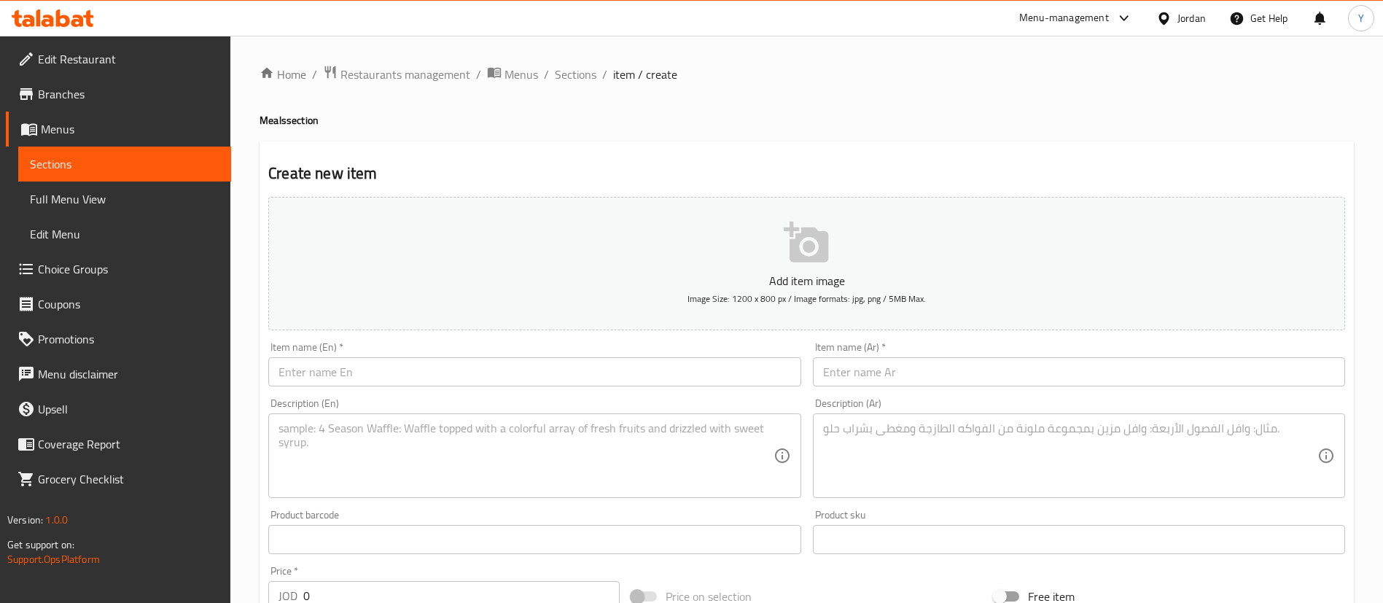
click at [180, 171] on span "Sections" at bounding box center [124, 163] width 189 height 17
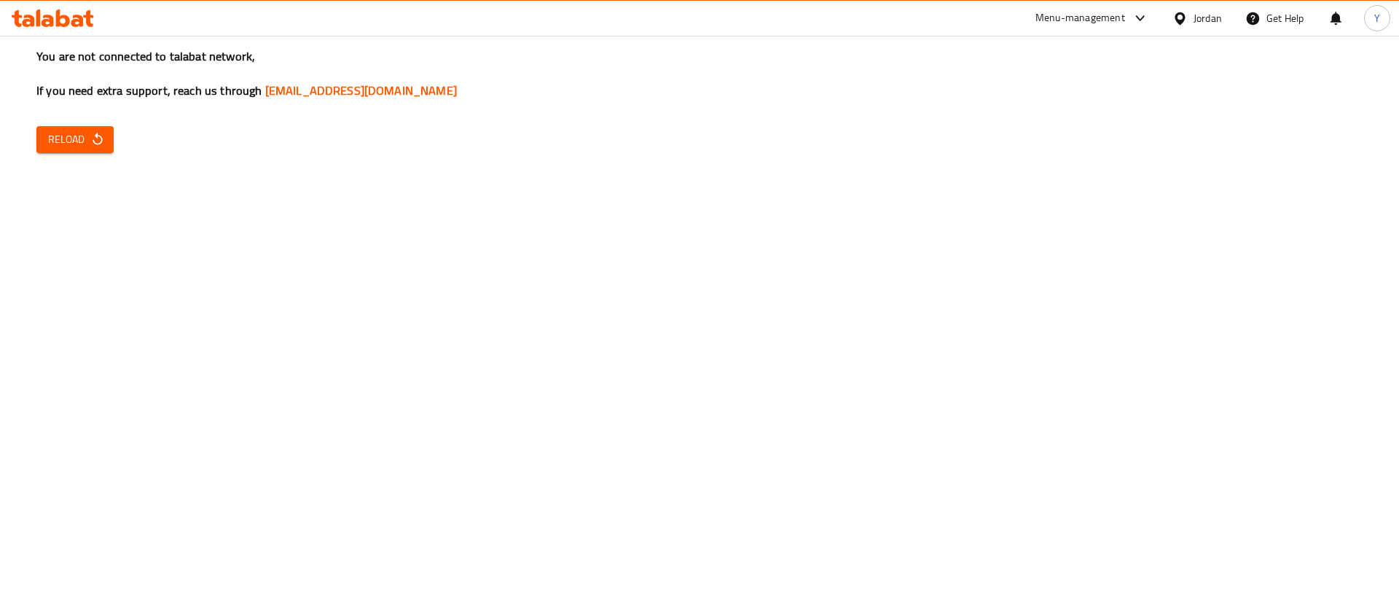
click at [108, 148] on button "Reload" at bounding box center [74, 139] width 77 height 27
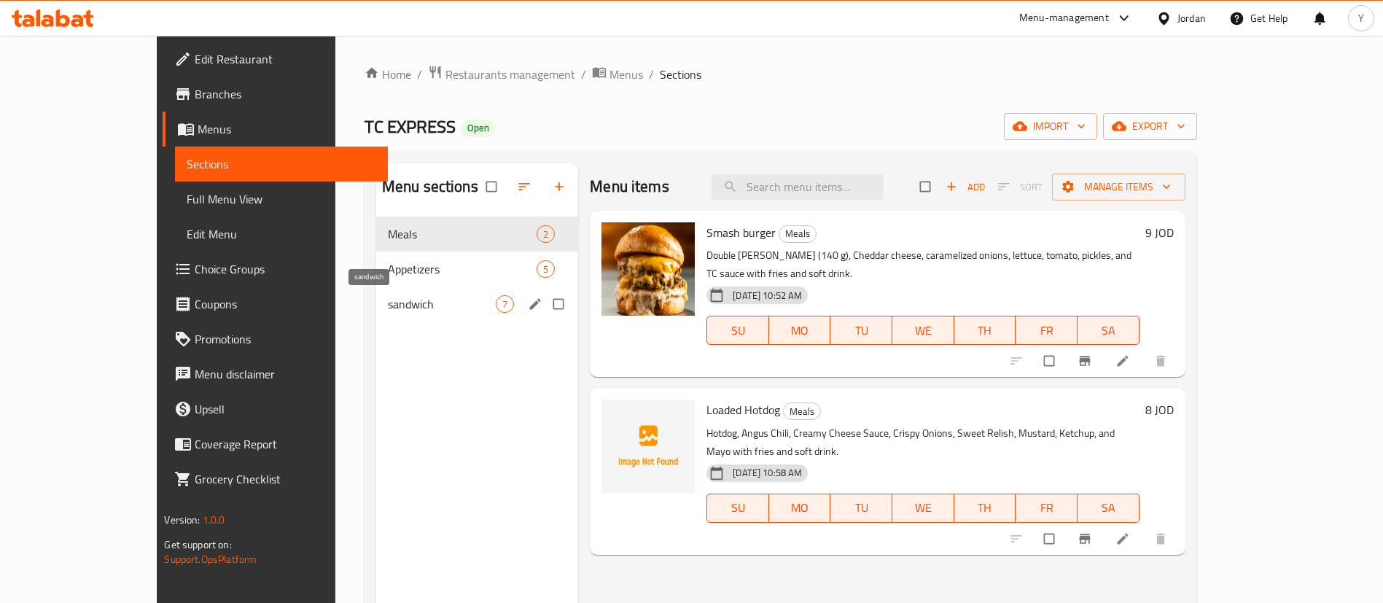
drag, startPoint x: 370, startPoint y: 302, endPoint x: 542, endPoint y: 303, distance: 172.0
click at [388, 302] on span "sandwich" at bounding box center [442, 303] width 108 height 17
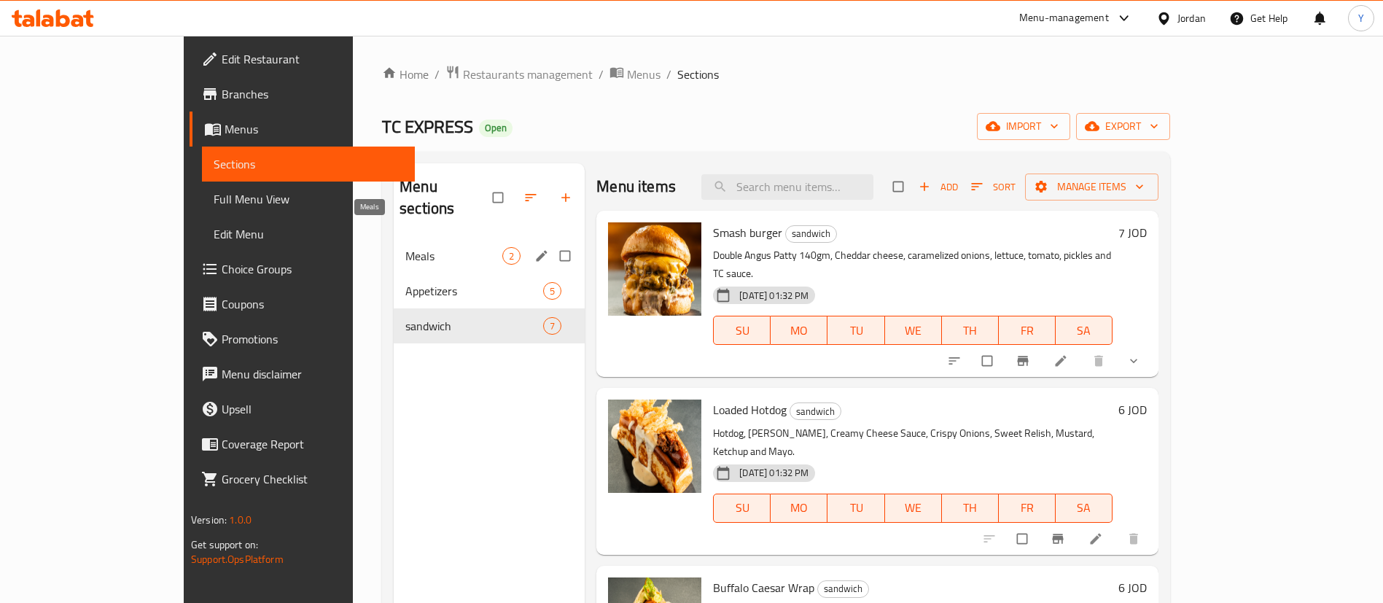
click at [405, 247] on span "Meals" at bounding box center [453, 255] width 97 height 17
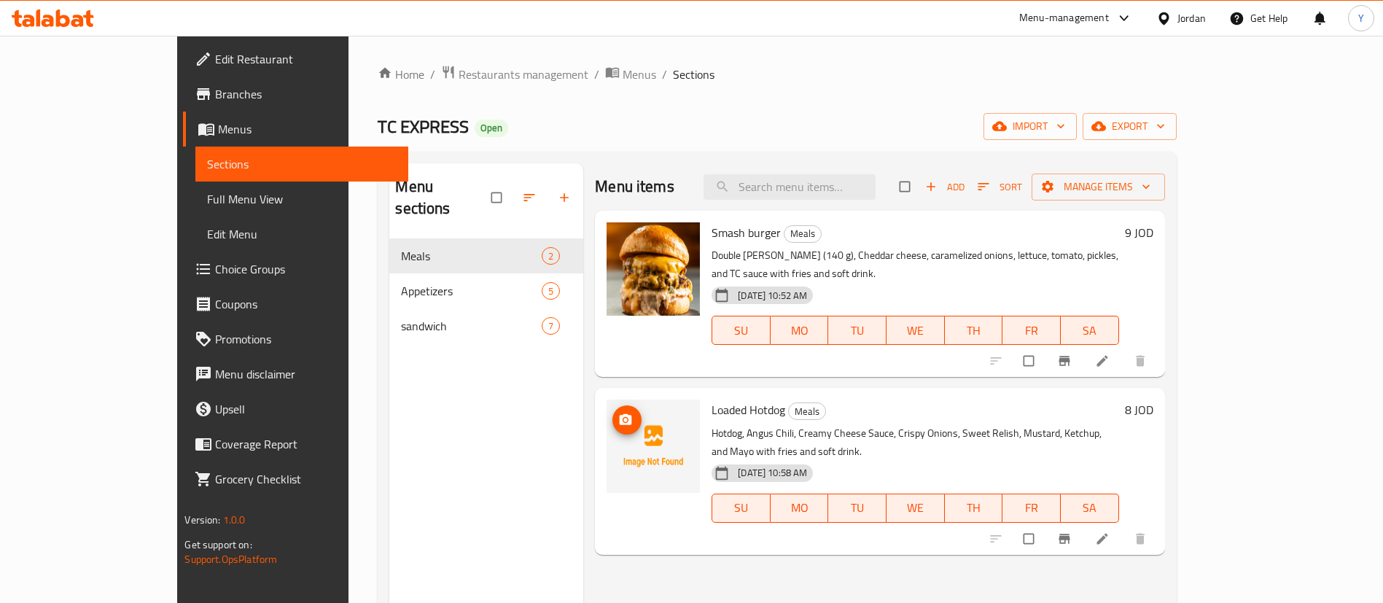
drag, startPoint x: 596, startPoint y: 398, endPoint x: 583, endPoint y: 402, distance: 13.6
click at [618, 413] on icon "upload picture" at bounding box center [625, 420] width 15 height 15
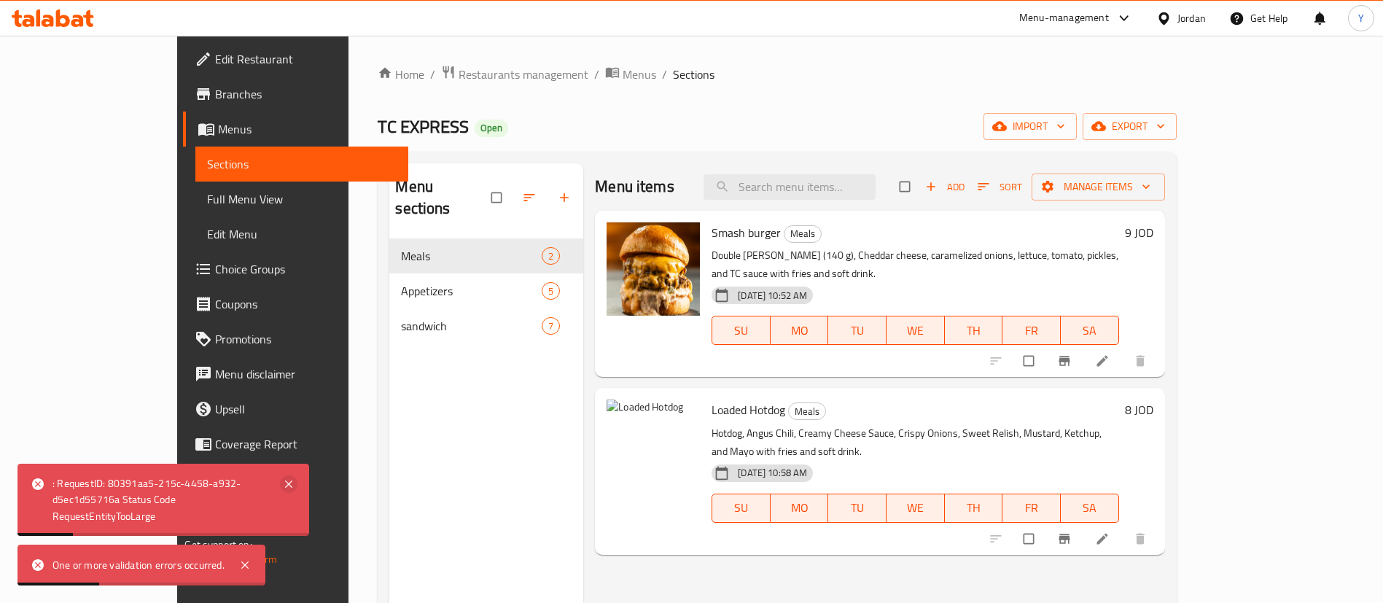
click at [292, 482] on icon at bounding box center [288, 483] width 17 height 17
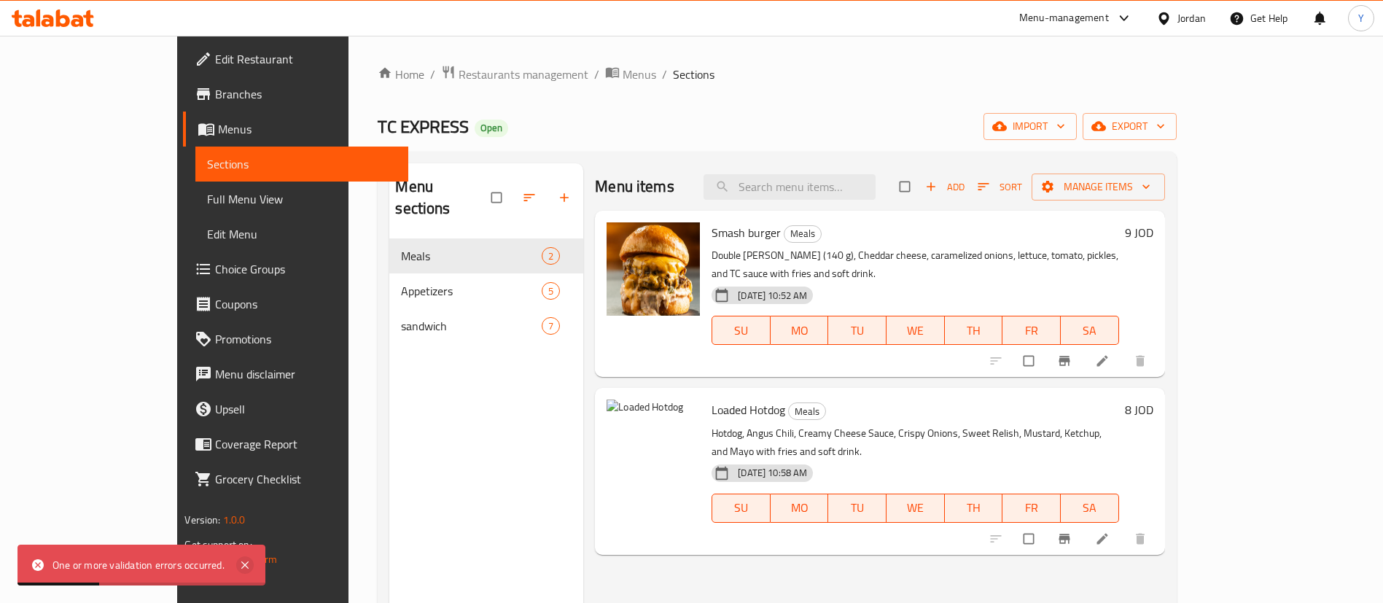
click at [251, 557] on icon at bounding box center [244, 564] width 17 height 17
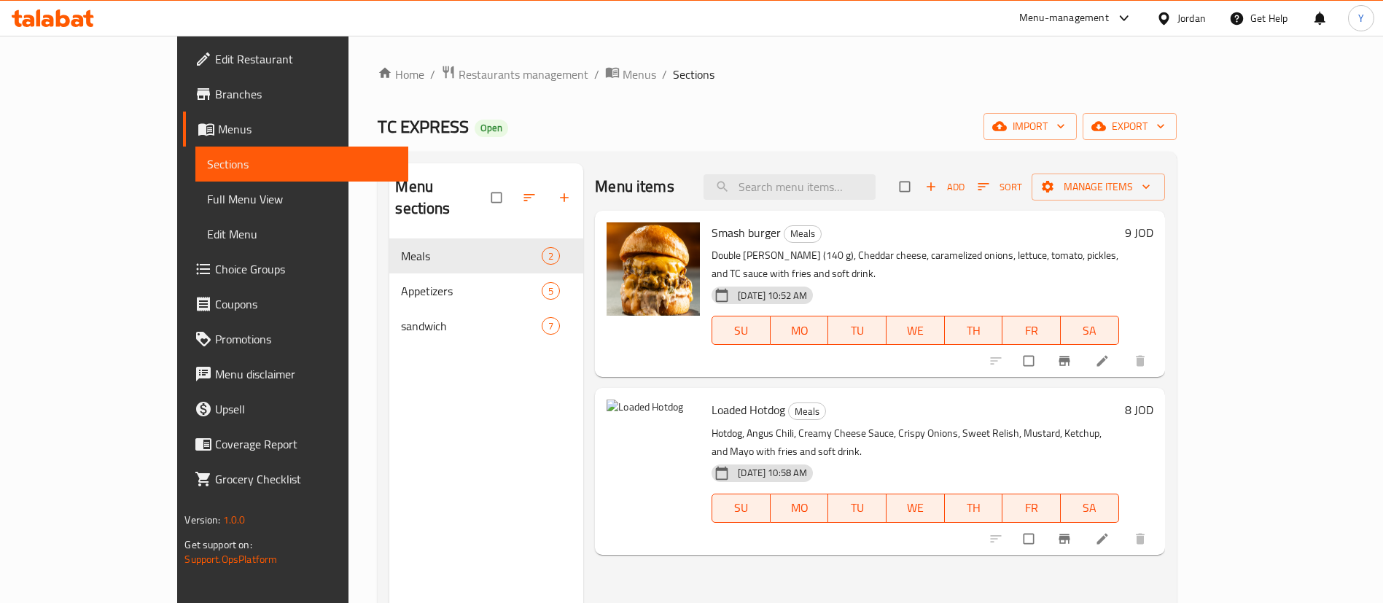
click at [389, 308] on div "sandwich 7" at bounding box center [486, 325] width 194 height 35
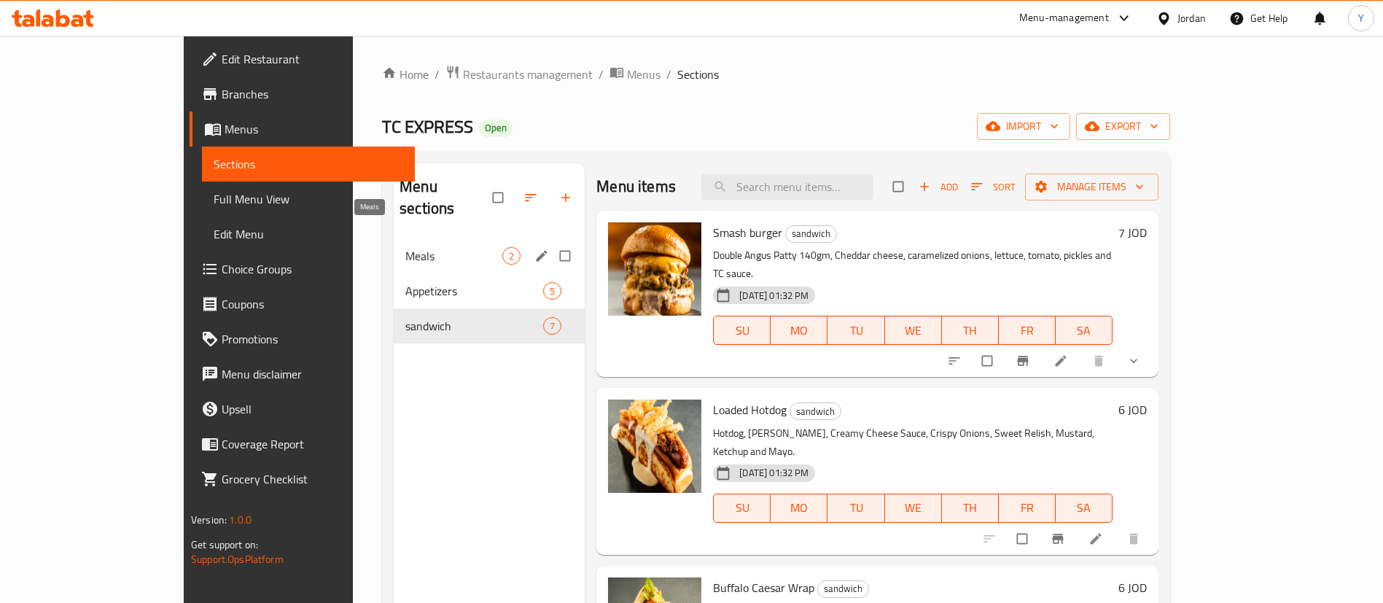
click at [405, 247] on span "Meals" at bounding box center [453, 255] width 97 height 17
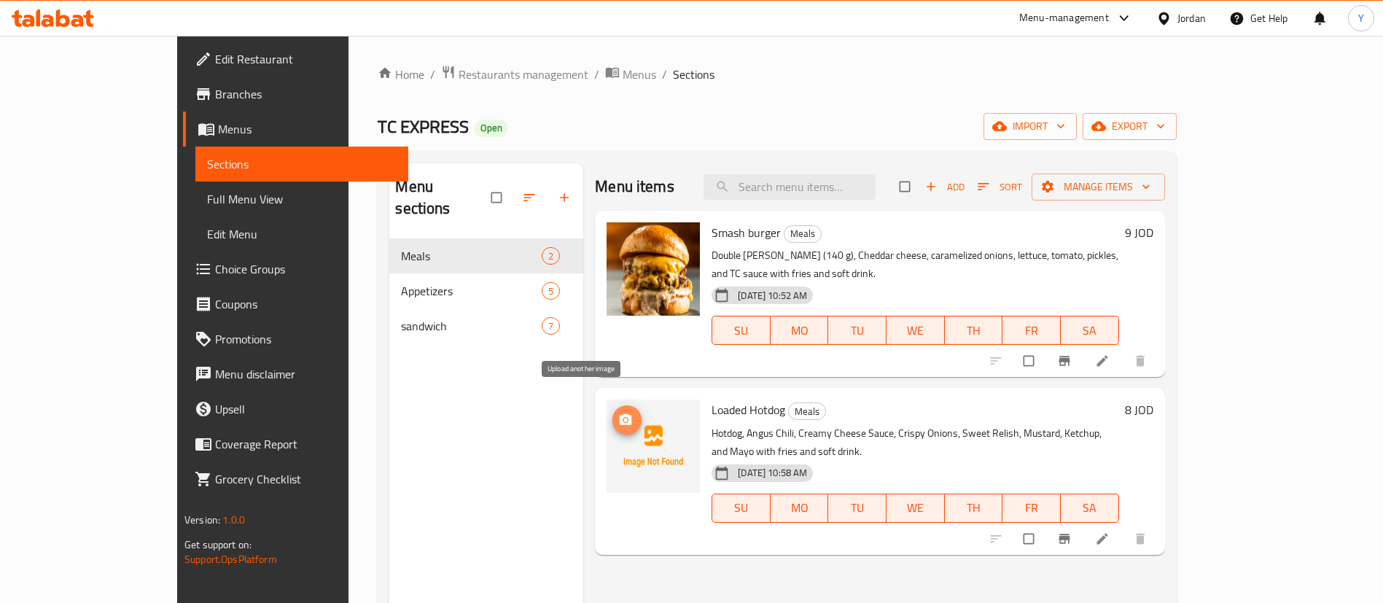
click at [619, 414] on icon "upload picture" at bounding box center [625, 419] width 12 height 11
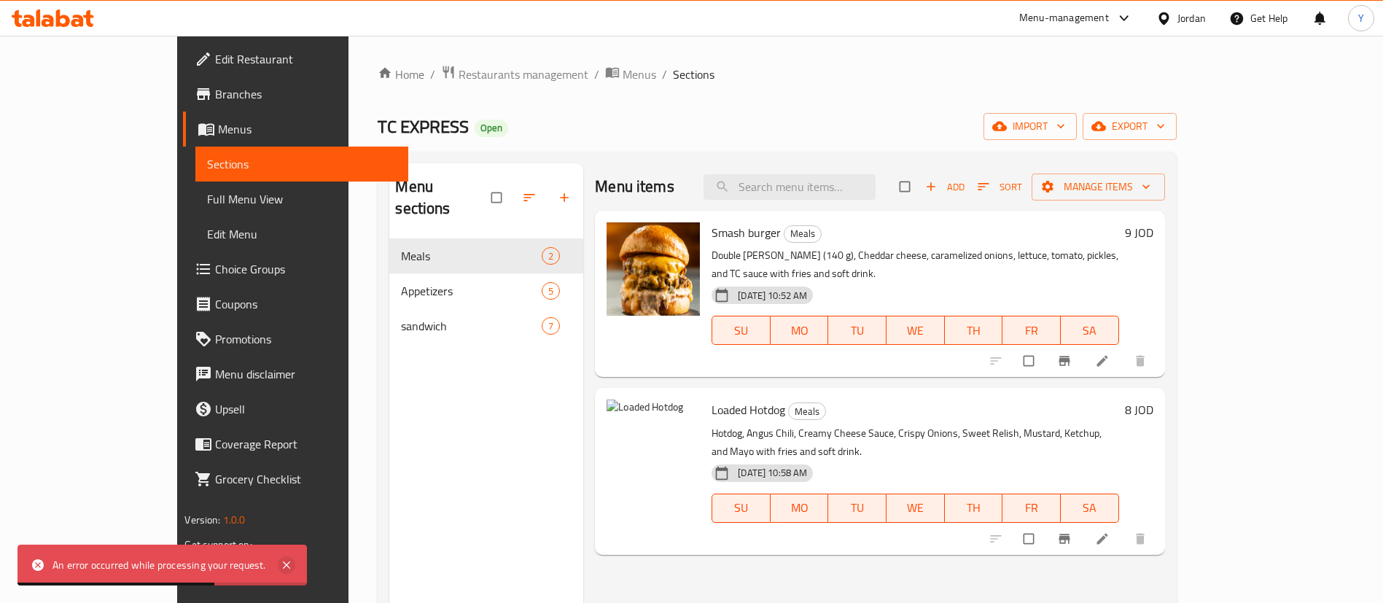
click at [284, 563] on icon at bounding box center [286, 564] width 7 height 7
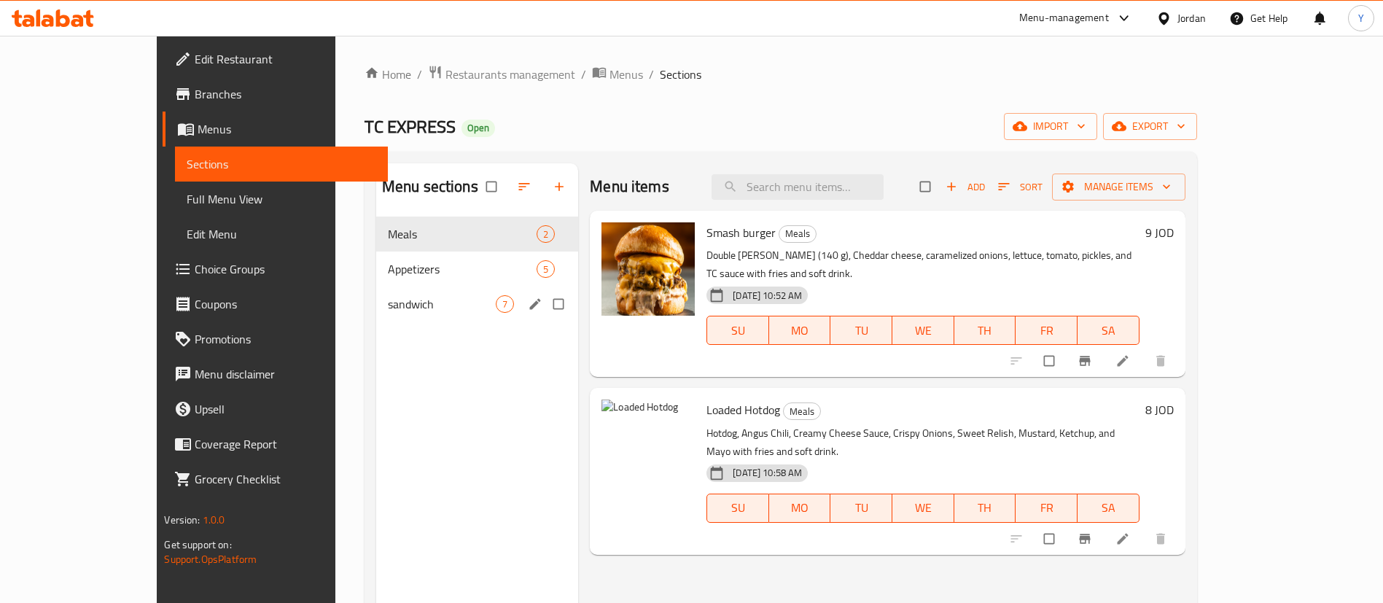
click at [388, 270] on span "Appetizers" at bounding box center [462, 268] width 149 height 17
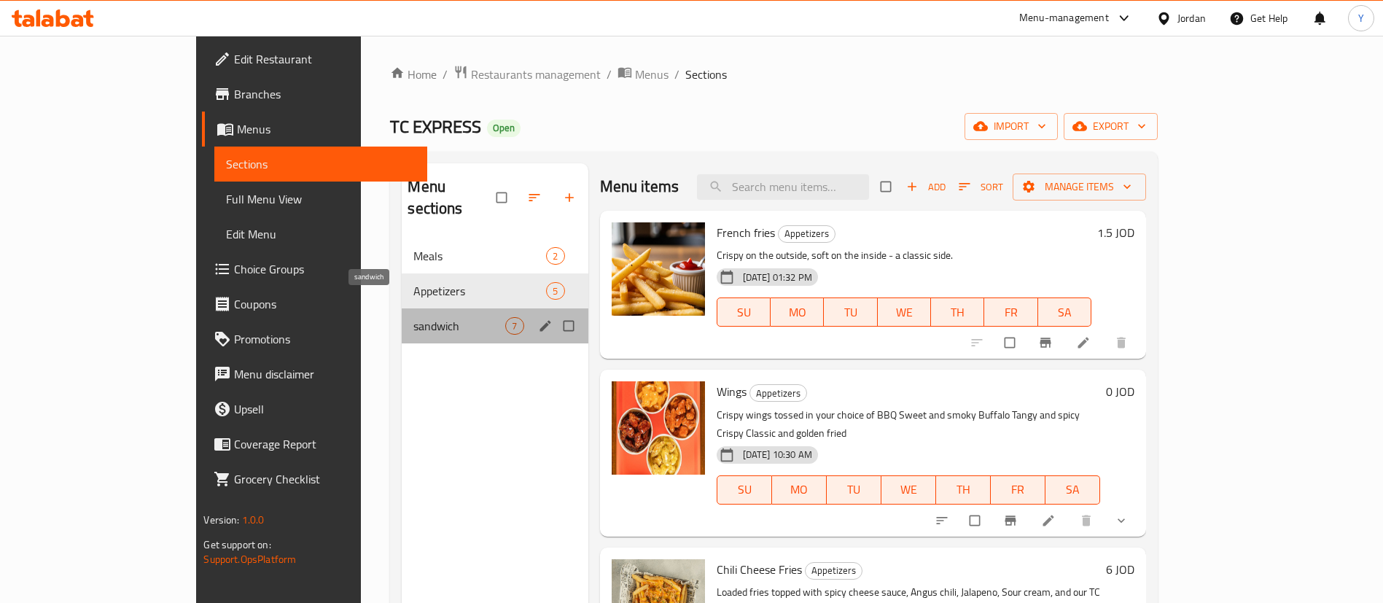
click at [413, 317] on span "sandwich" at bounding box center [459, 325] width 92 height 17
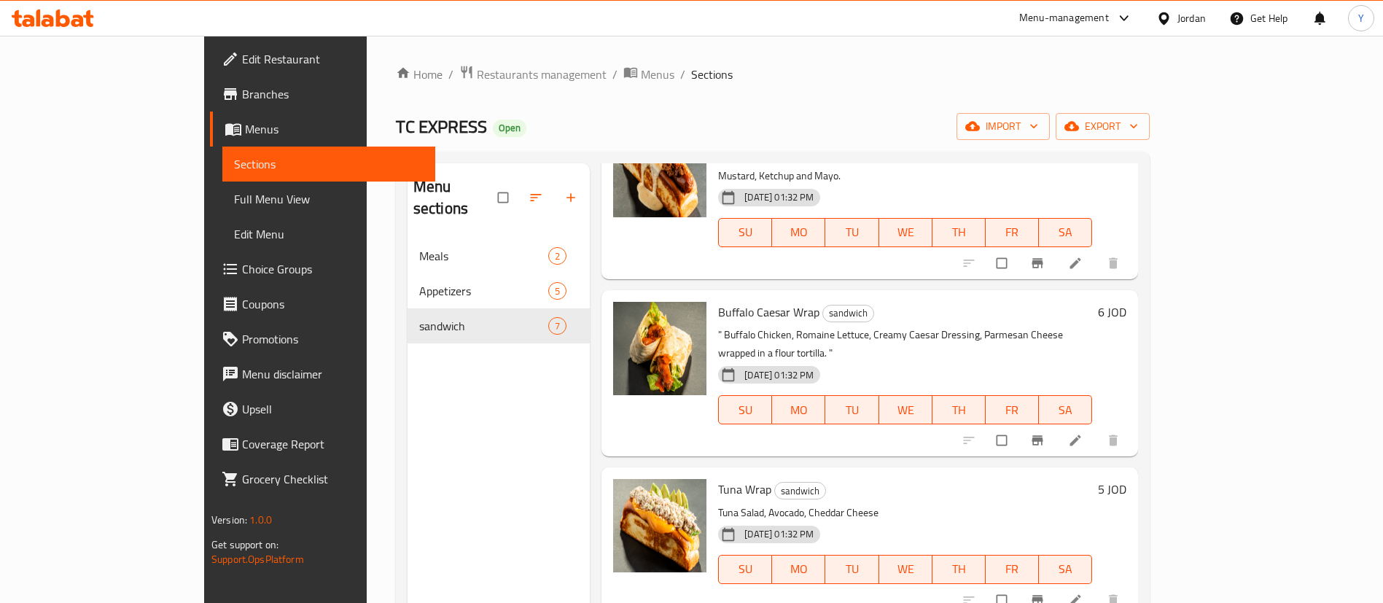
scroll to position [328, 0]
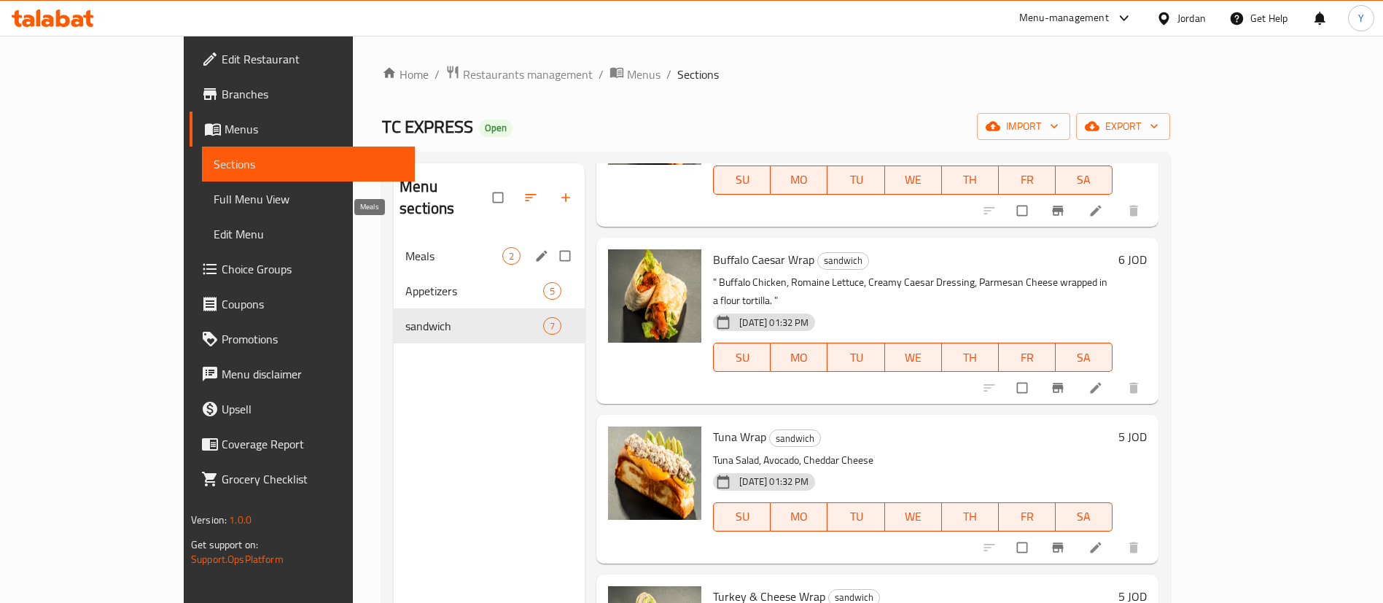
click at [405, 247] on span "Meals" at bounding box center [453, 255] width 97 height 17
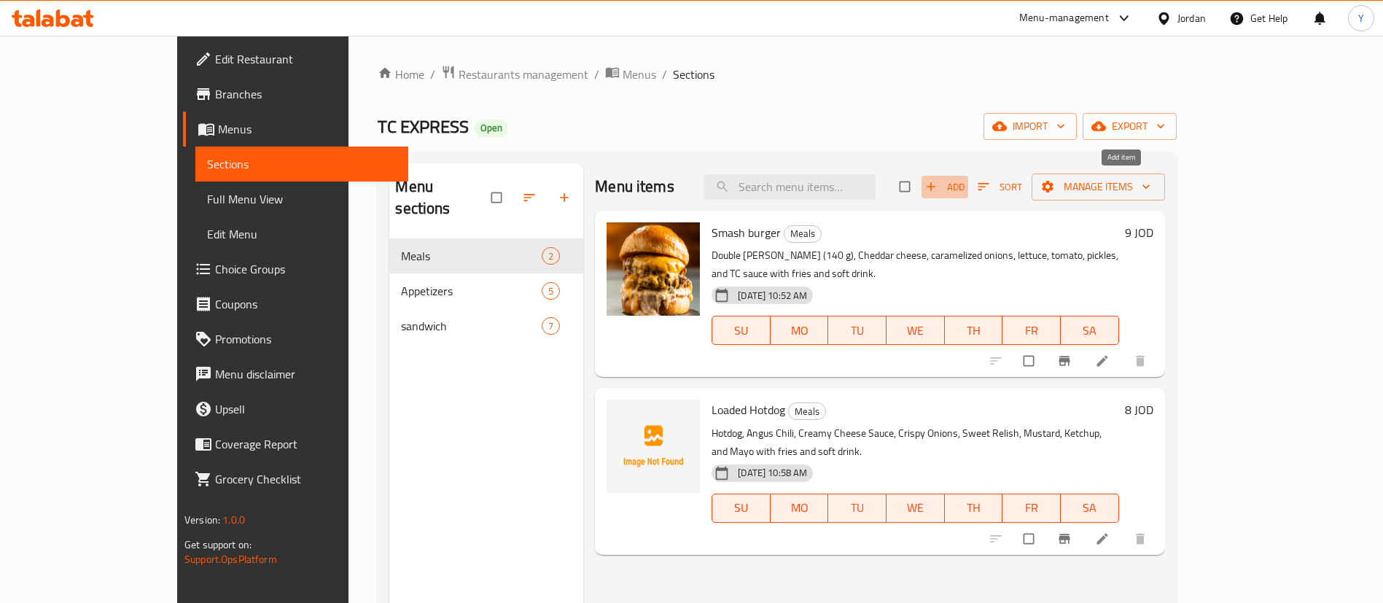
click at [938, 187] on icon "button" at bounding box center [930, 186] width 15 height 15
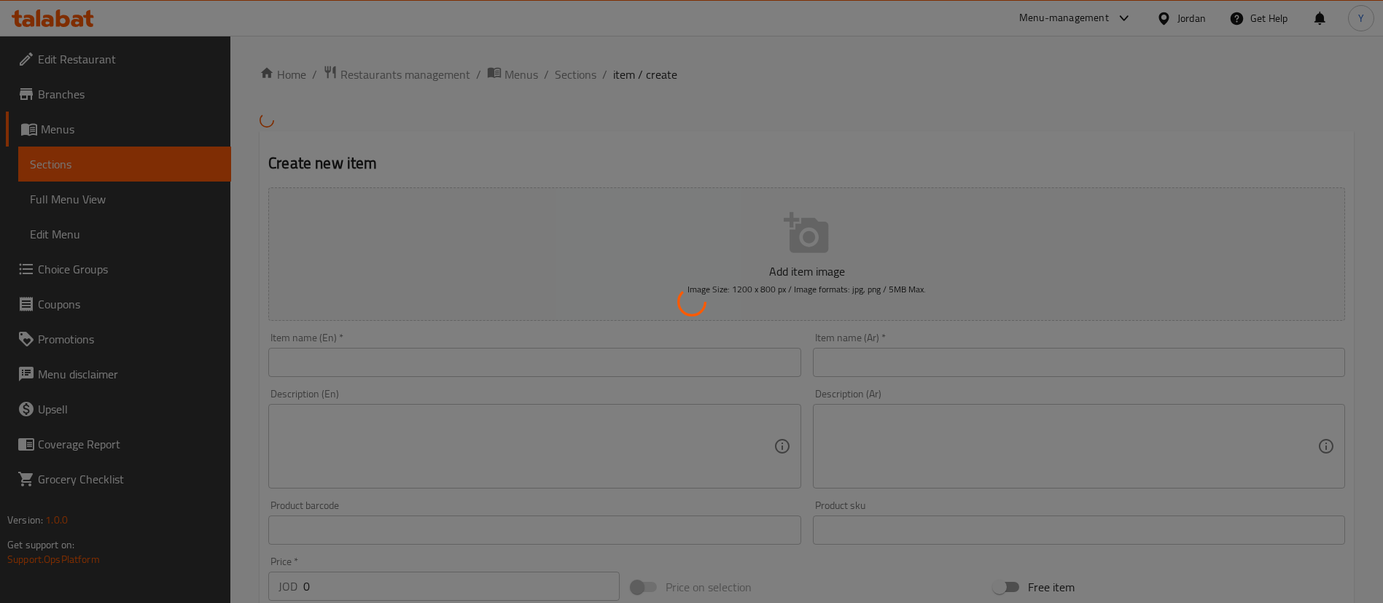
click at [490, 372] on div at bounding box center [691, 301] width 1383 height 603
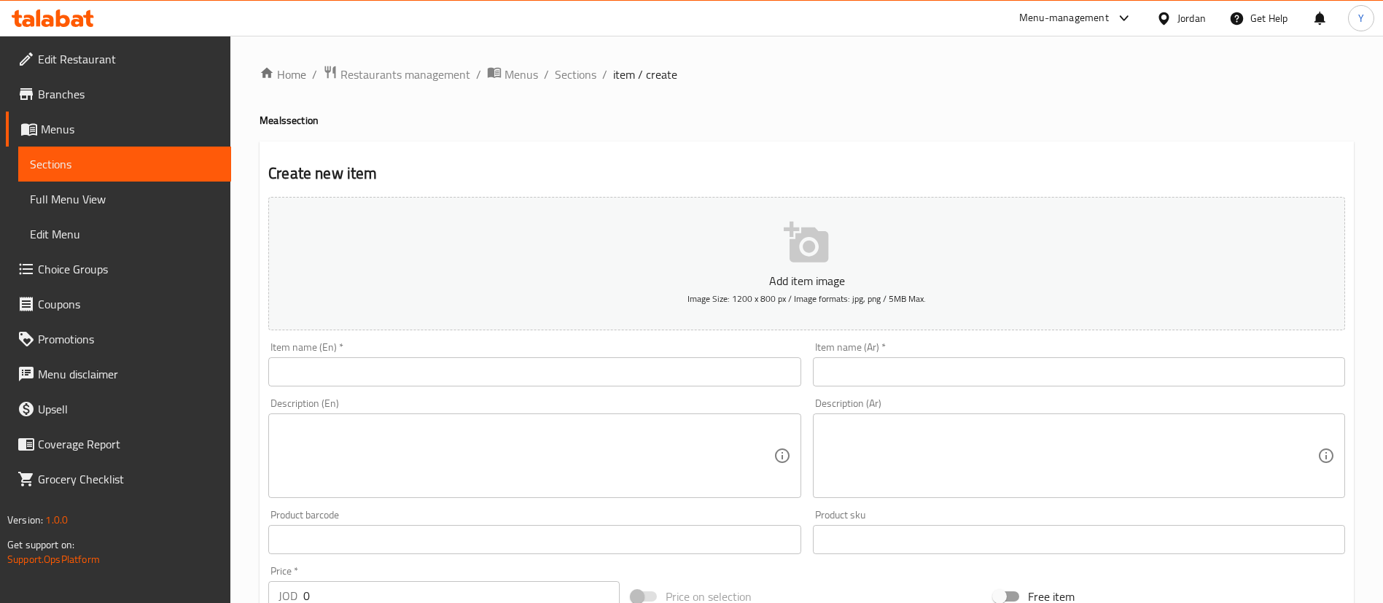
click at [65, 20] on icon at bounding box center [53, 17] width 82 height 17
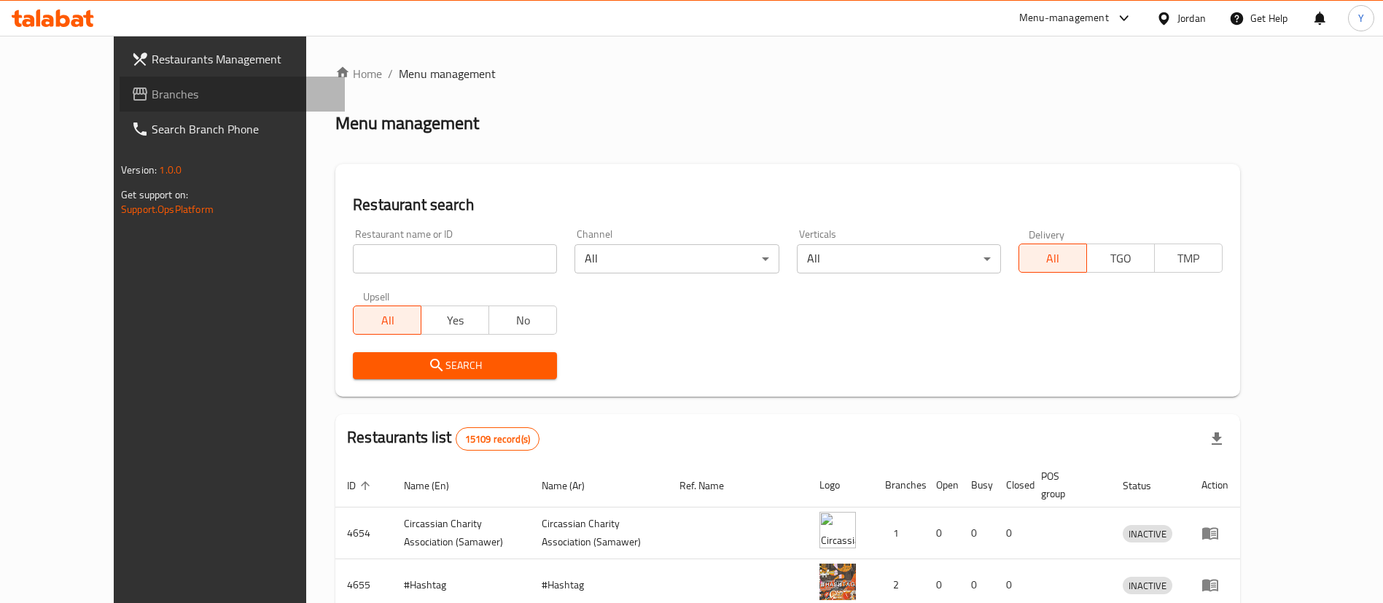
click at [152, 90] on span "Branches" at bounding box center [242, 93] width 181 height 17
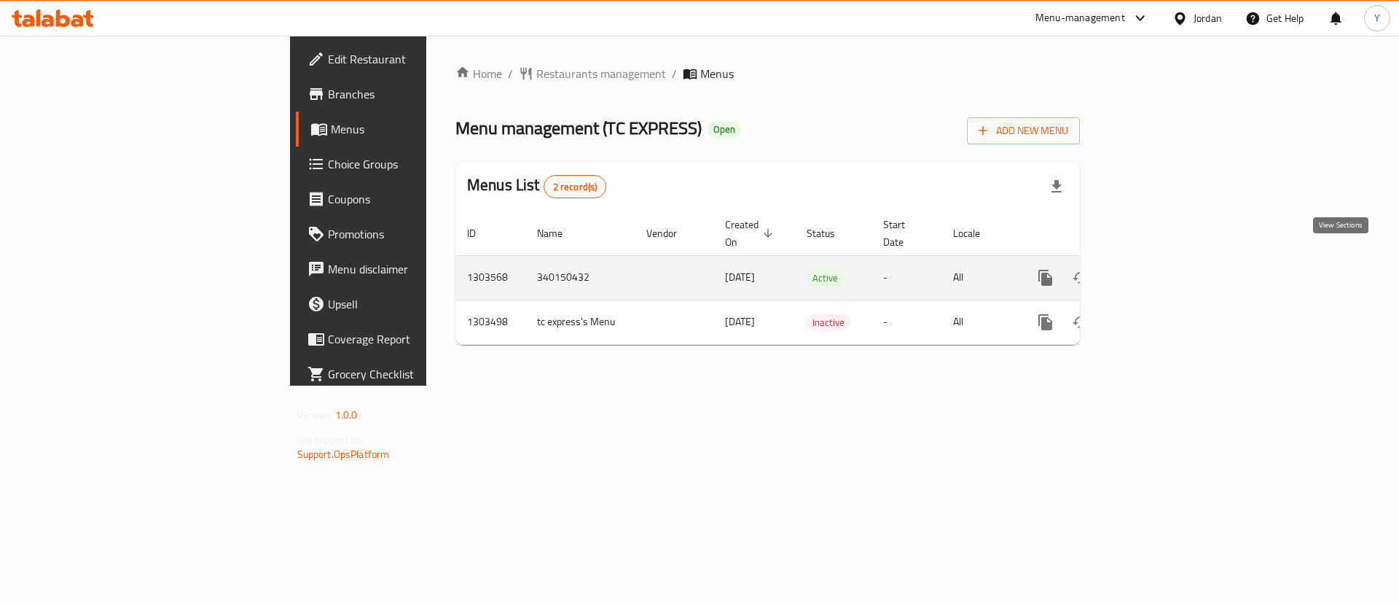
click at [1168, 270] on link "enhanced table" at bounding box center [1150, 277] width 35 height 35
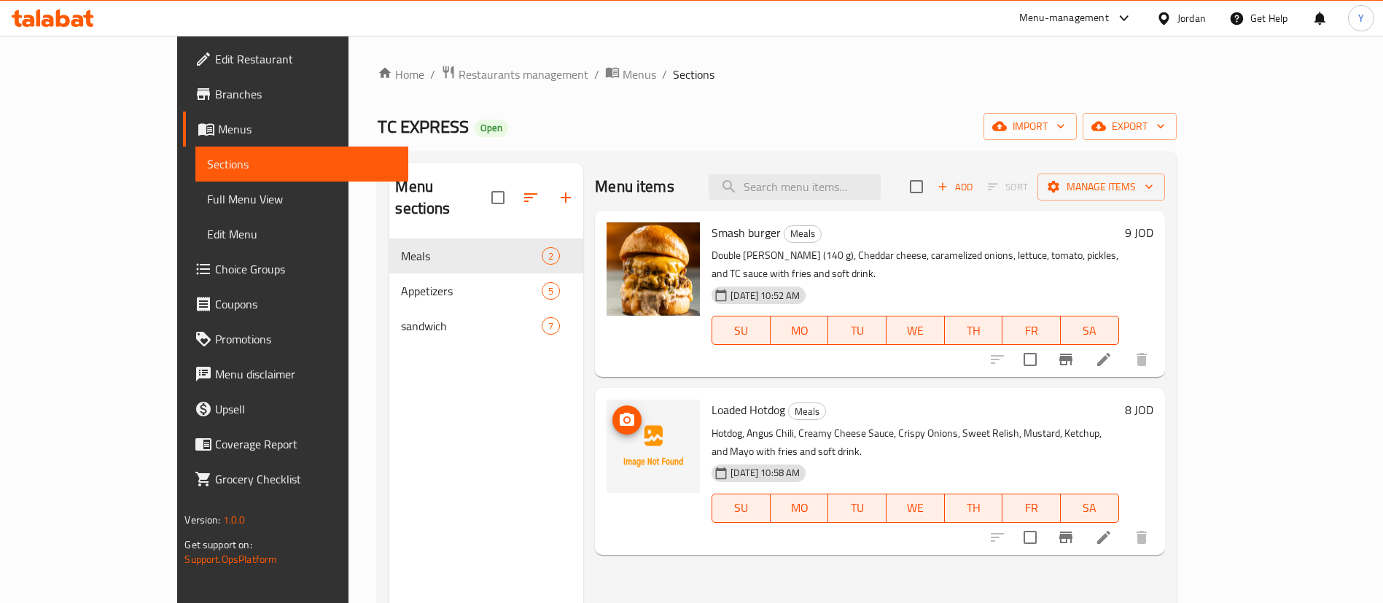
click at [619, 413] on icon "upload picture" at bounding box center [626, 419] width 15 height 13
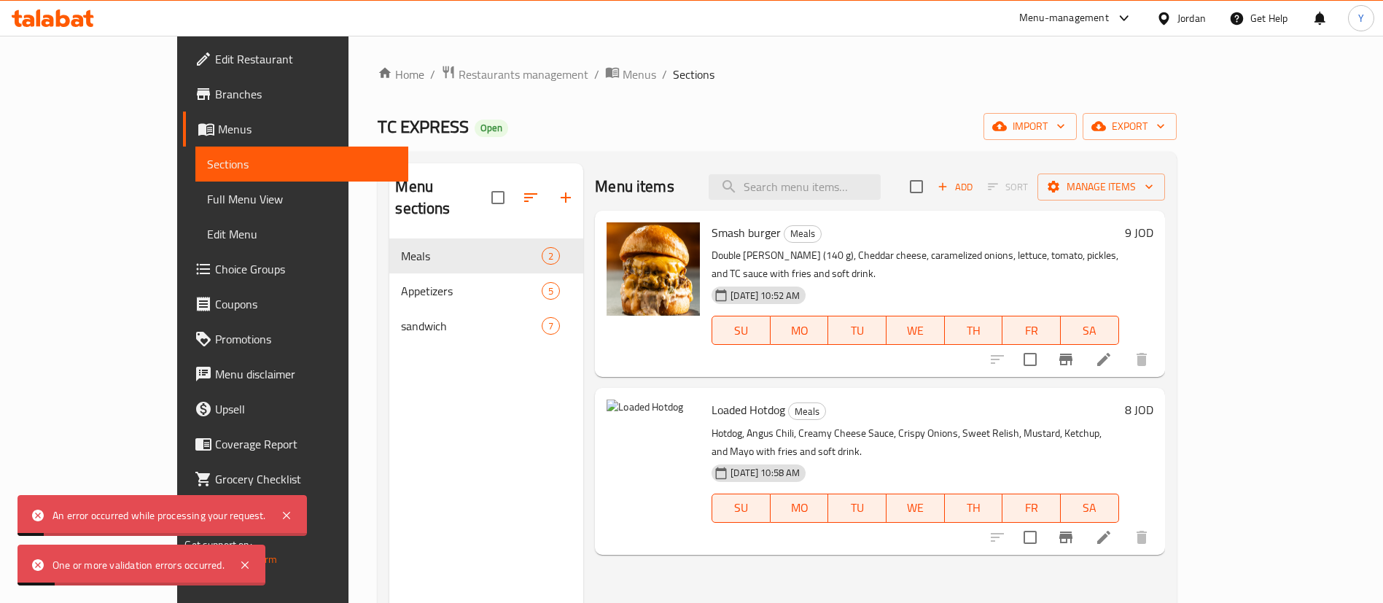
drag, startPoint x: 290, startPoint y: 515, endPoint x: 277, endPoint y: 525, distance: 16.6
click at [291, 515] on icon at bounding box center [286, 515] width 17 height 17
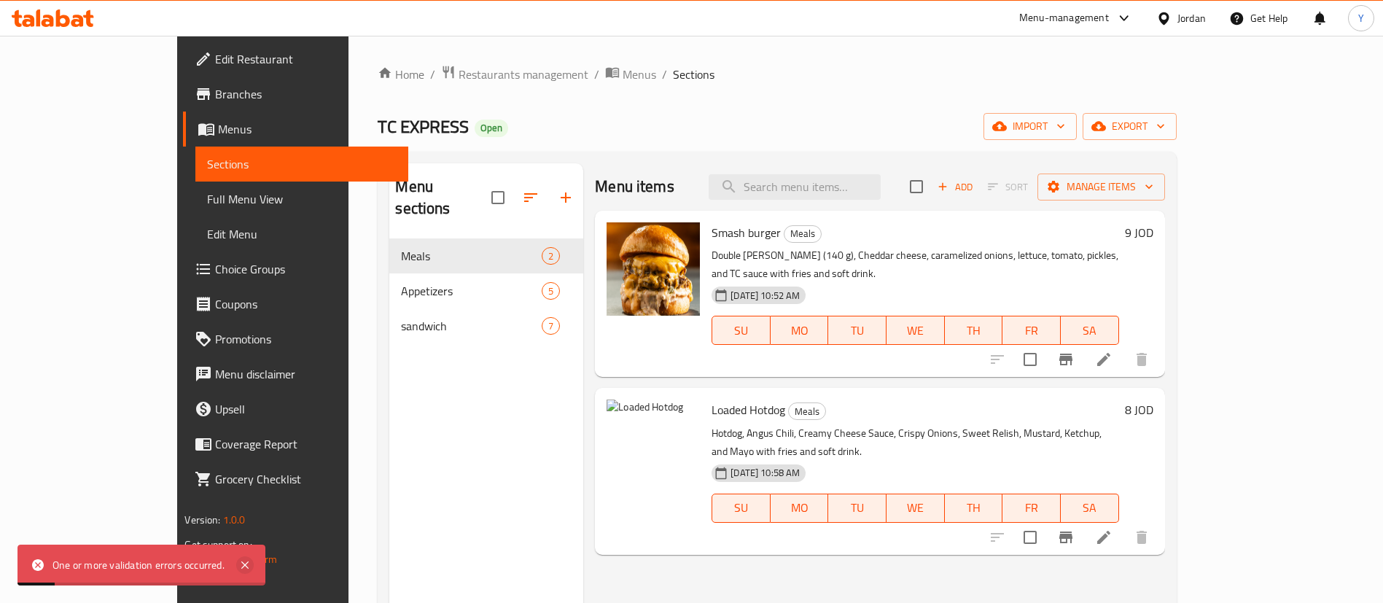
click at [249, 561] on icon at bounding box center [244, 564] width 7 height 7
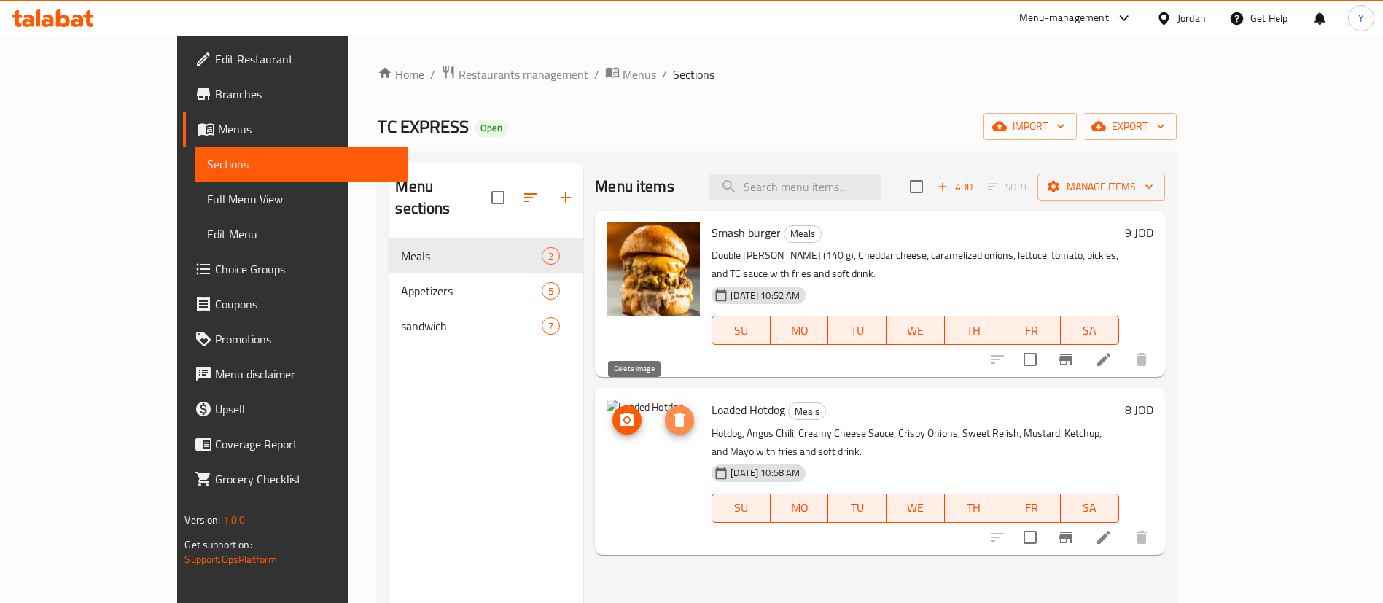
click at [674, 413] on icon "delete image" at bounding box center [679, 419] width 10 height 13
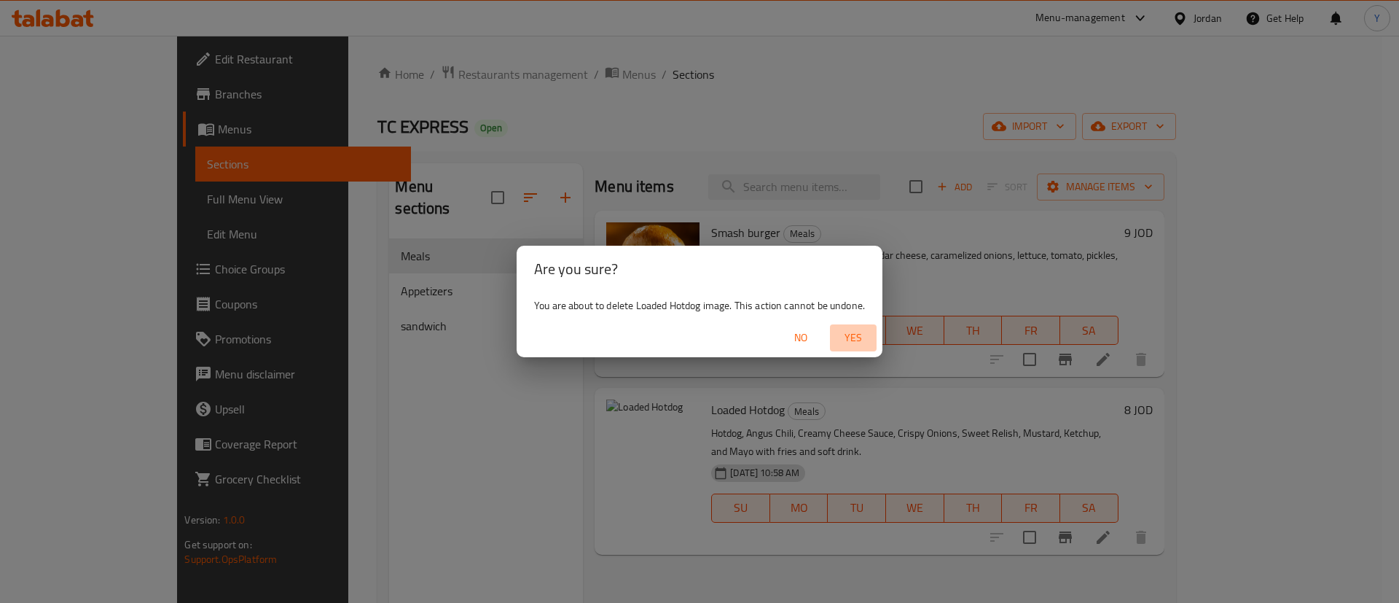
click at [870, 344] on span "Yes" at bounding box center [853, 338] width 35 height 18
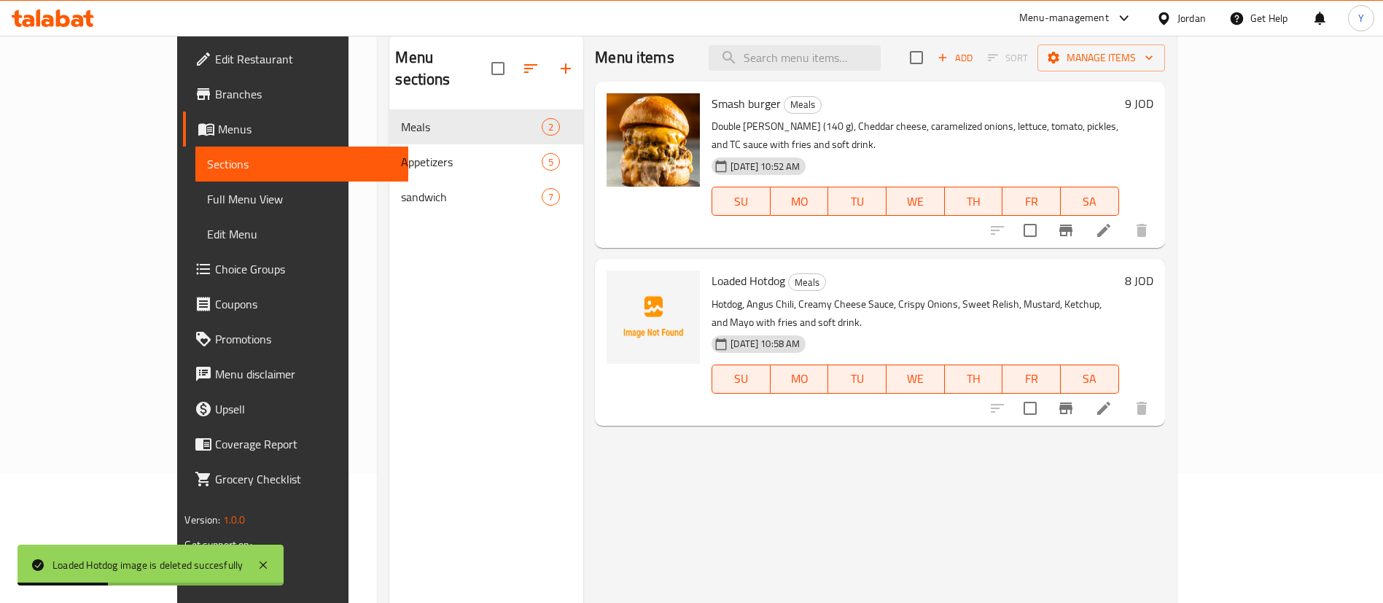
scroll to position [95, 0]
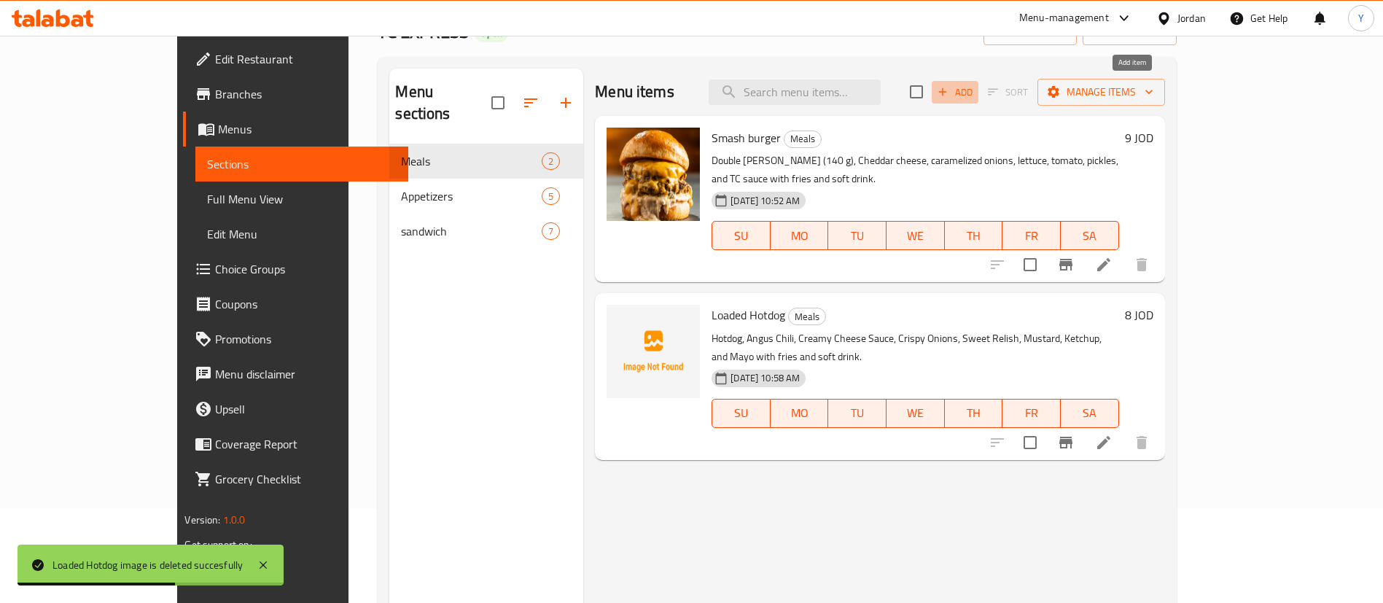
click at [974, 96] on span "Add" at bounding box center [954, 92] width 39 height 17
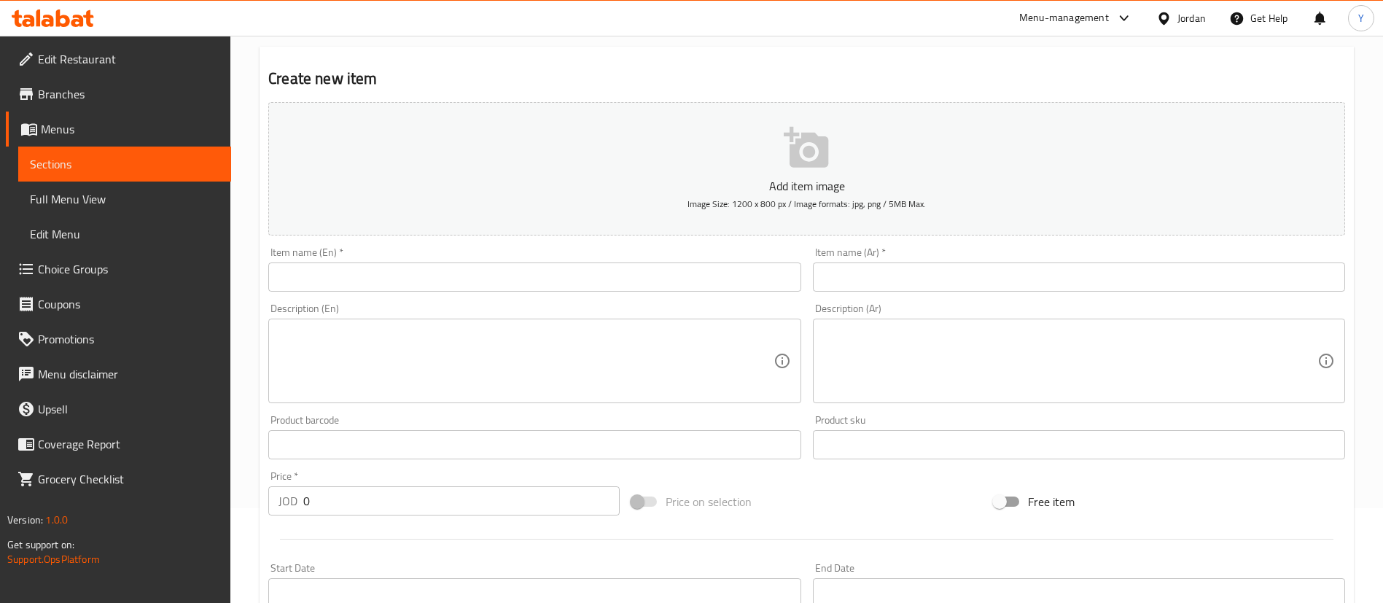
click at [416, 284] on input "text" at bounding box center [534, 276] width 532 height 29
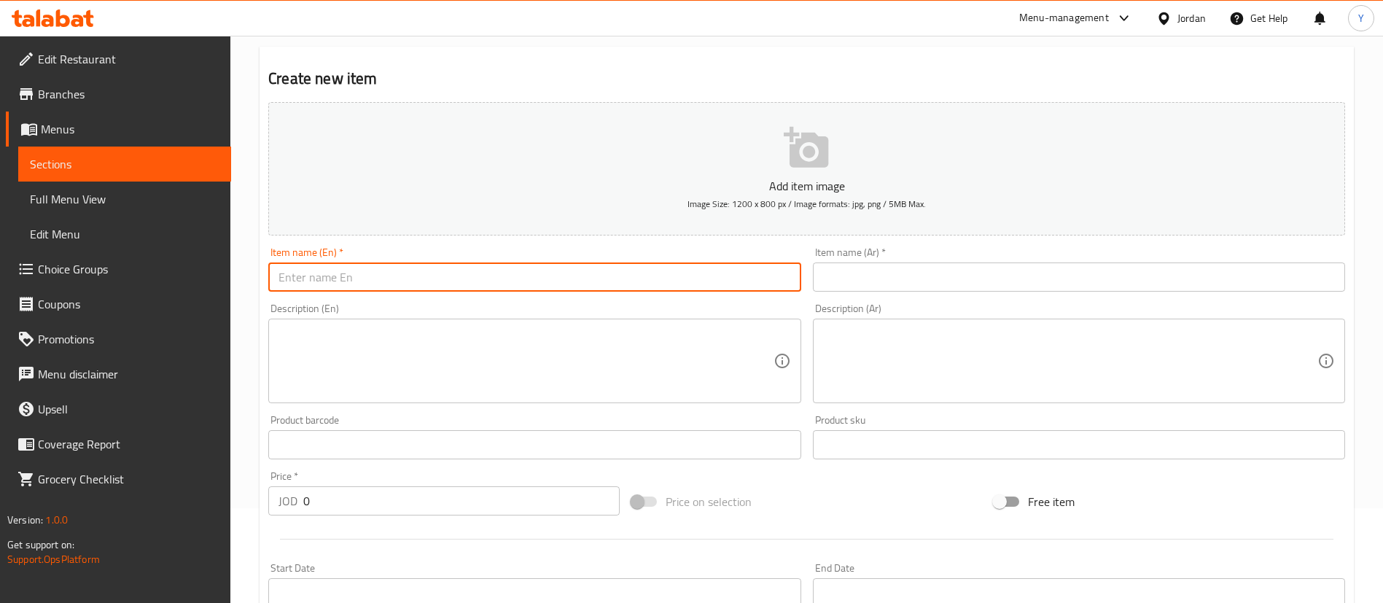
click at [330, 270] on input "text" at bounding box center [534, 276] width 532 height 29
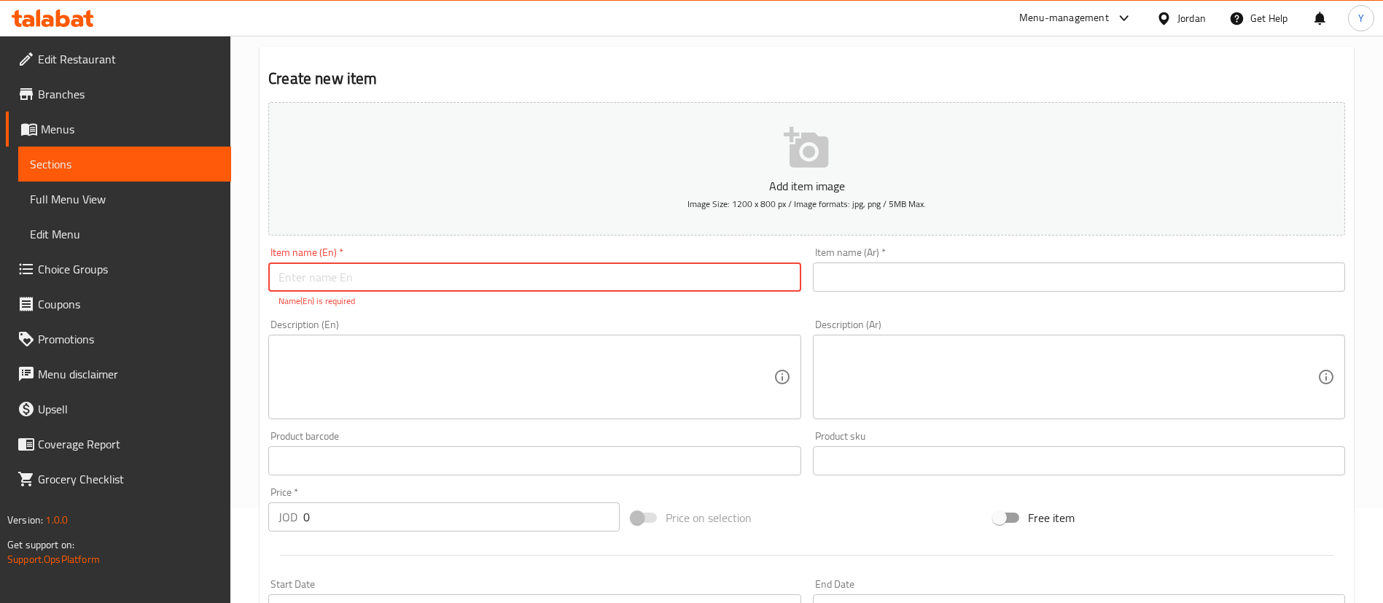
paste input "Buffalo Caesar Wrap"
type input "Buffalo Caesar Wrap"
click at [886, 279] on input "text" at bounding box center [1079, 276] width 532 height 29
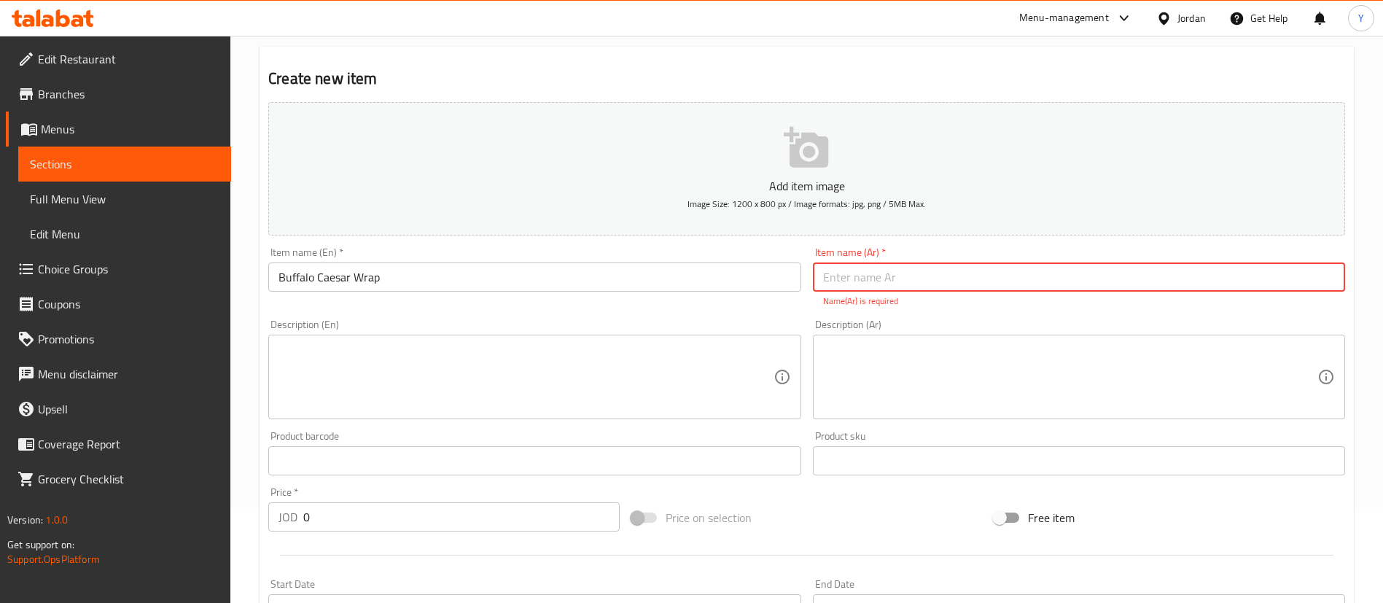
paste input "راب سيزر بافلو"
type input "راب سيزر بافلو"
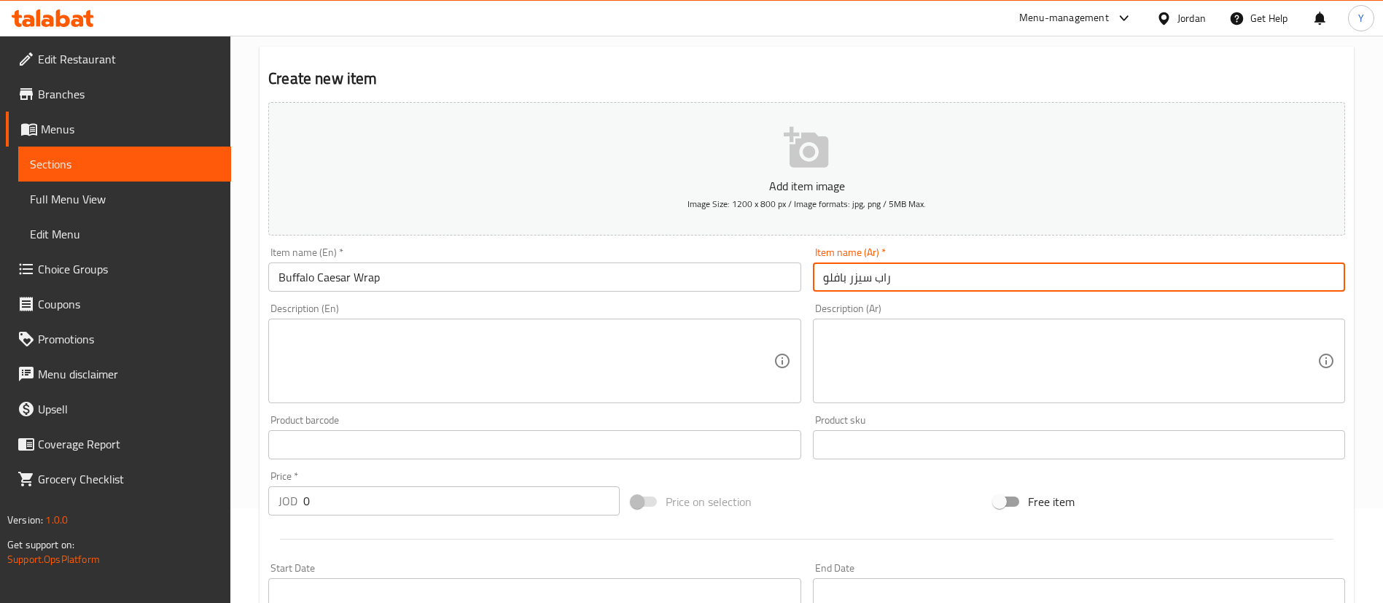
click at [444, 373] on textarea at bounding box center [525, 361] width 494 height 69
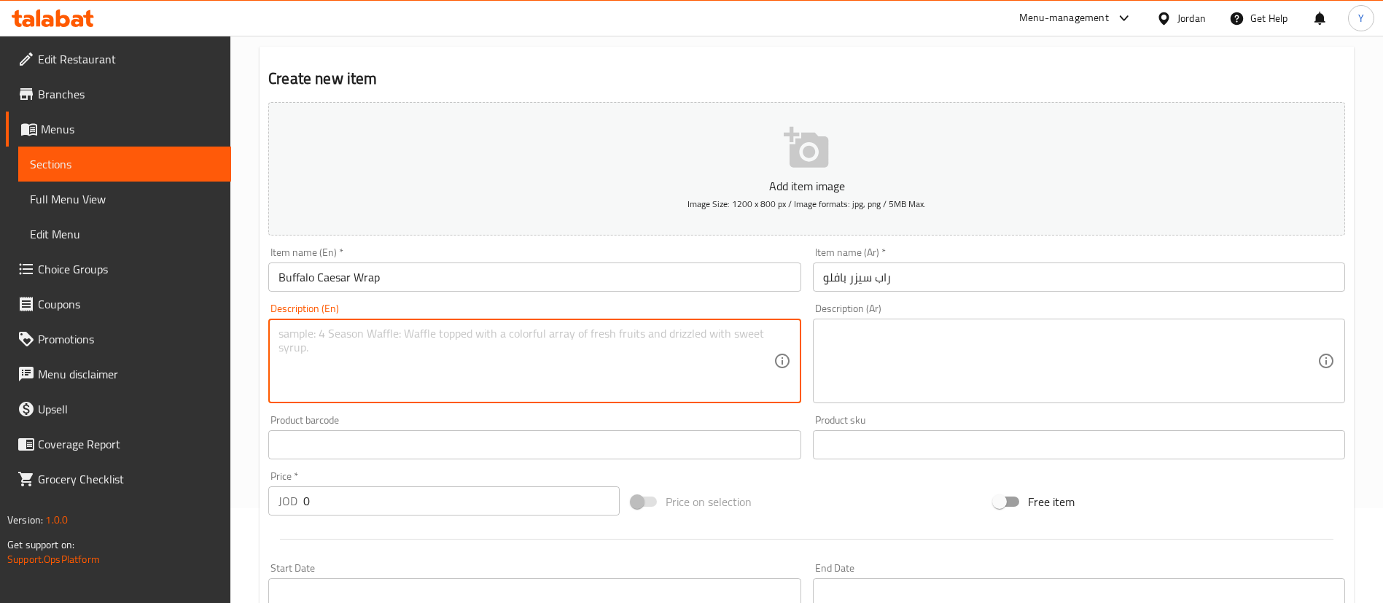
paste textarea "" Buffalo Chicken, Romaine Lettuce, Creamy Caesar Dressing, Parmesan Cheese wra…"
click at [286, 332] on textarea "" Buffalo Chicken, Romaine Lettuce, Creamy Caesar Dressing, Parmesan Cheese wra…" at bounding box center [525, 361] width 494 height 69
click at [431, 355] on textarea ""Buffalo Chicken, Romaine Lettuce, Creamy Caesar Dressing, Parmesan Cheese wrap…" at bounding box center [525, 361] width 494 height 69
click at [351, 354] on textarea ""Buffalo Chicken, Romaine Lettuce, Creamy Caesar Dressing, Parmesan Cheese wrap…" at bounding box center [525, 361] width 494 height 69
click at [358, 348] on textarea ""Buffalo Chicken, Romaine Lettuce, Creamy Caesar Dressing, Parmesan Cheese wrap…" at bounding box center [525, 361] width 494 height 69
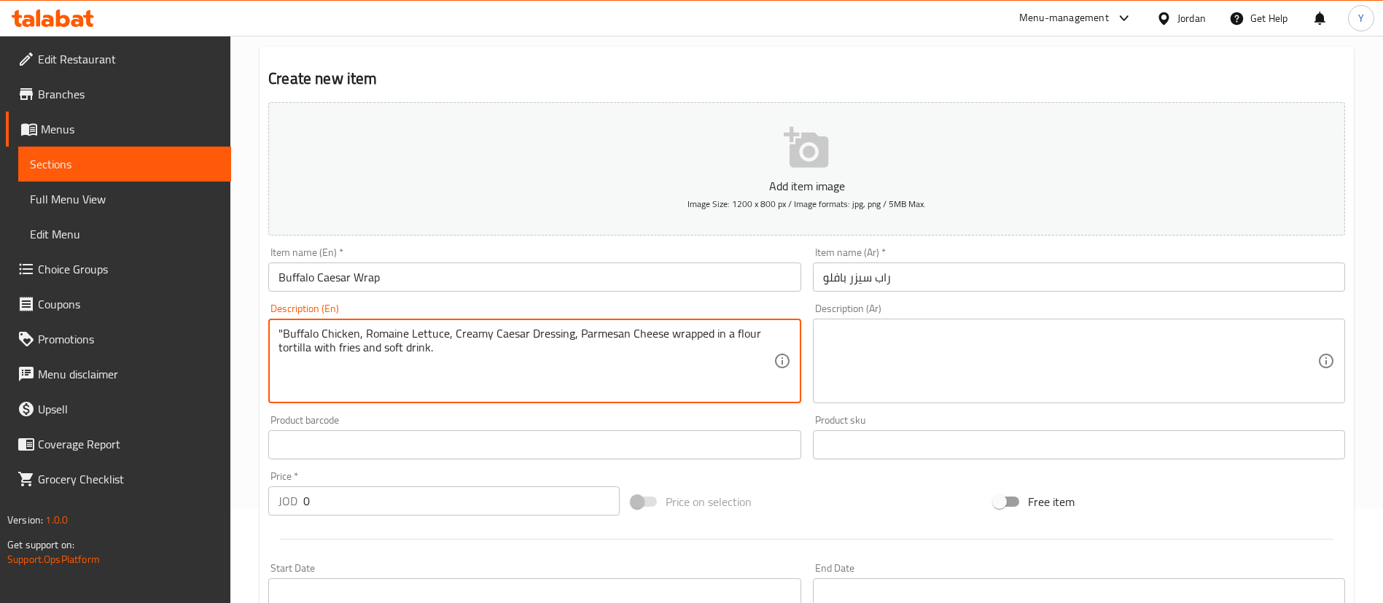
drag, startPoint x: 457, startPoint y: 353, endPoint x: 278, endPoint y: 339, distance: 179.2
click at [278, 339] on textarea ""Buffalo Chicken, Romaine Lettuce, Creamy Caesar Dressing, Parmesan Cheese wrap…" at bounding box center [525, 361] width 494 height 69
click at [318, 365] on textarea ""Buffalo Chicken, Romaine Lettuce, Creamy Caesar Dressing, Parmesan Cheese wrap…" at bounding box center [525, 361] width 494 height 69
drag, startPoint x: 286, startPoint y: 329, endPoint x: 333, endPoint y: 356, distance: 54.5
click at [285, 329] on textarea ""Buffalo Chicken, Romaine Lettuce, Creamy Caesar Dressing, Parmesan Cheese wrap…" at bounding box center [525, 361] width 494 height 69
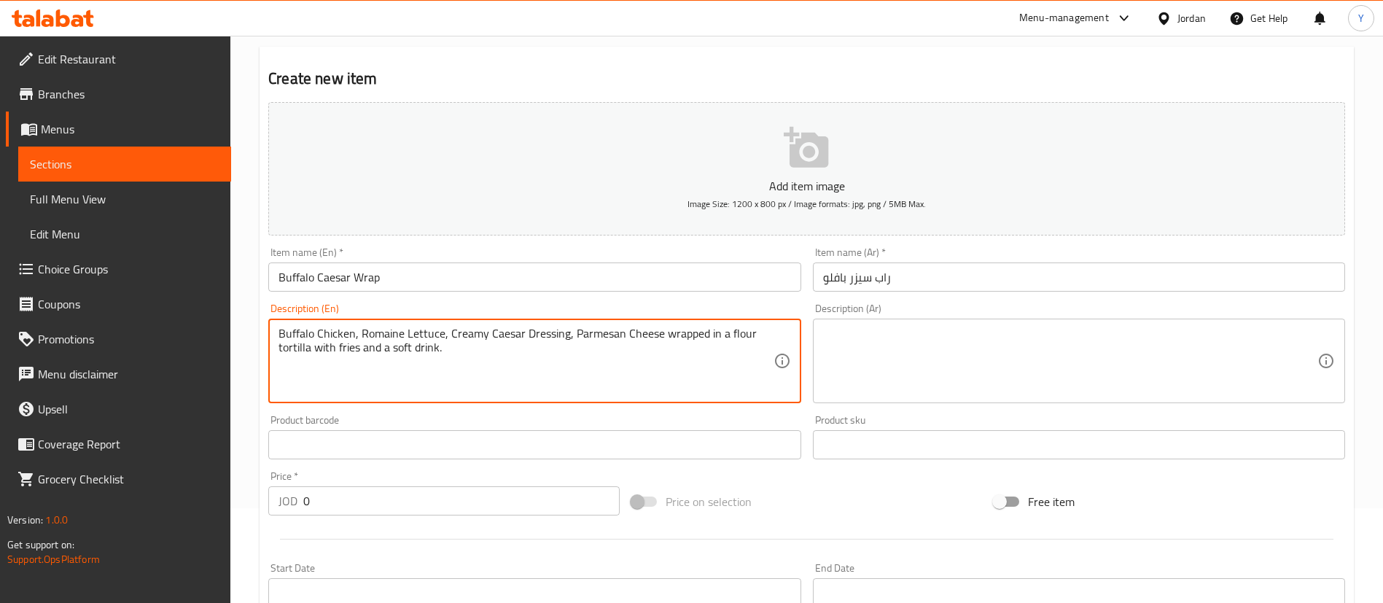
drag, startPoint x: 461, startPoint y: 347, endPoint x: 230, endPoint y: 331, distance: 231.6
click at [230, 331] on div "Edit Restaurant Branches Menus Sections Full Menu View Edit Menu Choice Groups …" at bounding box center [691, 438] width 1383 height 994
type textarea "Buffalo Chicken, Romaine Lettuce, Creamy Caesar Dressing, Parmesan Cheese wrapp…"
click at [874, 336] on textarea at bounding box center [1070, 361] width 494 height 69
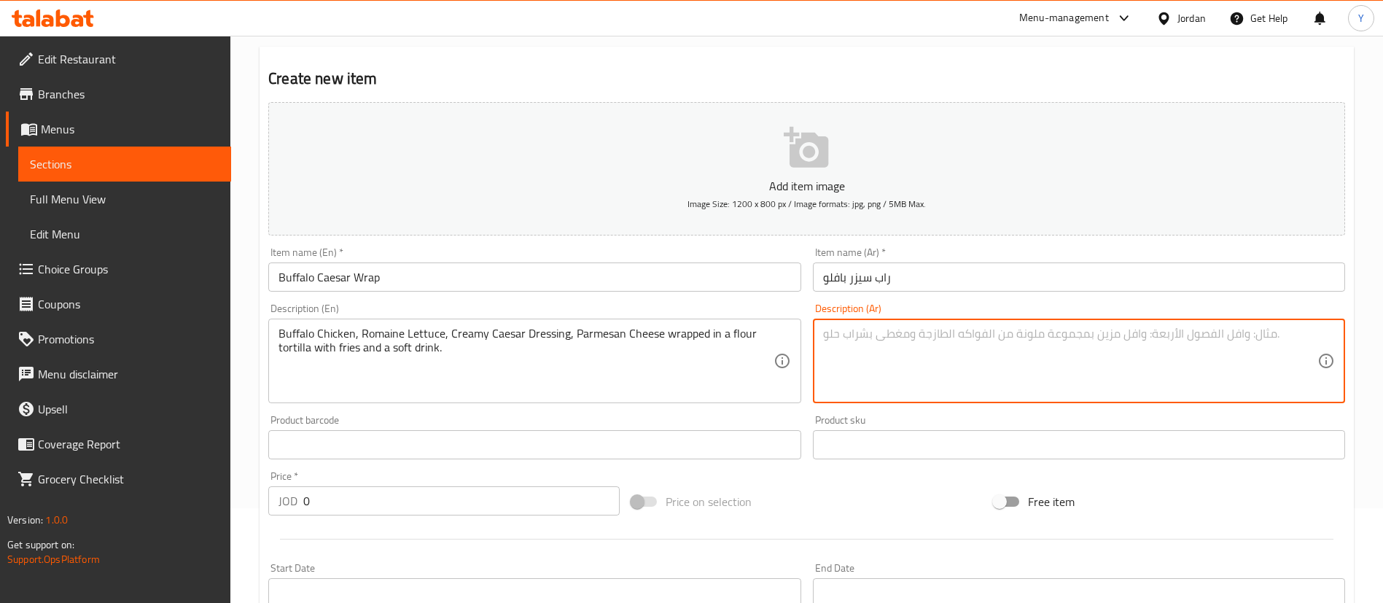
paste textarea "دجاج بافلو، خس روماني، صلصة سيزر كريمي، جبن بارميزان ملفوف في خبز التورتيلا مع …"
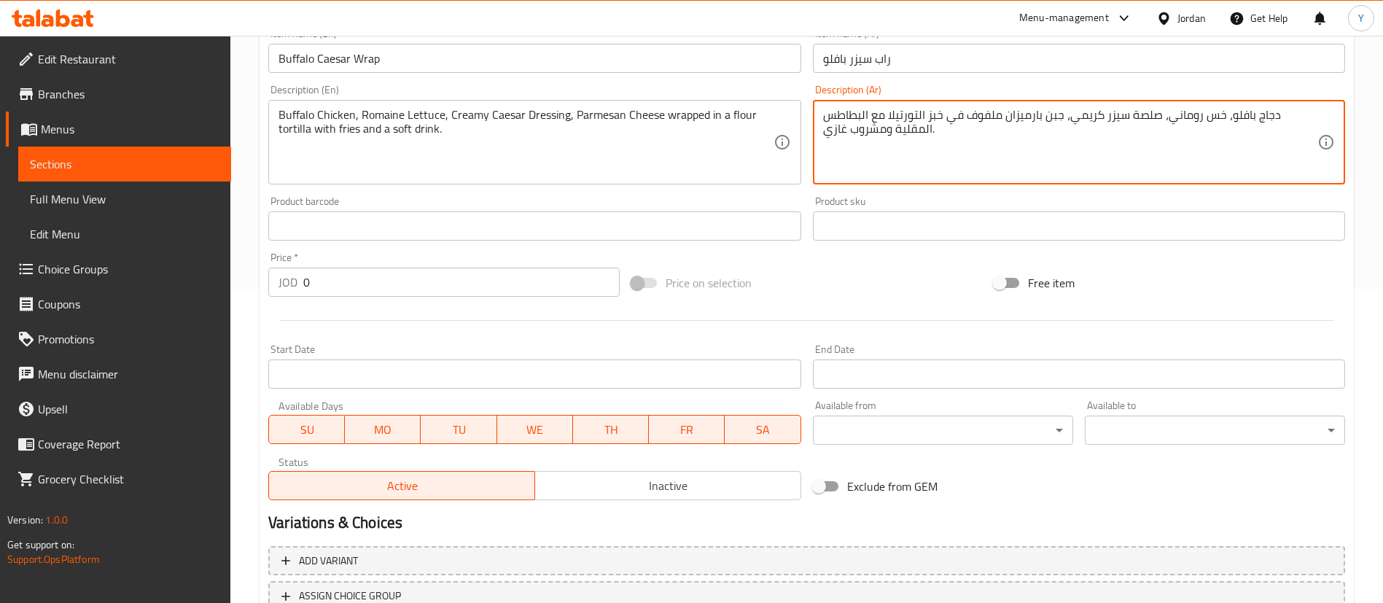
type textarea "دجاج بافلو، خس روماني، صلصة سيزر كريمي، جبن بارميزان ملفوف في خبز التورتيلا مع …"
drag, startPoint x: 344, startPoint y: 288, endPoint x: 219, endPoint y: 289, distance: 125.4
click at [234, 291] on div "Home / Restaurants management / Menus / Sections / item / create Meals section …" at bounding box center [806, 219] width 1152 height 994
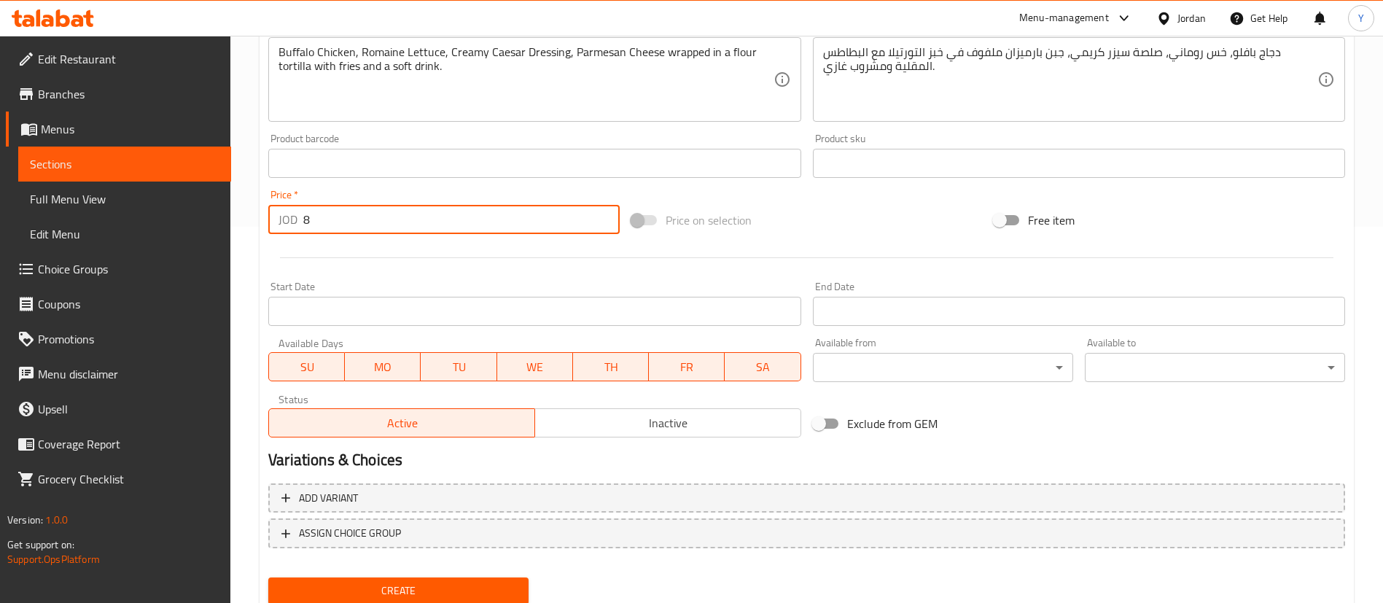
scroll to position [427, 0]
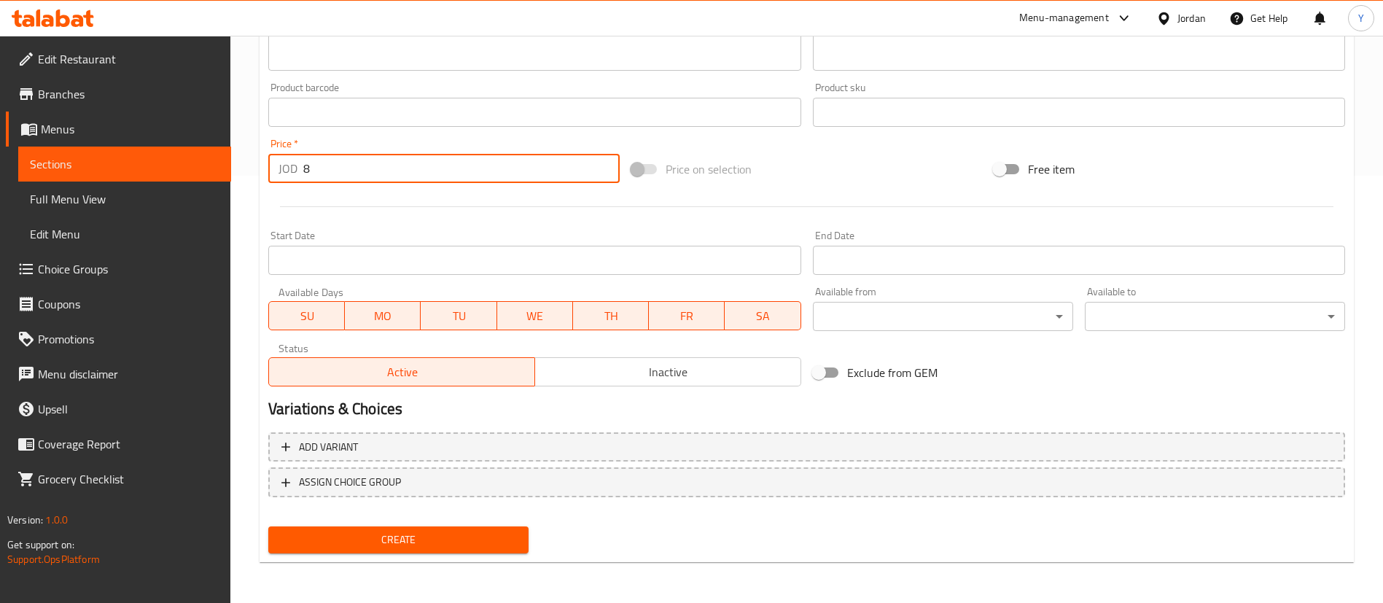
type input "8"
click at [418, 538] on span "Create" at bounding box center [398, 540] width 237 height 18
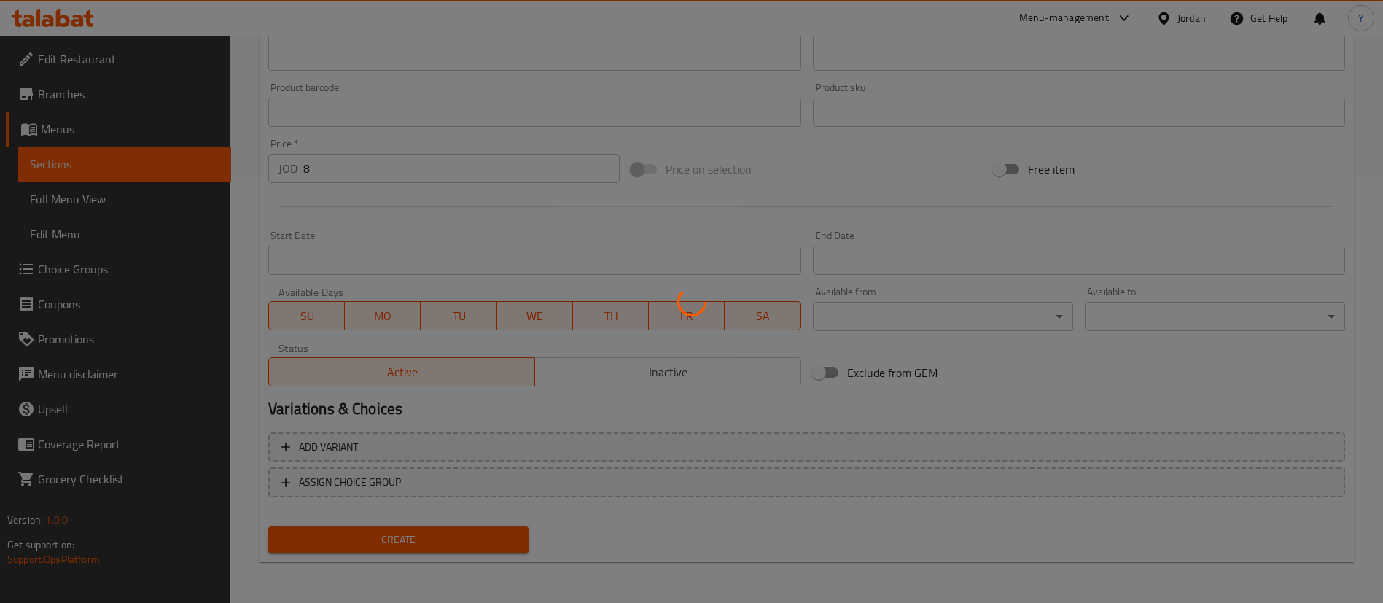
type input "0"
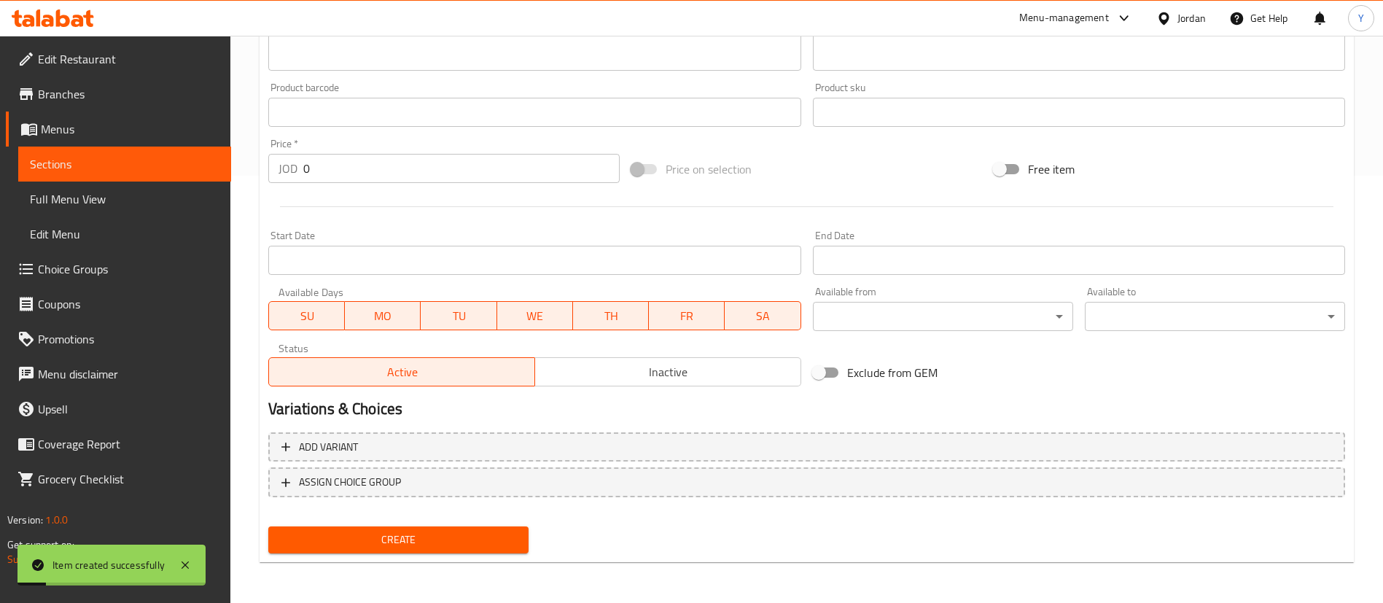
click at [164, 174] on link "Sections" at bounding box center [124, 163] width 213 height 35
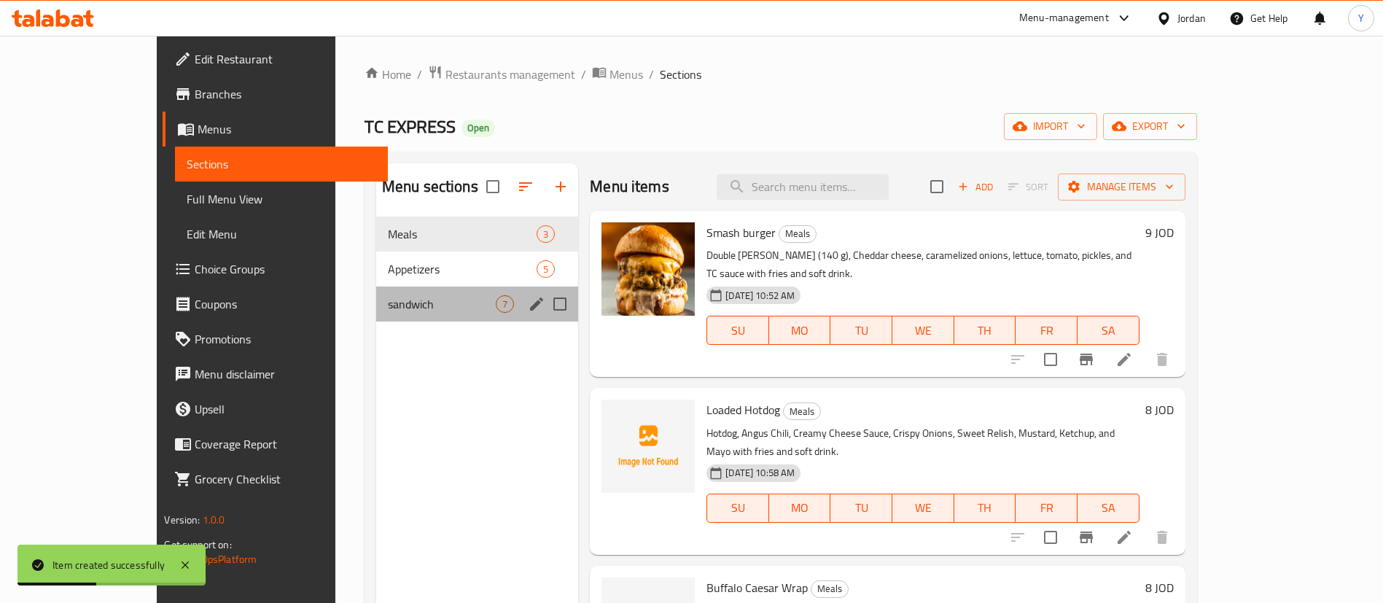
click at [376, 291] on div "sandwich 7" at bounding box center [477, 303] width 202 height 35
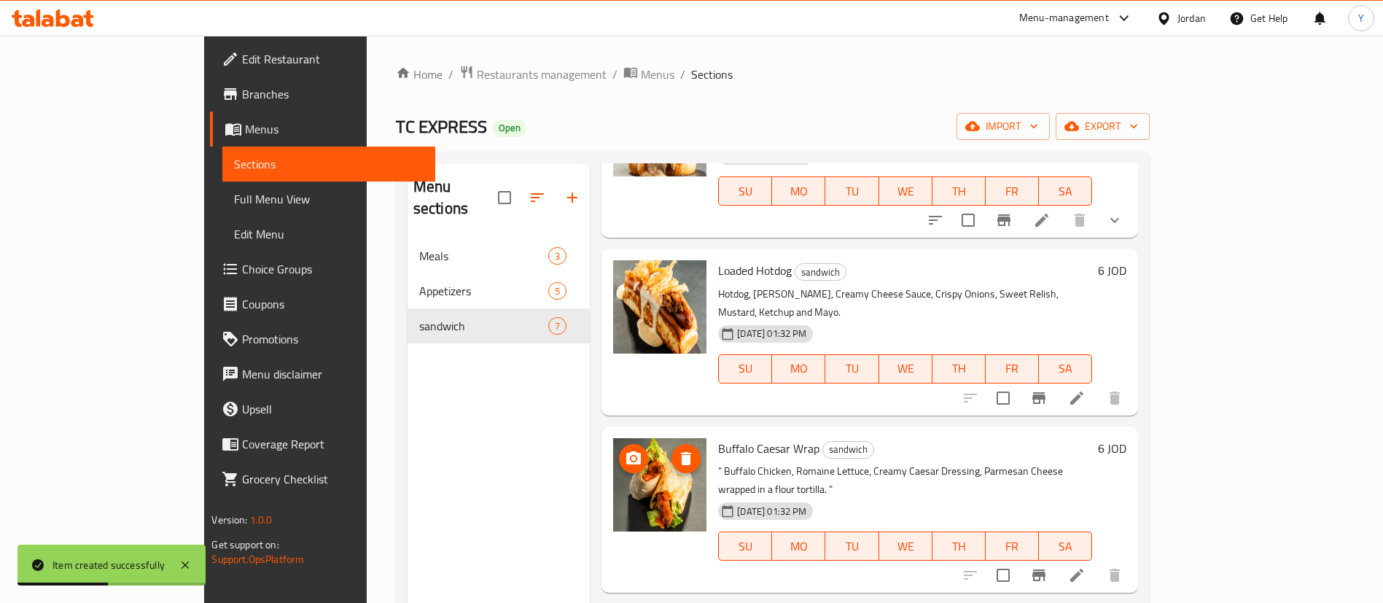
scroll to position [219, 0]
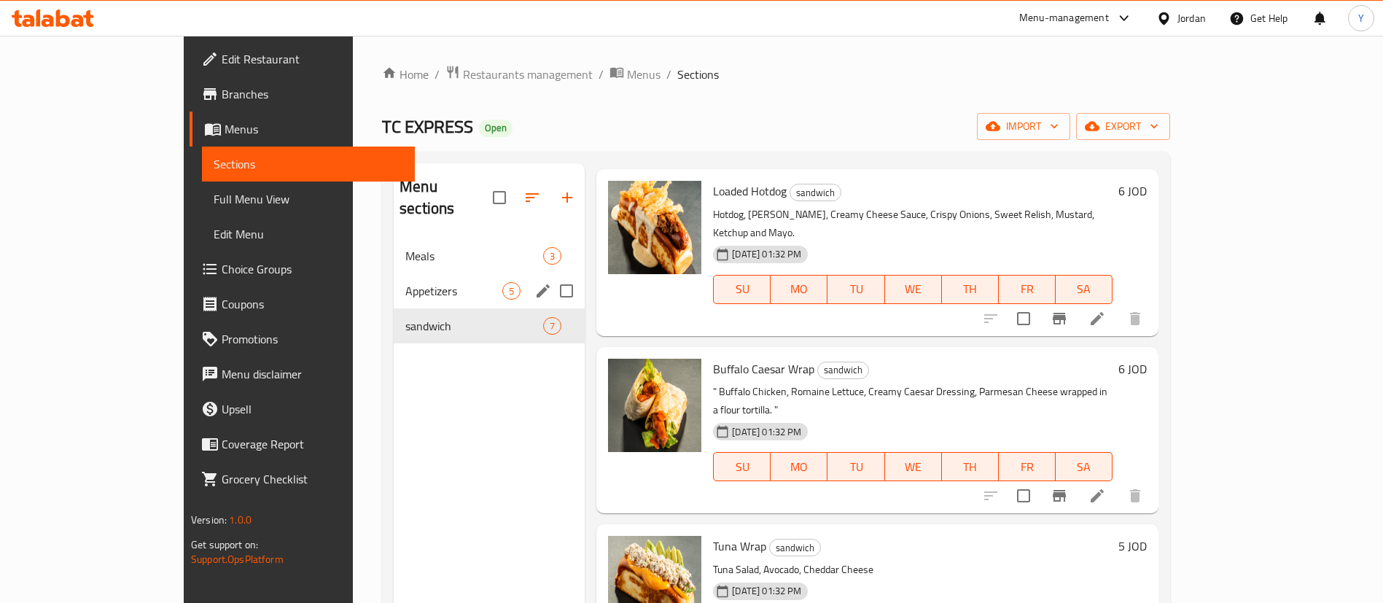
click at [405, 247] on span "Meals" at bounding box center [474, 255] width 138 height 17
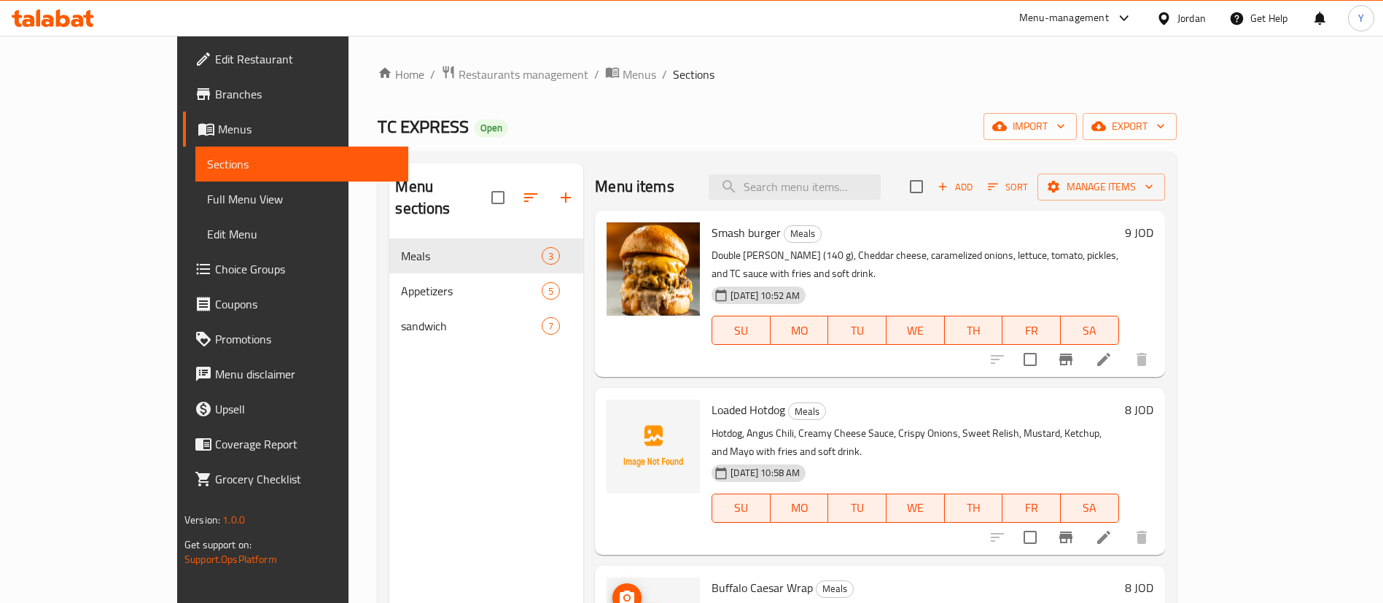
scroll to position [204, 0]
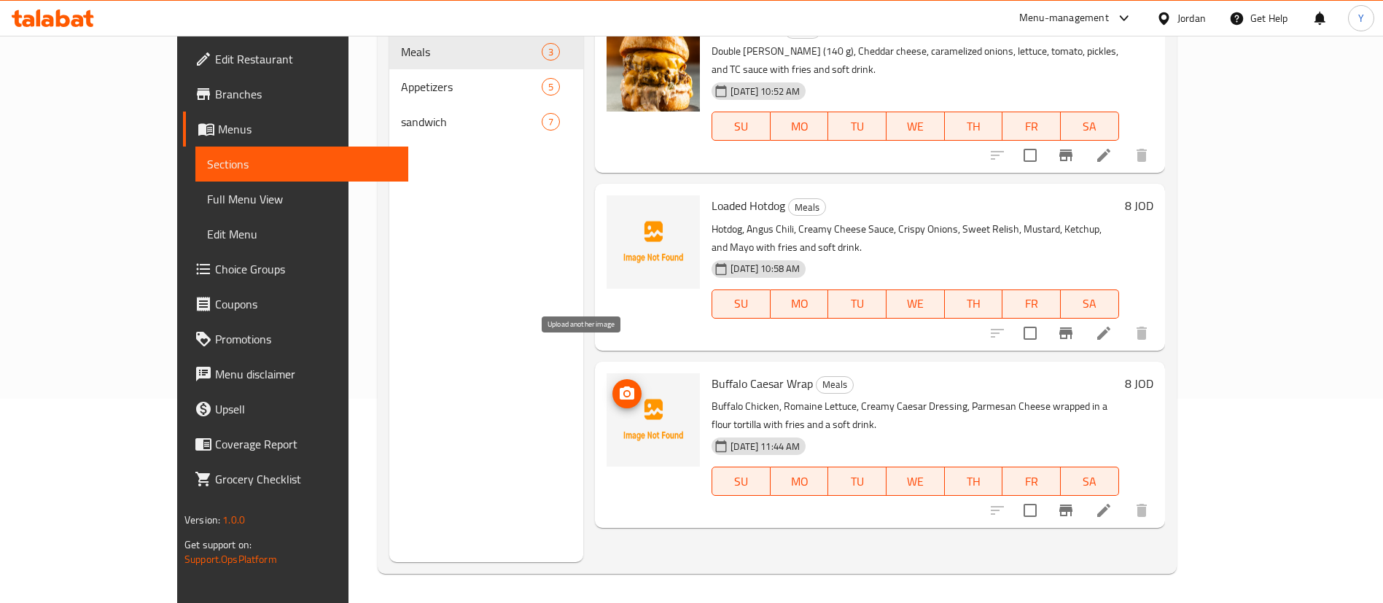
drag, startPoint x: 584, startPoint y: 368, endPoint x: 582, endPoint y: 350, distance: 18.3
click at [619, 386] on icon "upload picture" at bounding box center [626, 392] width 15 height 13
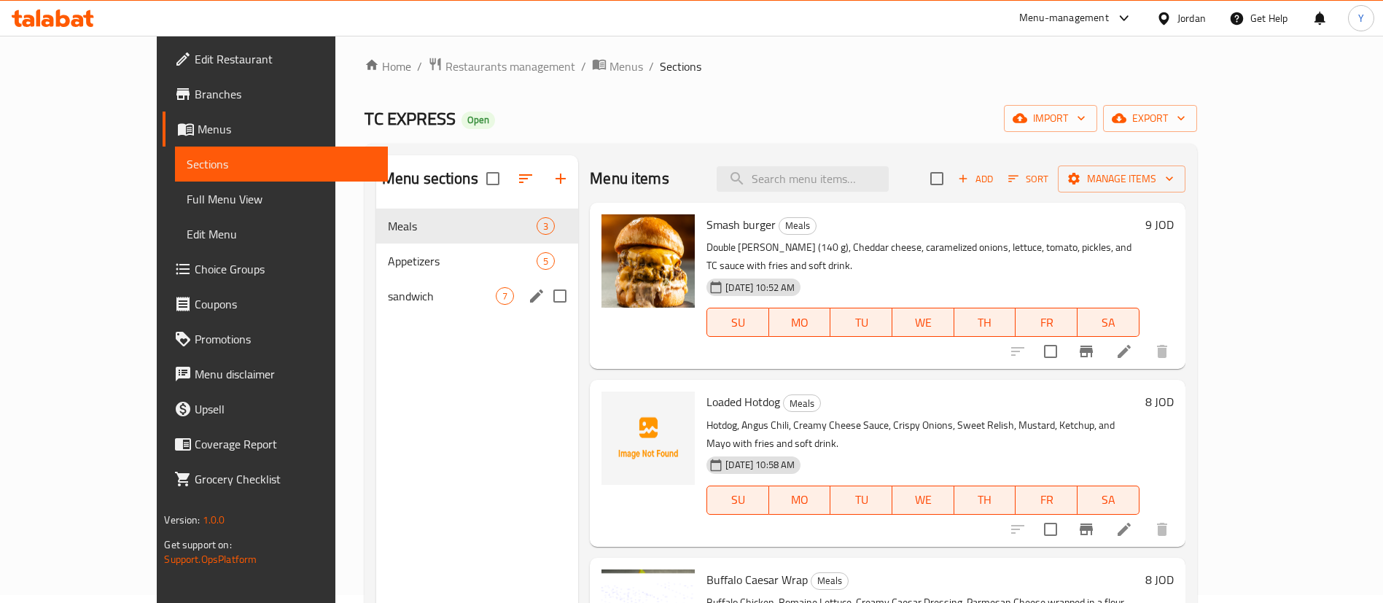
scroll to position [0, 0]
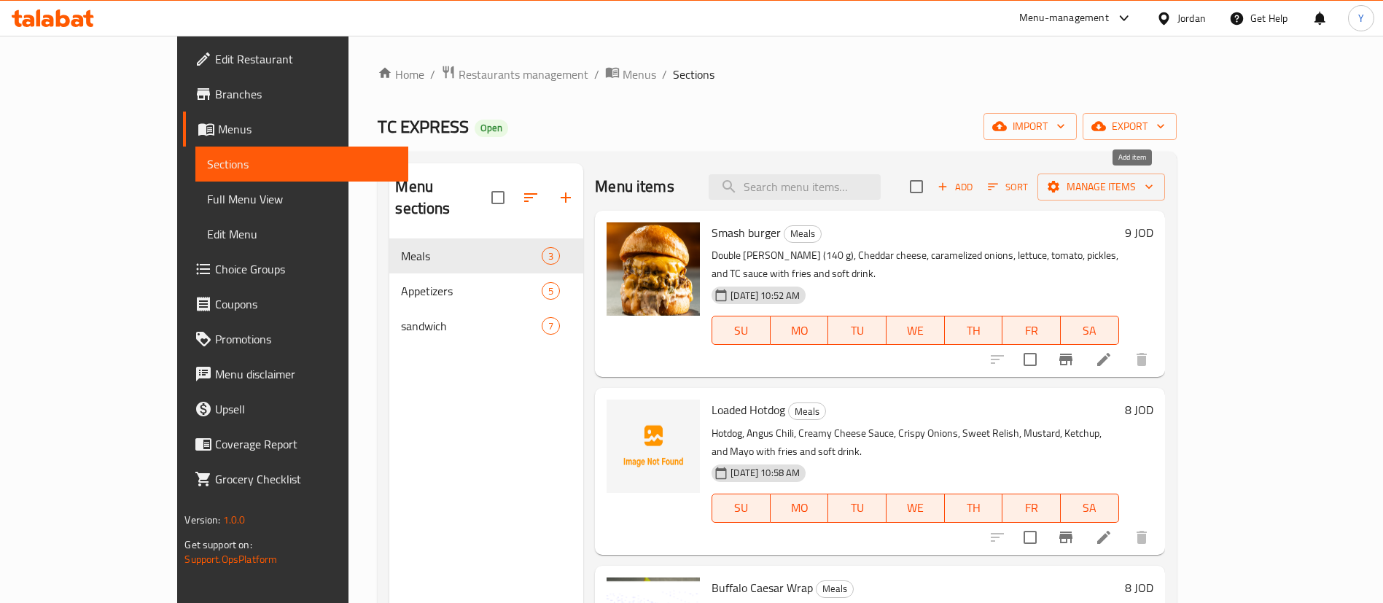
click at [974, 192] on span "Add" at bounding box center [954, 187] width 39 height 17
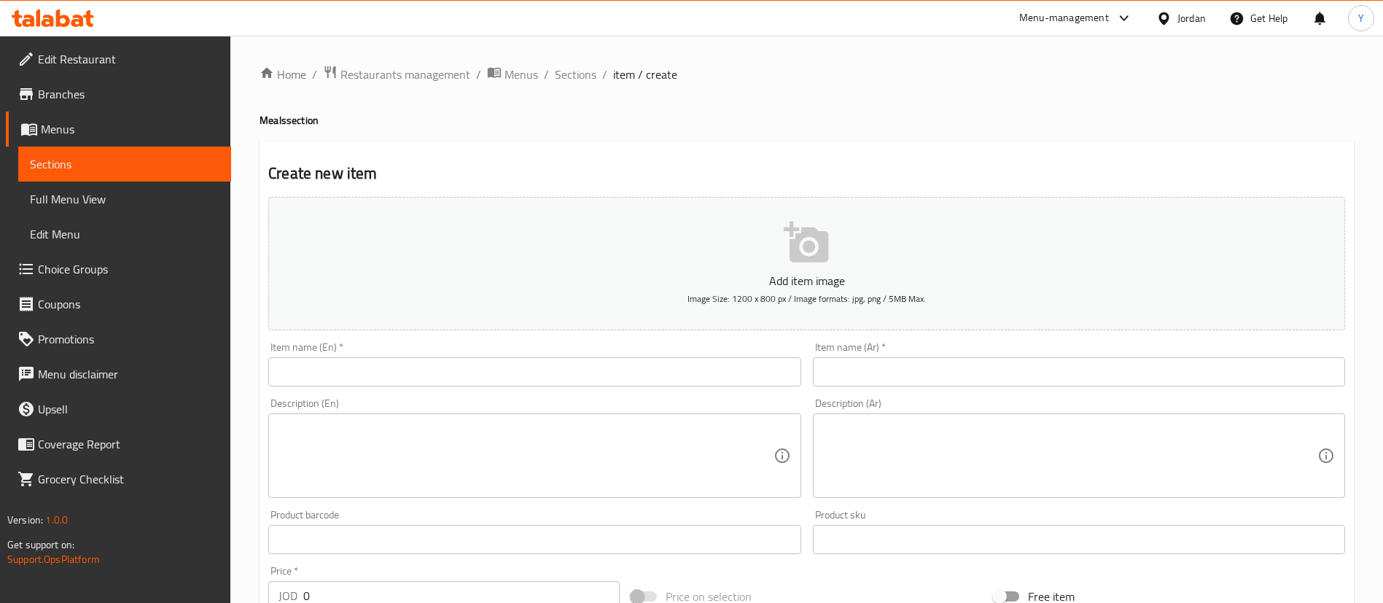
click at [376, 364] on input "text" at bounding box center [534, 371] width 532 height 29
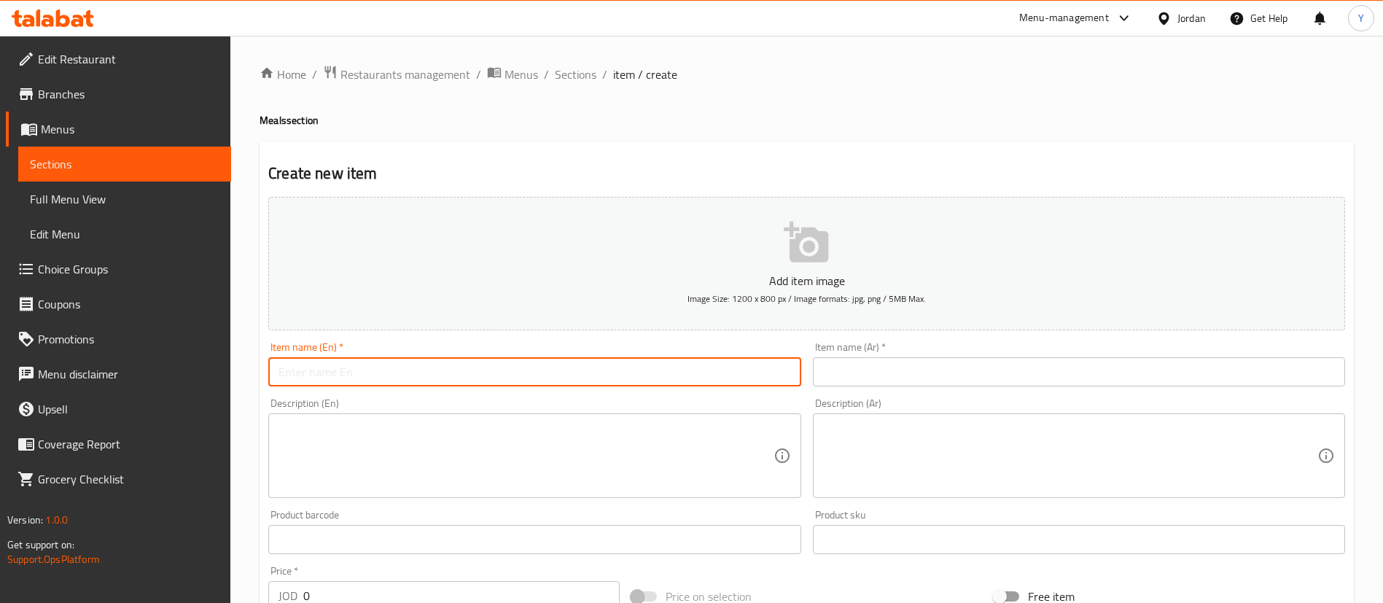
paste input "Tuna Wrap"
type input "Tuna Wrap"
click at [933, 368] on input "text" at bounding box center [1079, 371] width 532 height 29
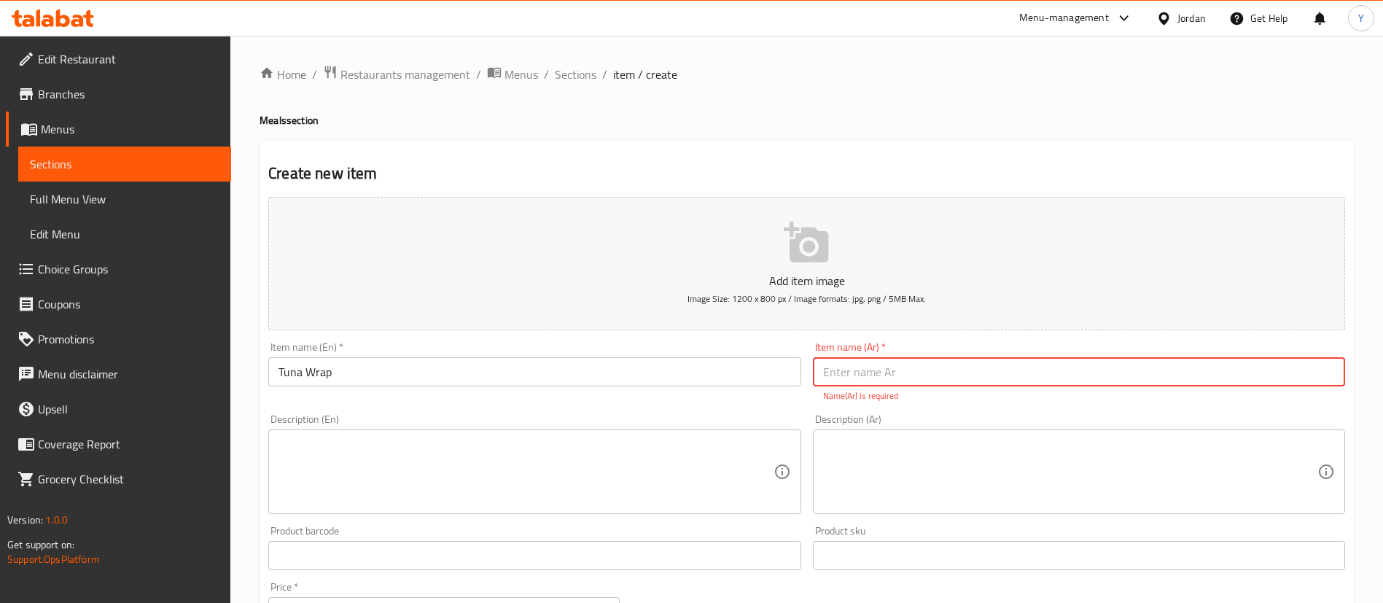
paste input "راب تونة"
type input "راب تونة"
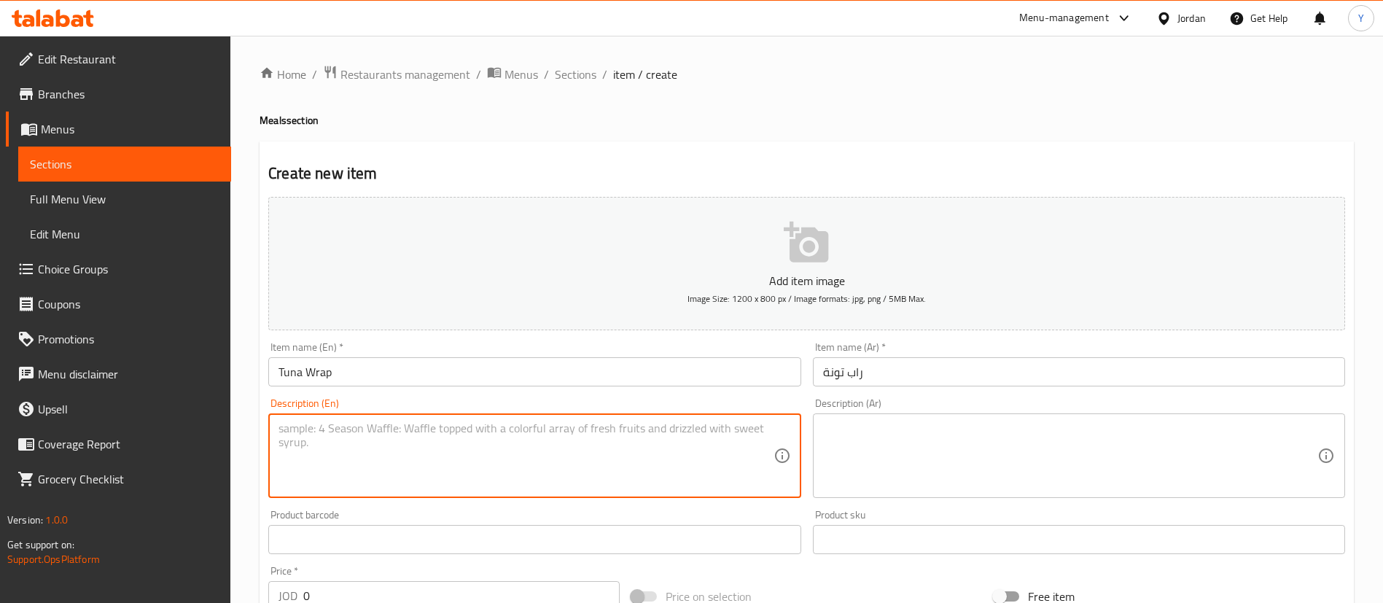
click at [491, 437] on textarea at bounding box center [525, 455] width 494 height 69
paste textarea "Tuna Salad, Avocado, Cheddar Cheese"
click at [523, 426] on textarea "Tuna Salad, Avocado, Cheddar Cheese" at bounding box center [525, 455] width 494 height 69
drag, startPoint x: 612, startPoint y: 428, endPoint x: 0, endPoint y: 423, distance: 612.2
click at [0, 423] on div "Edit Restaurant Branches Menus Sections Full Menu View Edit Menu Choice Groups …" at bounding box center [691, 533] width 1383 height 994
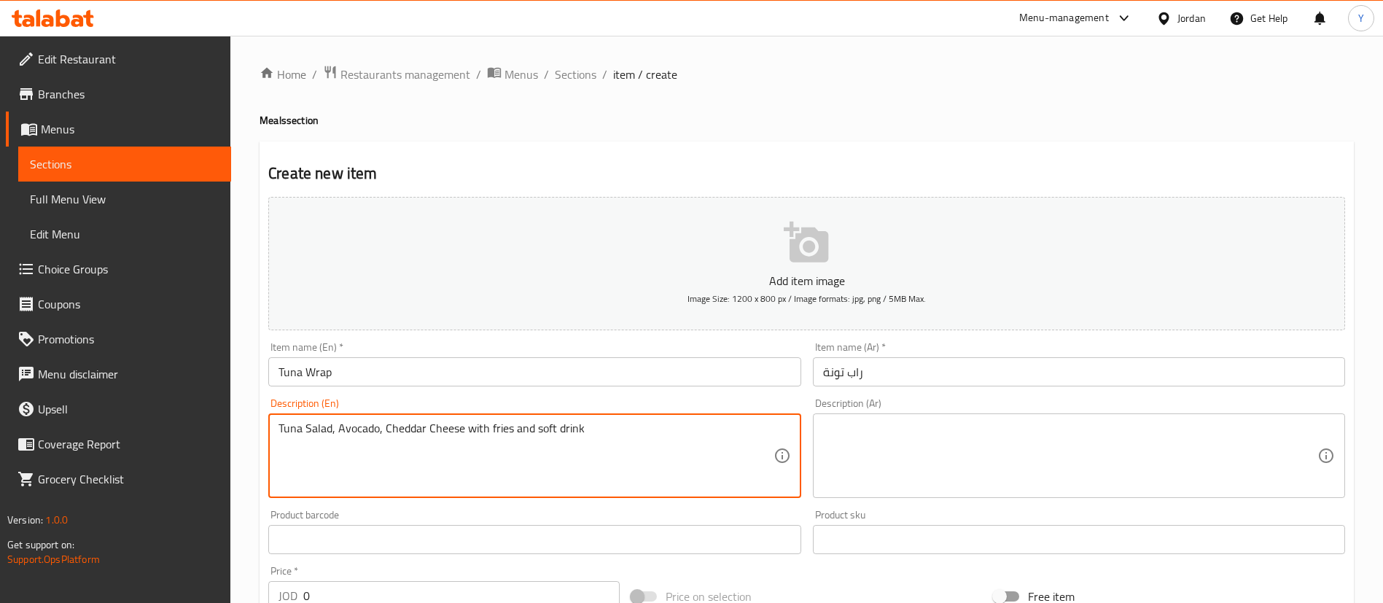
type textarea "Tuna Salad, Avocado, Cheddar Cheese with fries and soft drink"
click at [902, 482] on textarea at bounding box center [1070, 455] width 494 height 69
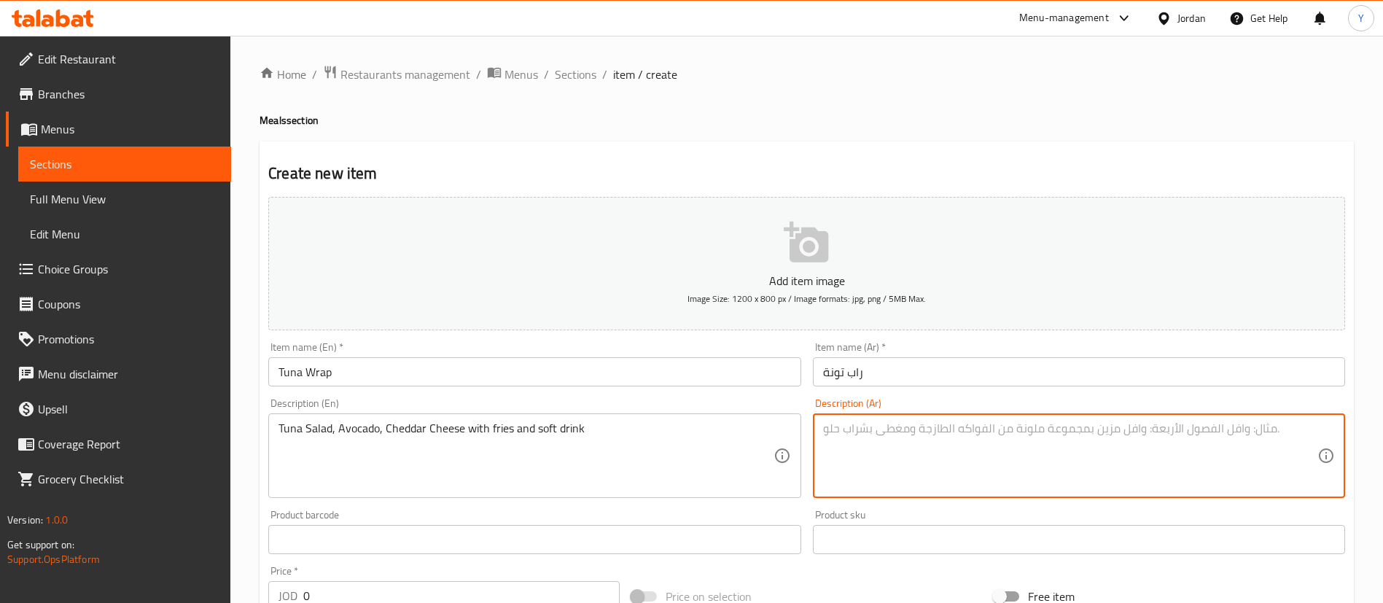
paste textarea "سلطة تونة، أفوكادو، جبنة شيدر مع بطاطس مقلية ومشروب غازي"
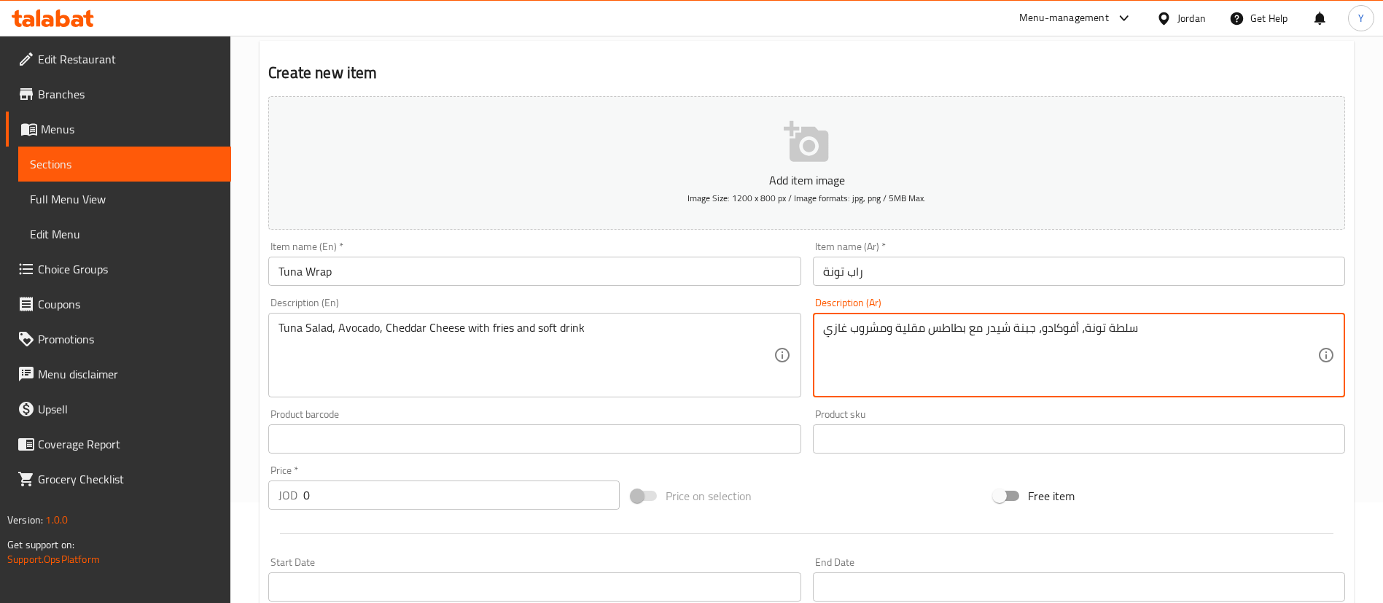
scroll to position [219, 0]
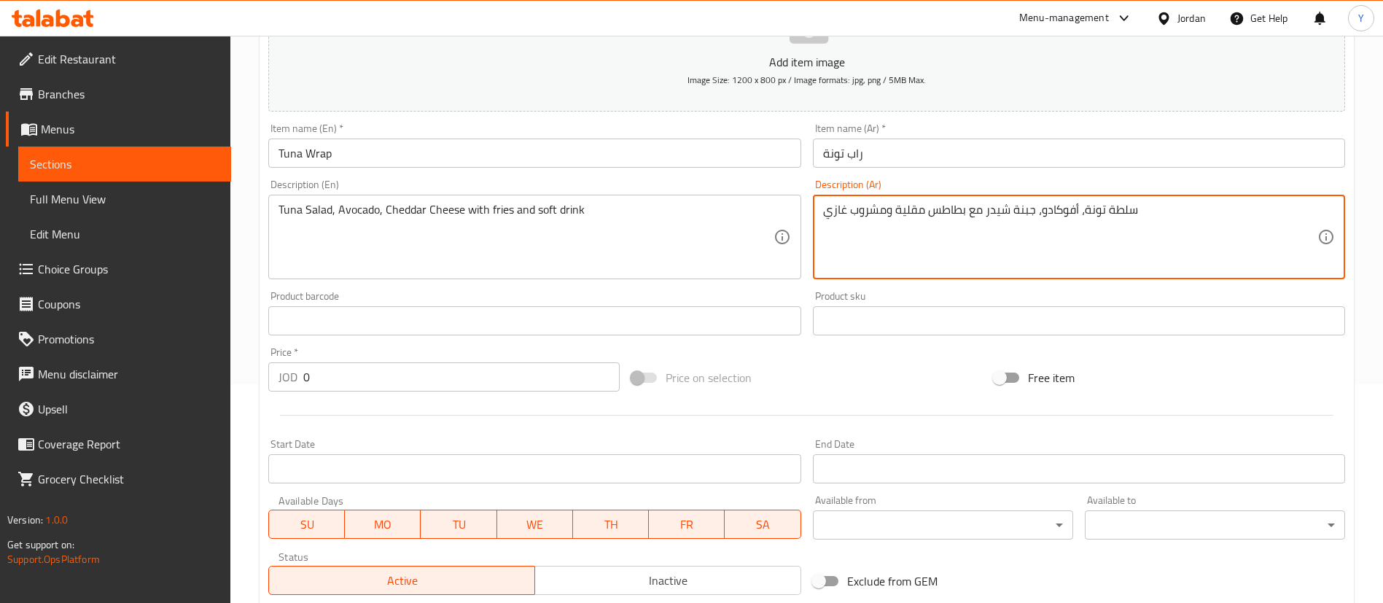
type textarea "سلطة تونة، أفوكادو، جبنة شيدر مع بطاطس مقلية ومشروب غازي"
drag, startPoint x: 326, startPoint y: 370, endPoint x: 189, endPoint y: 364, distance: 136.4
click at [253, 369] on div "Home / Restaurants management / Menus / Sections / item / create Meals section …" at bounding box center [806, 314] width 1152 height 994
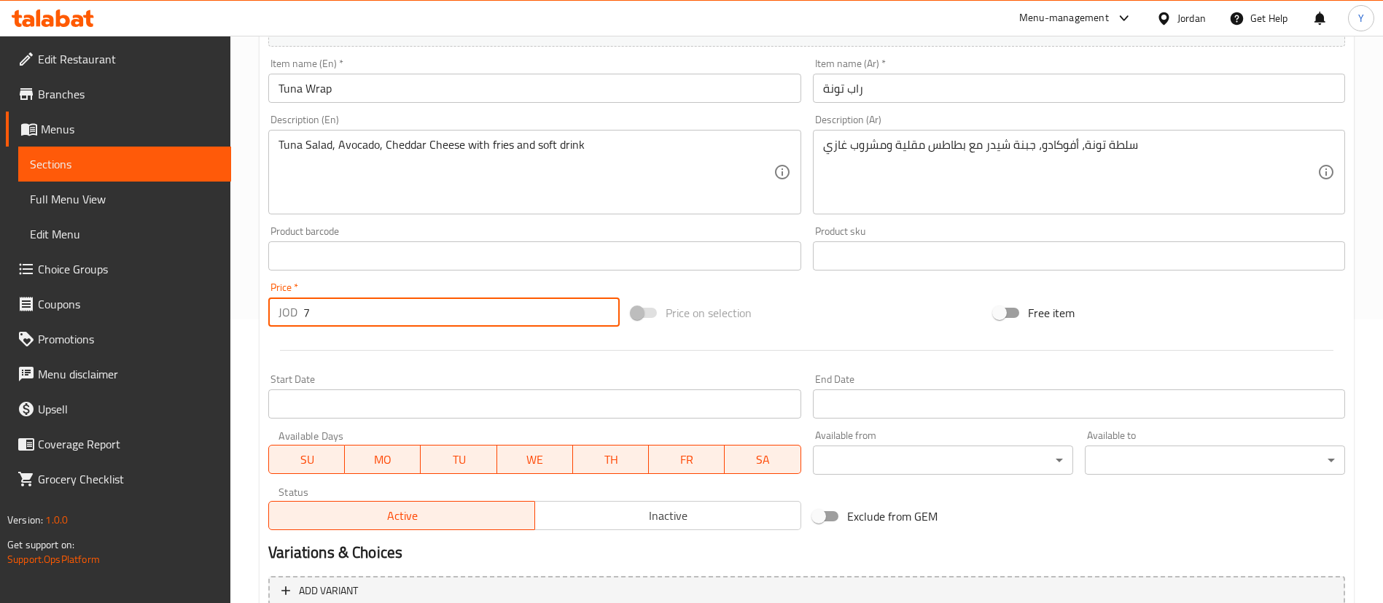
scroll to position [427, 0]
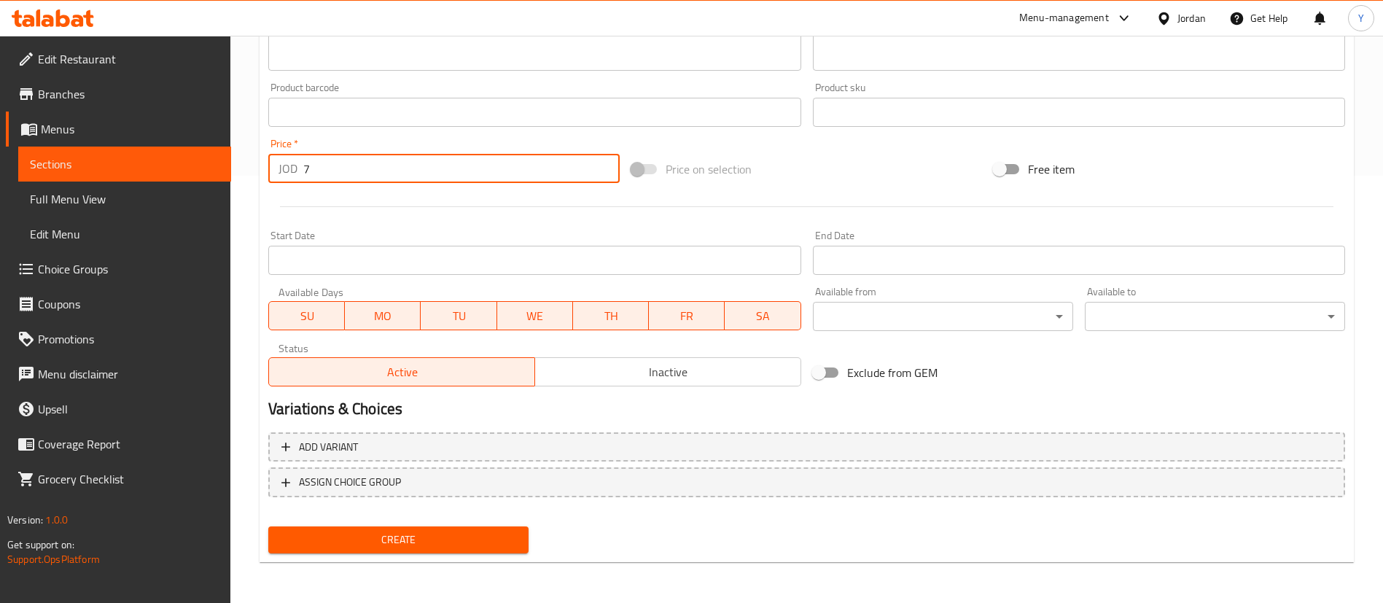
type input "7"
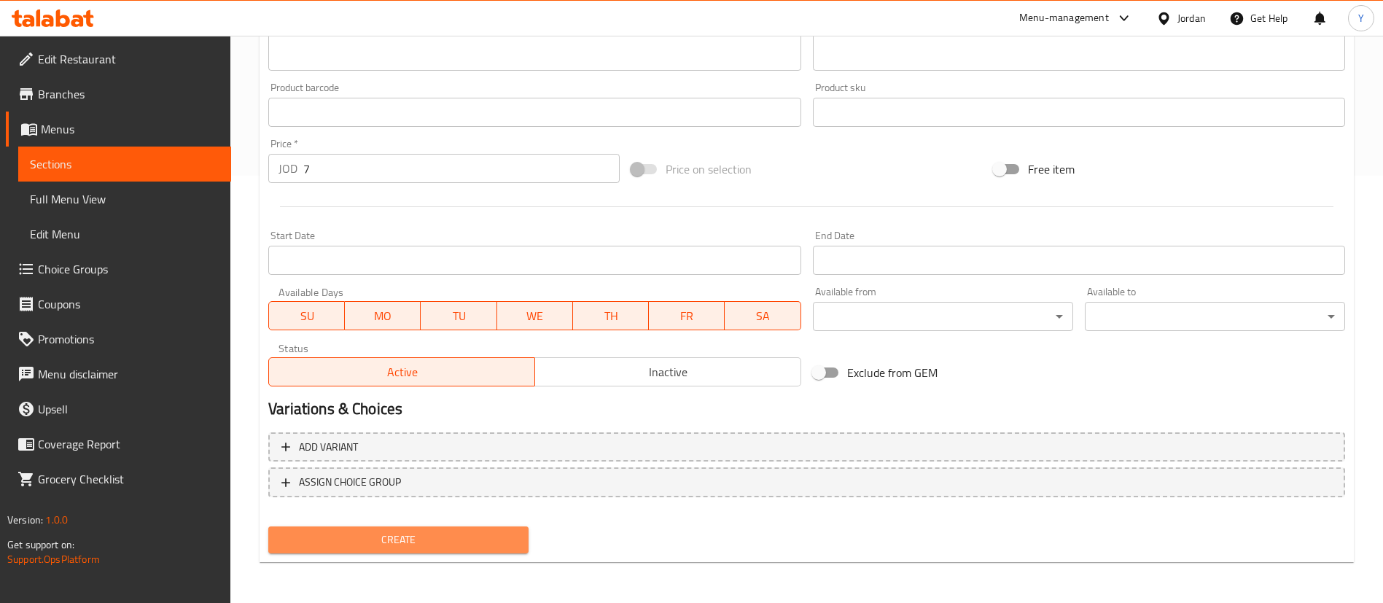
click at [425, 539] on span "Create" at bounding box center [398, 540] width 237 height 18
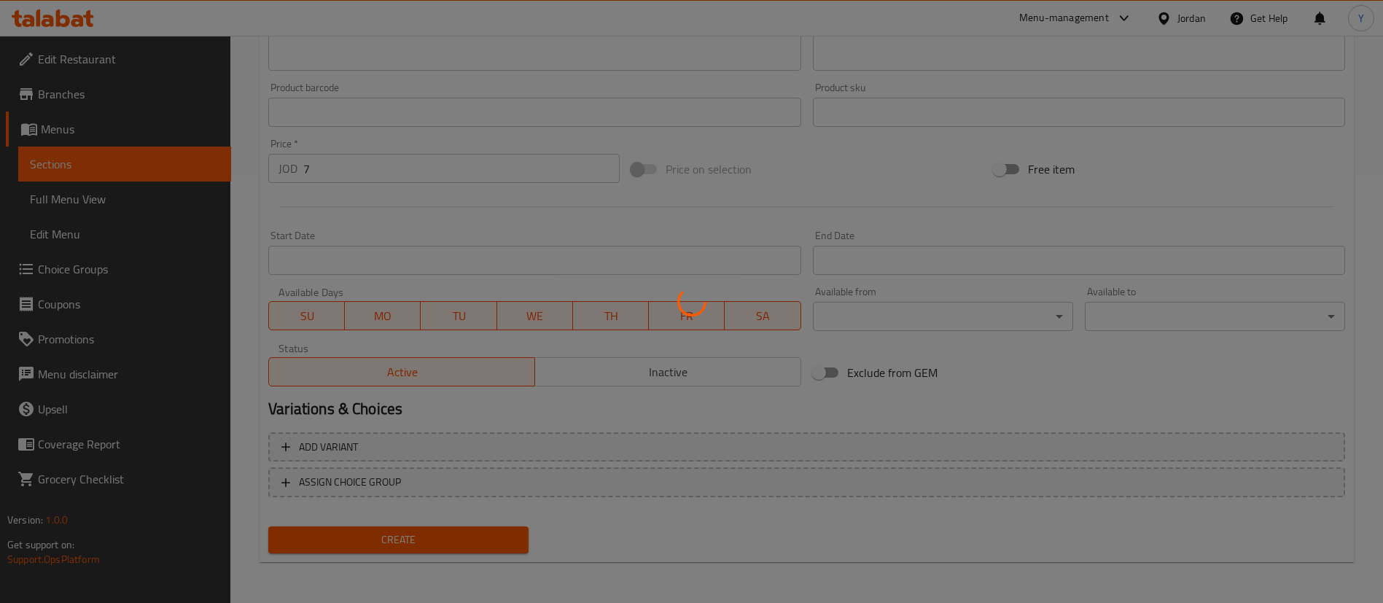
type input "0"
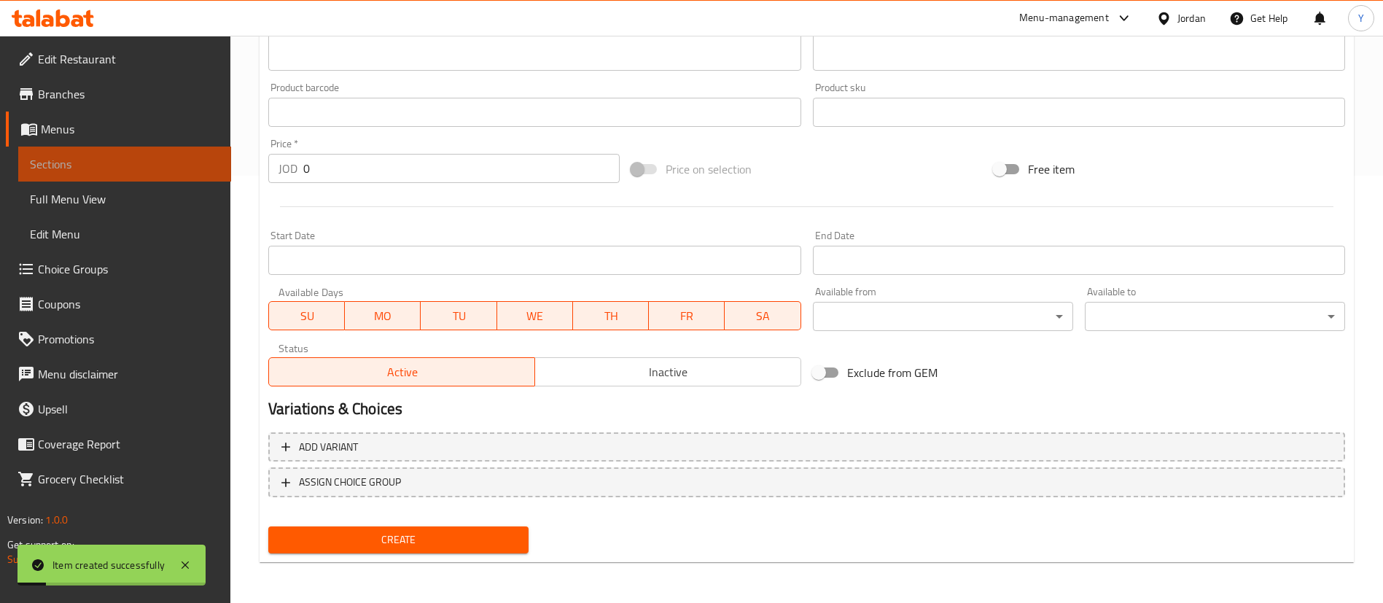
click at [180, 174] on link "Sections" at bounding box center [124, 163] width 213 height 35
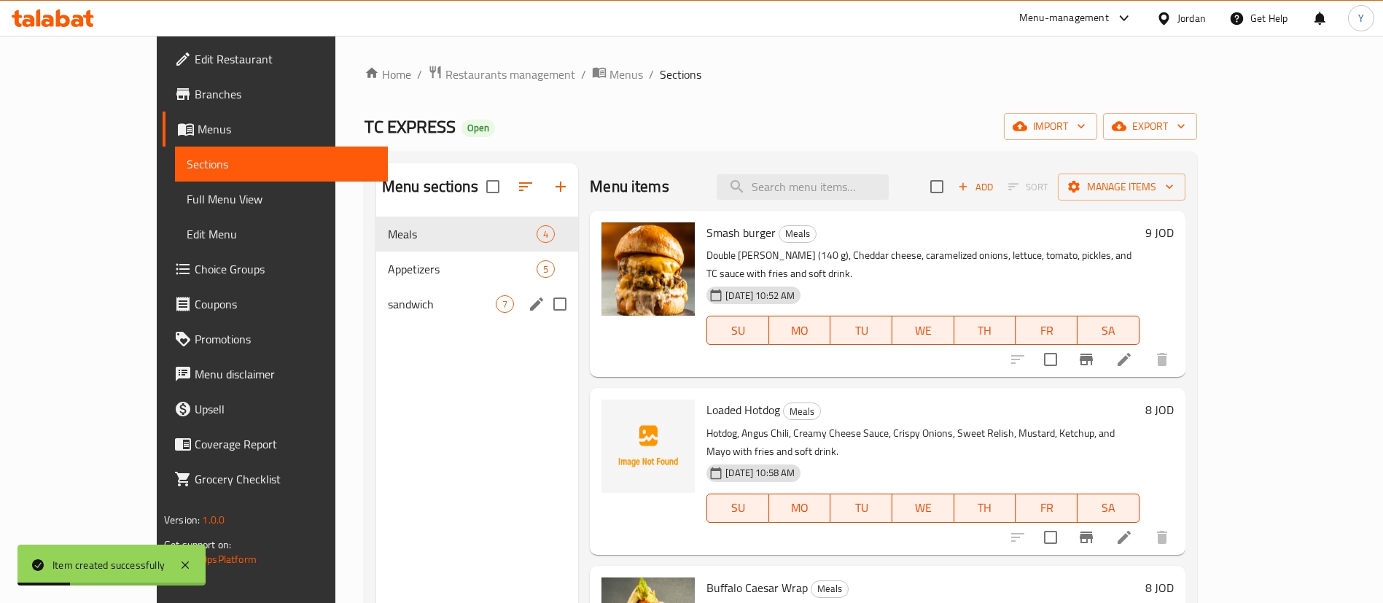
click at [376, 316] on div "sandwich 7" at bounding box center [477, 303] width 202 height 35
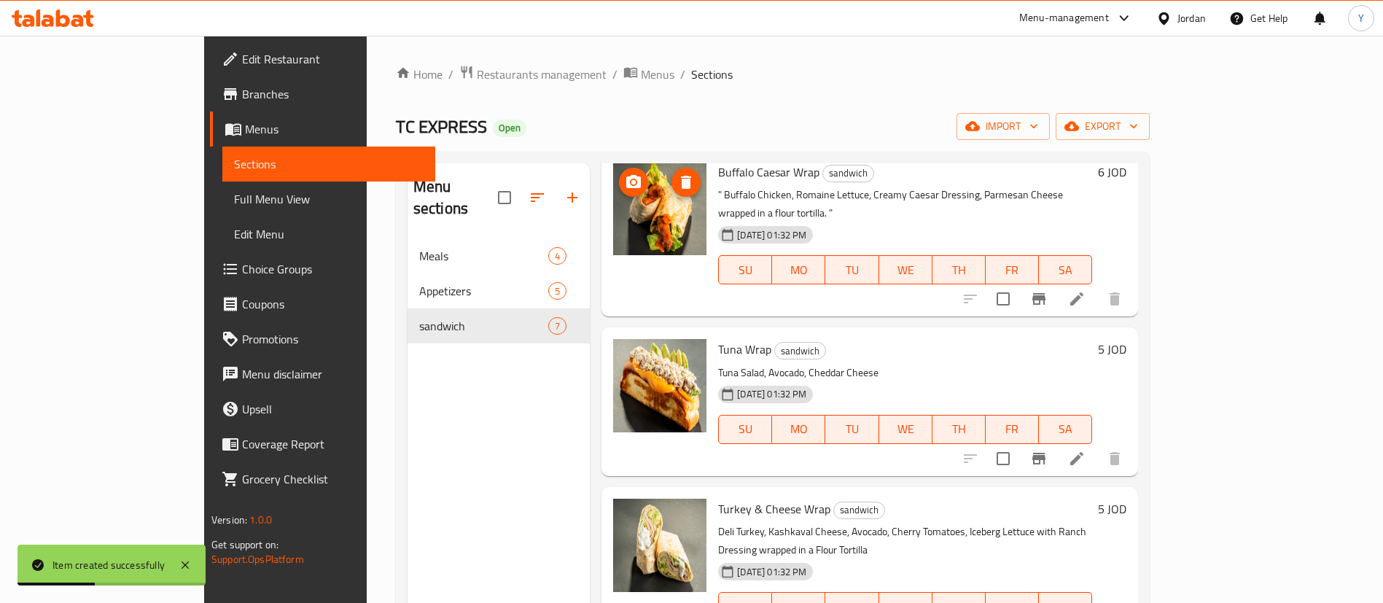
scroll to position [547, 0]
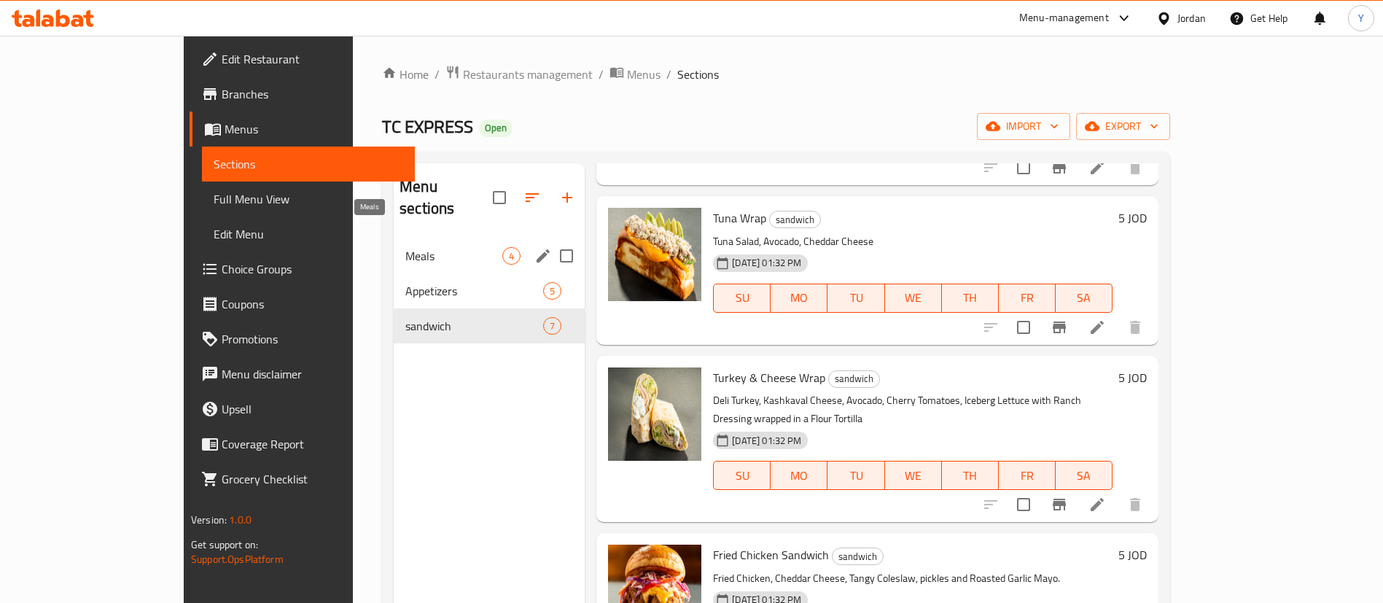
drag, startPoint x: 391, startPoint y: 240, endPoint x: 404, endPoint y: 241, distance: 13.9
click at [405, 247] on span "Meals" at bounding box center [453, 255] width 97 height 17
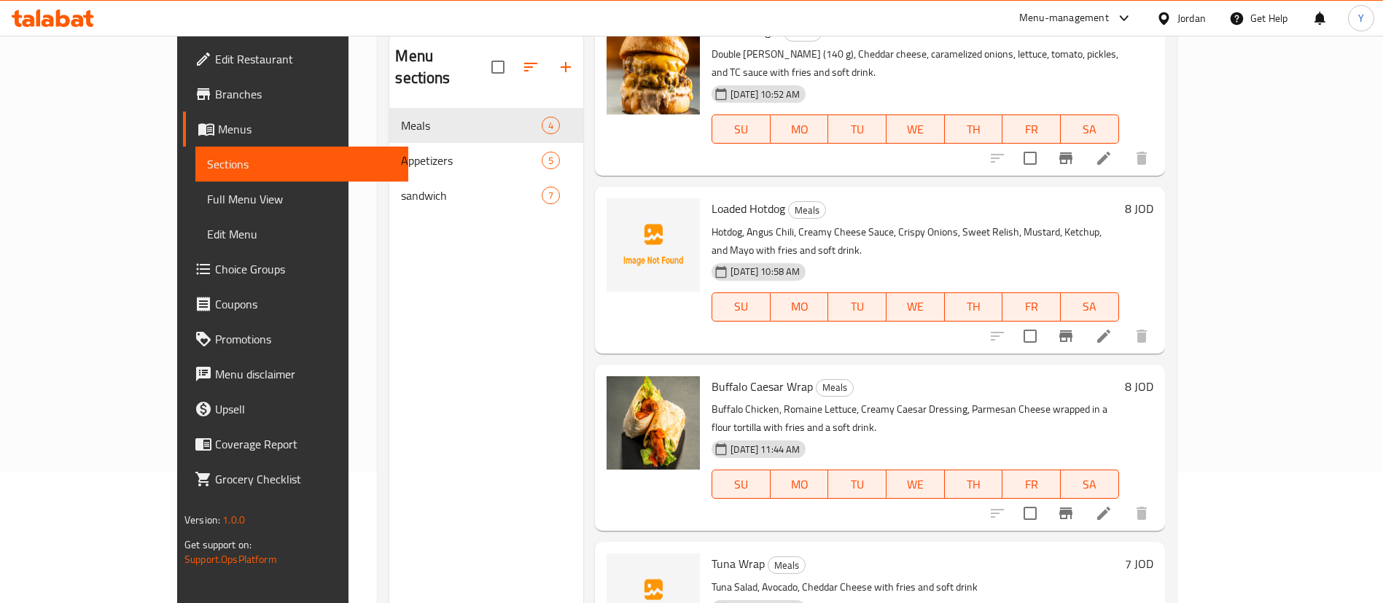
scroll to position [204, 0]
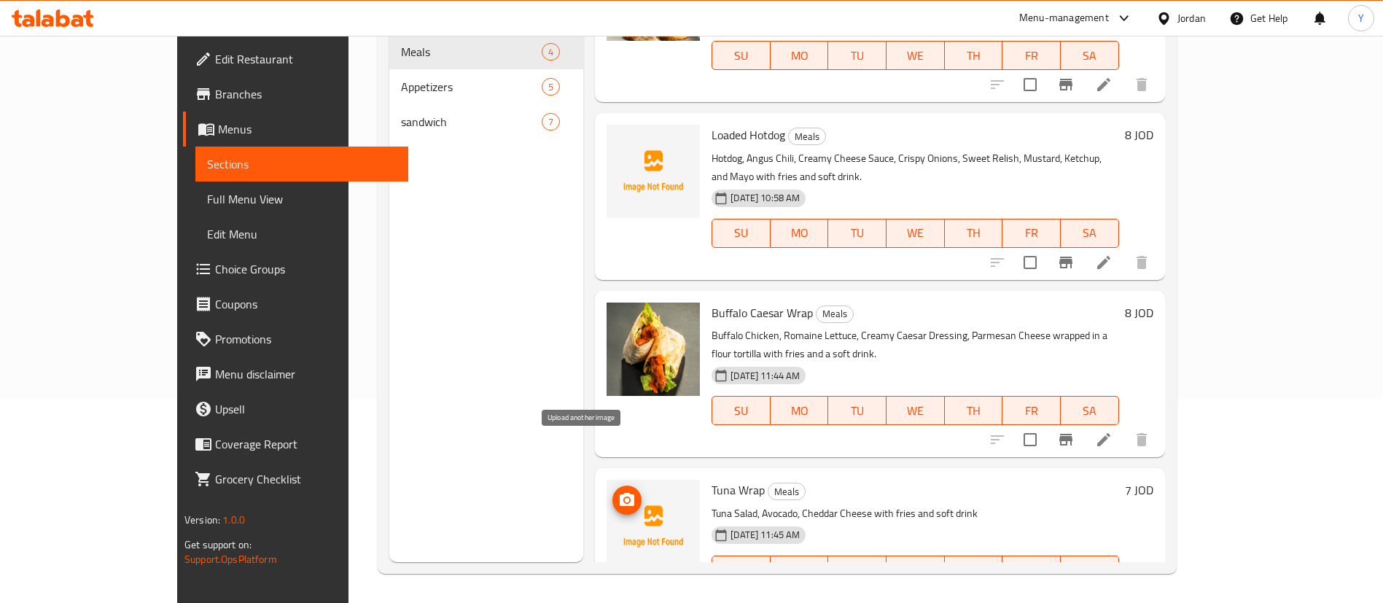
click at [619, 493] on icon "upload picture" at bounding box center [626, 499] width 15 height 13
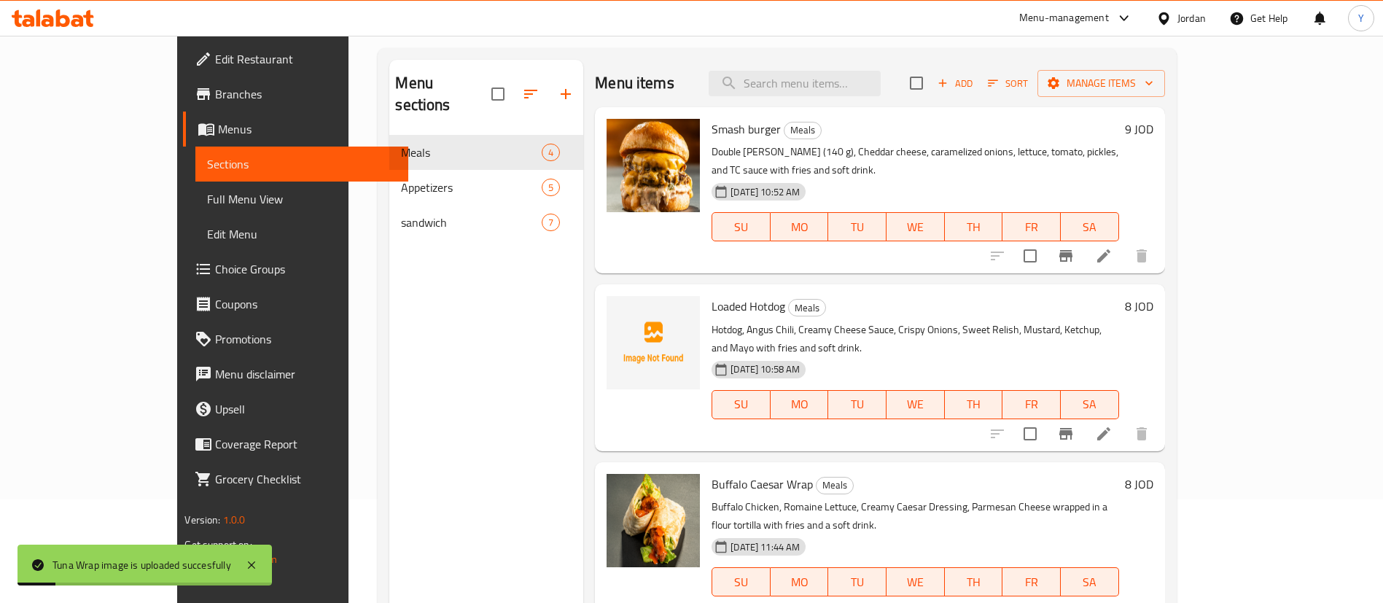
scroll to position [0, 0]
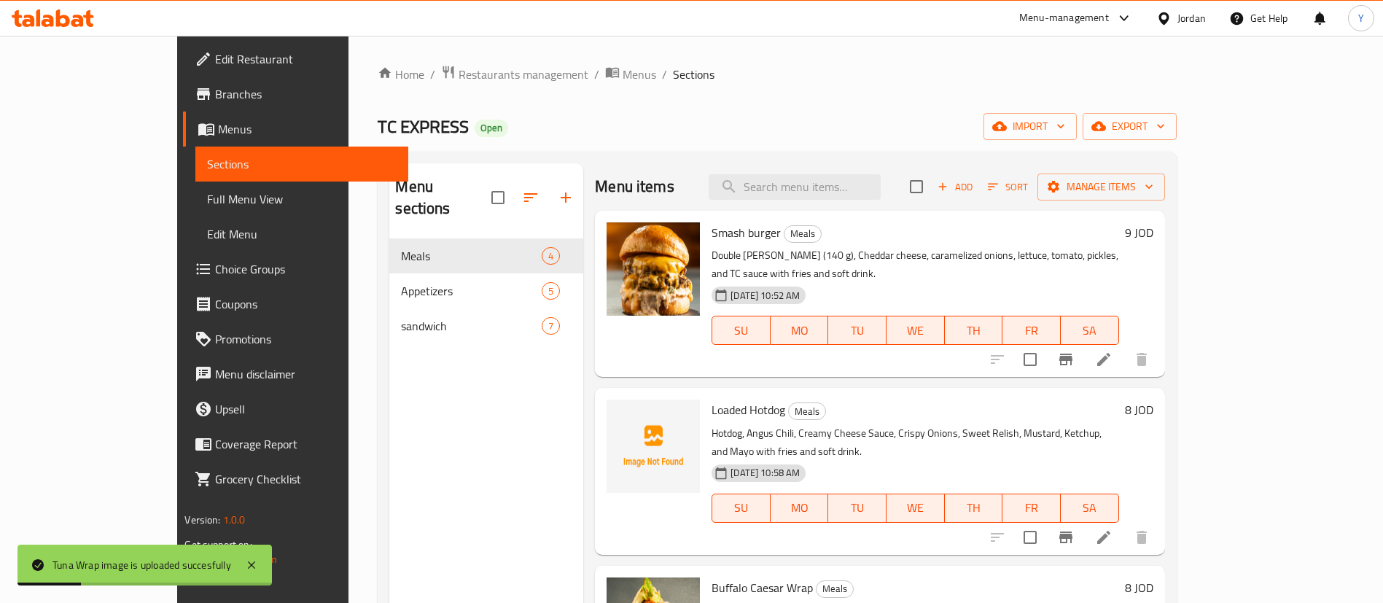
click at [974, 191] on span "Add" at bounding box center [954, 187] width 39 height 17
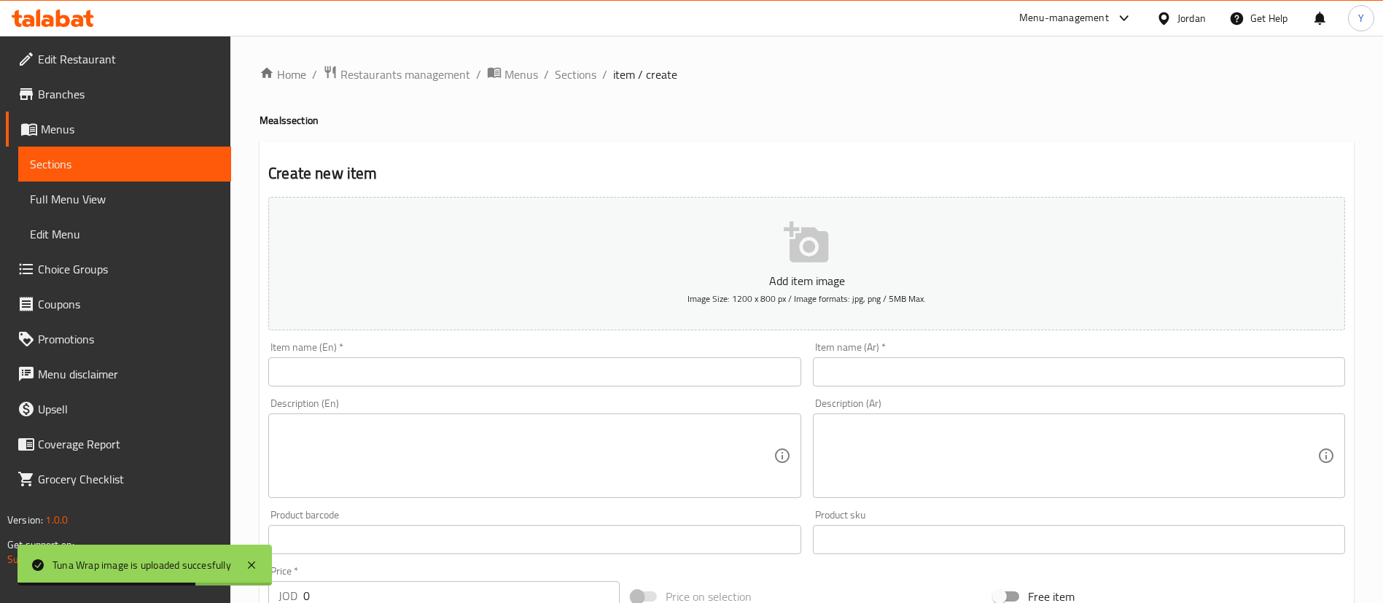
click at [614, 372] on input "text" at bounding box center [534, 371] width 532 height 29
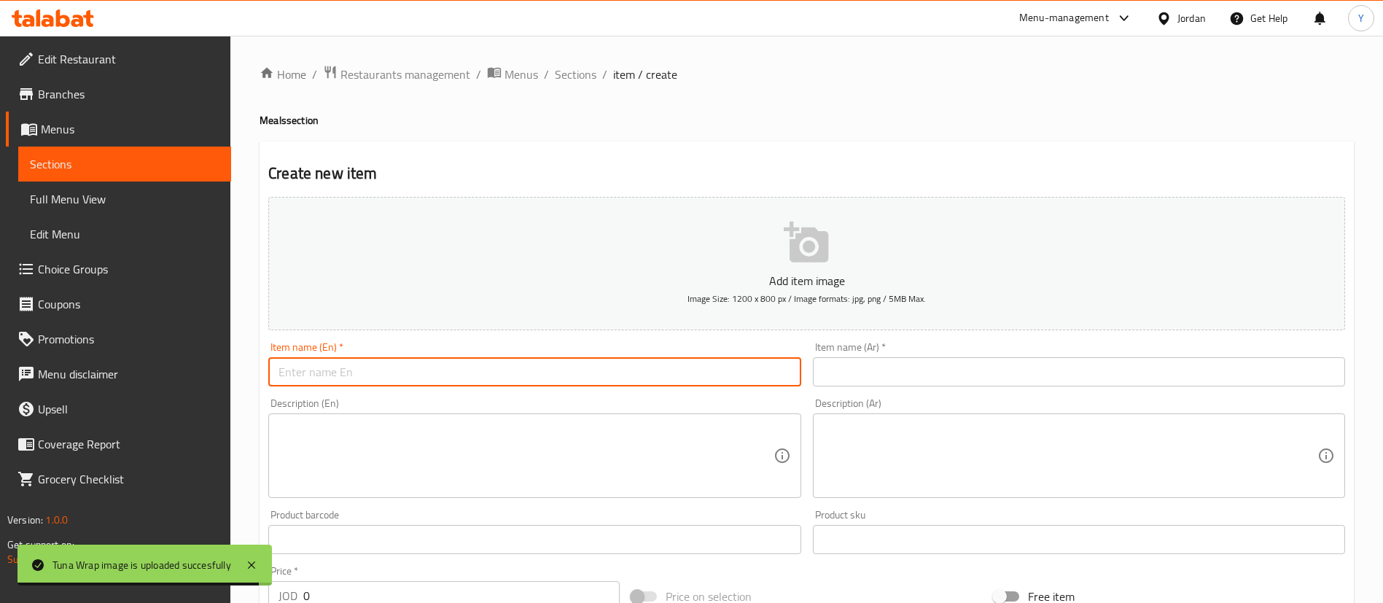
paste input "Turkey & Cheese Wrap"
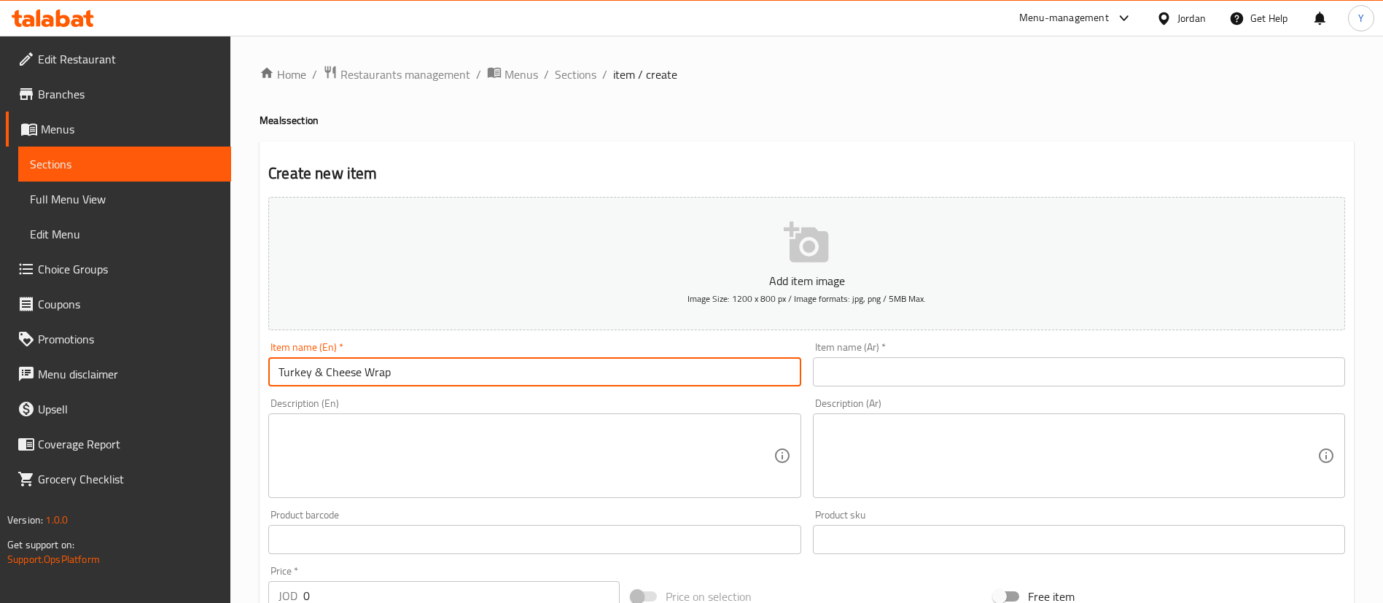
type input "Turkey & Cheese Wrap"
click at [870, 378] on input "text" at bounding box center [1079, 371] width 532 height 29
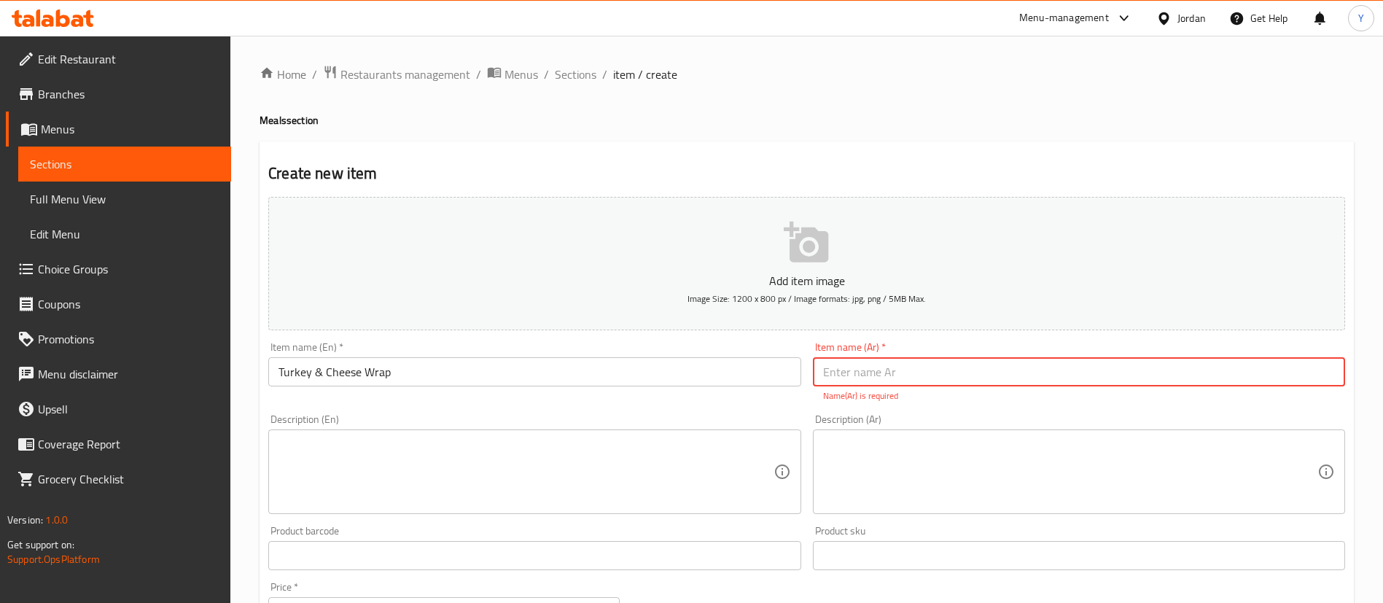
paste input "راب ديك رومي وجبن"
type input "راب ديك رومي وجبن"
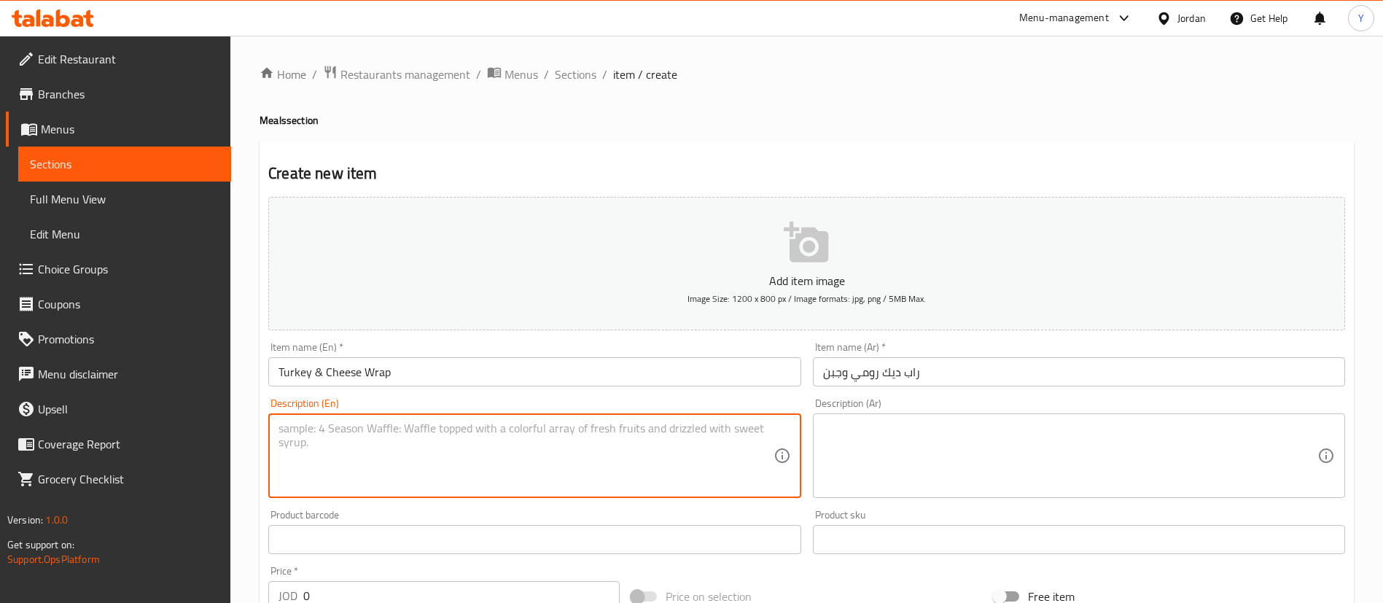
click at [647, 502] on div "Description (En) Description (En)" at bounding box center [534, 448] width 544 height 112
click at [473, 479] on textarea at bounding box center [525, 455] width 494 height 69
paste textarea "Turkey & Cheese Wrap"
drag, startPoint x: 317, startPoint y: 452, endPoint x: 234, endPoint y: 461, distance: 83.5
click at [241, 457] on div "Home / Restaurants management / Menus / Sections / item / create Meals section …" at bounding box center [806, 533] width 1152 height 994
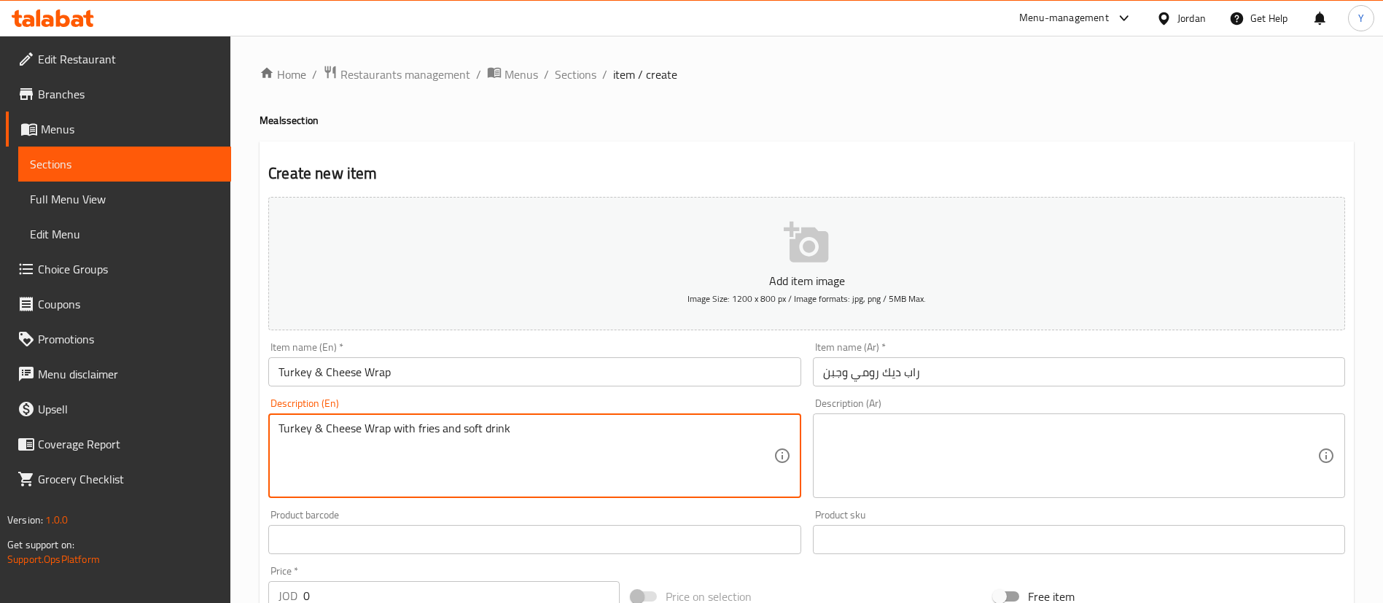
click at [574, 417] on div "Turkey & Cheese Wrap with fries and soft drink Description (En)" at bounding box center [534, 455] width 532 height 85
click at [471, 431] on textarea "Turkey & Cheese Wrap with fries and soft drink" at bounding box center [525, 455] width 494 height 69
click at [544, 437] on textarea "Turkey & Cheese Wrap with fries and soft drink" at bounding box center [525, 455] width 494 height 69
click at [584, 446] on textarea "Turkey & Cheese Wrap with fries and soft drink" at bounding box center [525, 455] width 494 height 69
click at [458, 438] on textarea "Turkey & Cheese Wrap with fries and soft drink" at bounding box center [525, 455] width 494 height 69
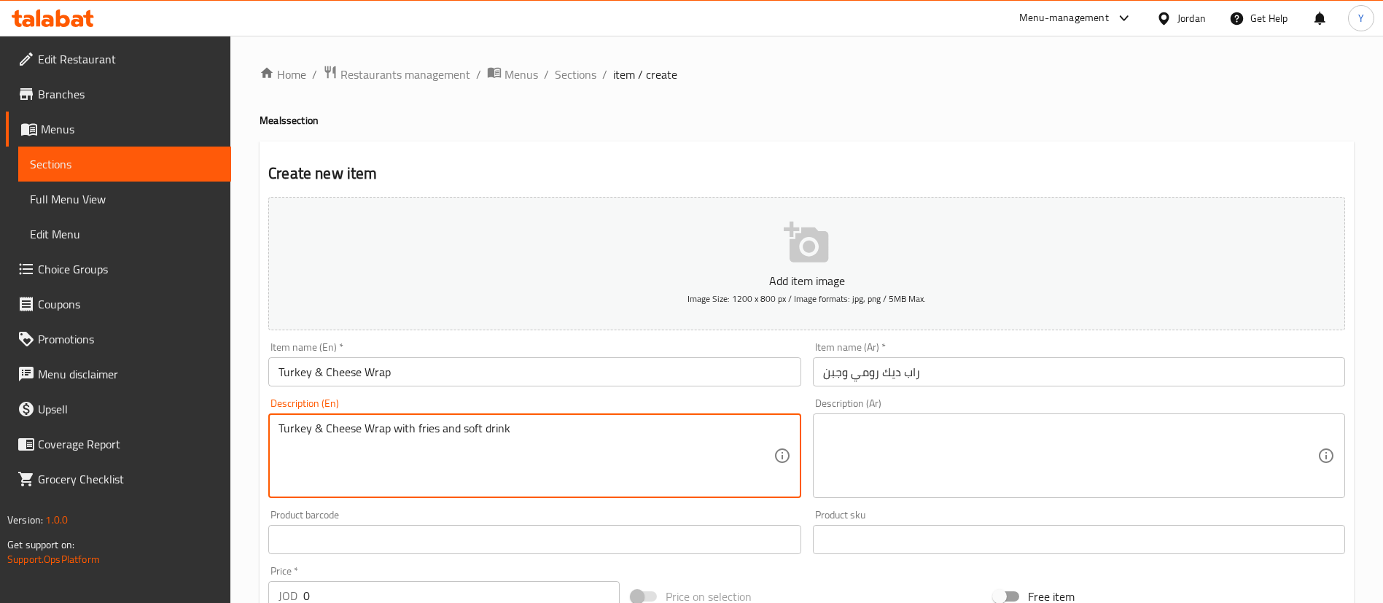
click at [467, 432] on textarea "Turkey & Cheese Wrap with fries and soft drink" at bounding box center [525, 455] width 494 height 69
drag, startPoint x: 544, startPoint y: 431, endPoint x: 123, endPoint y: 430, distance: 421.3
click at [131, 430] on div "Edit Restaurant Branches Menus Sections Full Menu View Edit Menu Choice Groups …" at bounding box center [691, 533] width 1383 height 994
type textarea "Turkey & Cheese Wrap with fries and a soft drink"
click at [953, 415] on div "Description (Ar)" at bounding box center [1079, 455] width 532 height 85
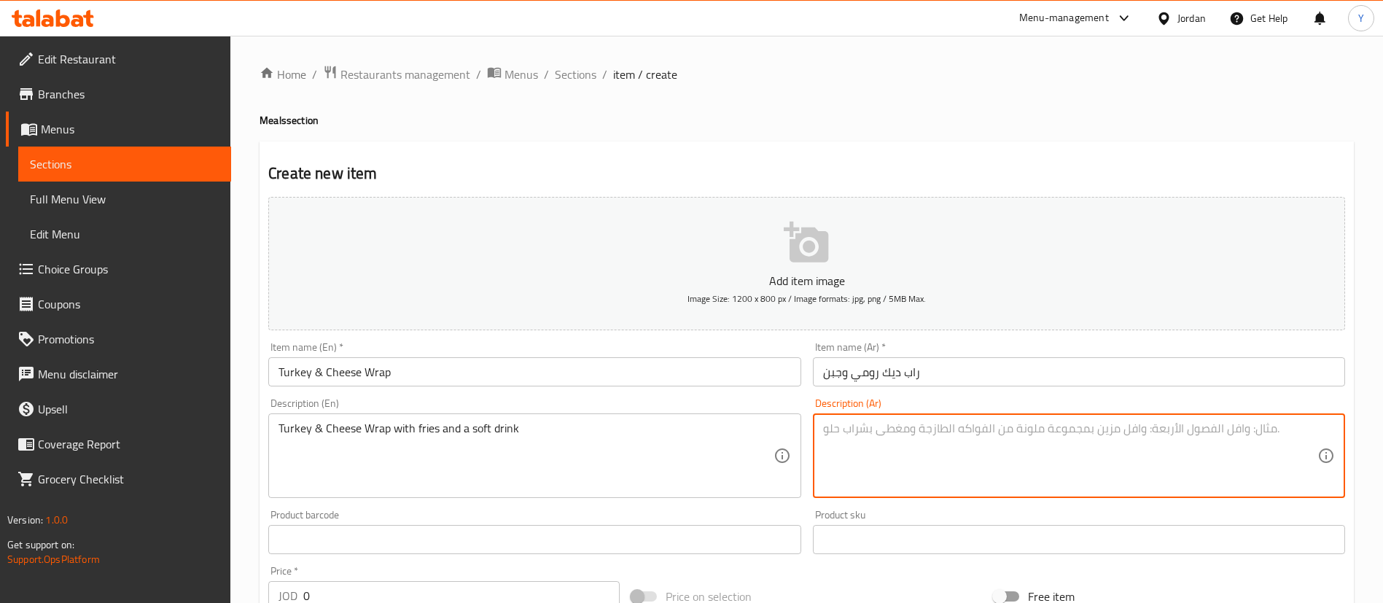
paste textarea "لفائف الديك الرومي والجبن مع البطاطس المقلية ومشروب غازي"
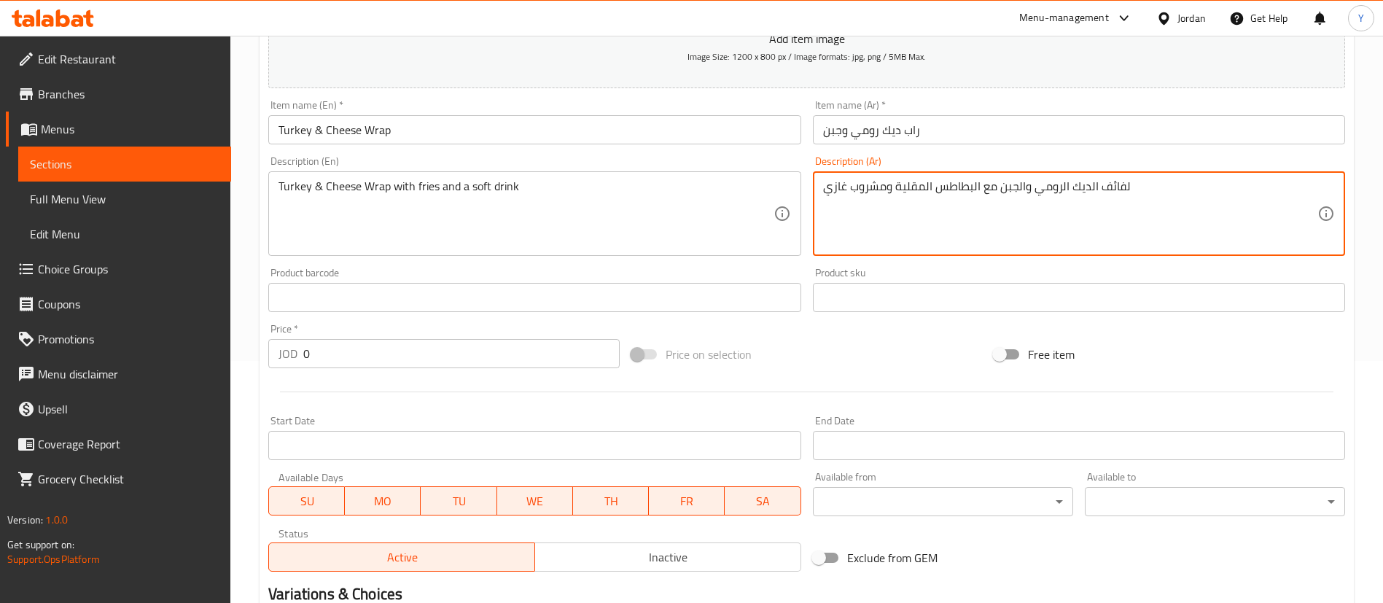
scroll to position [328, 0]
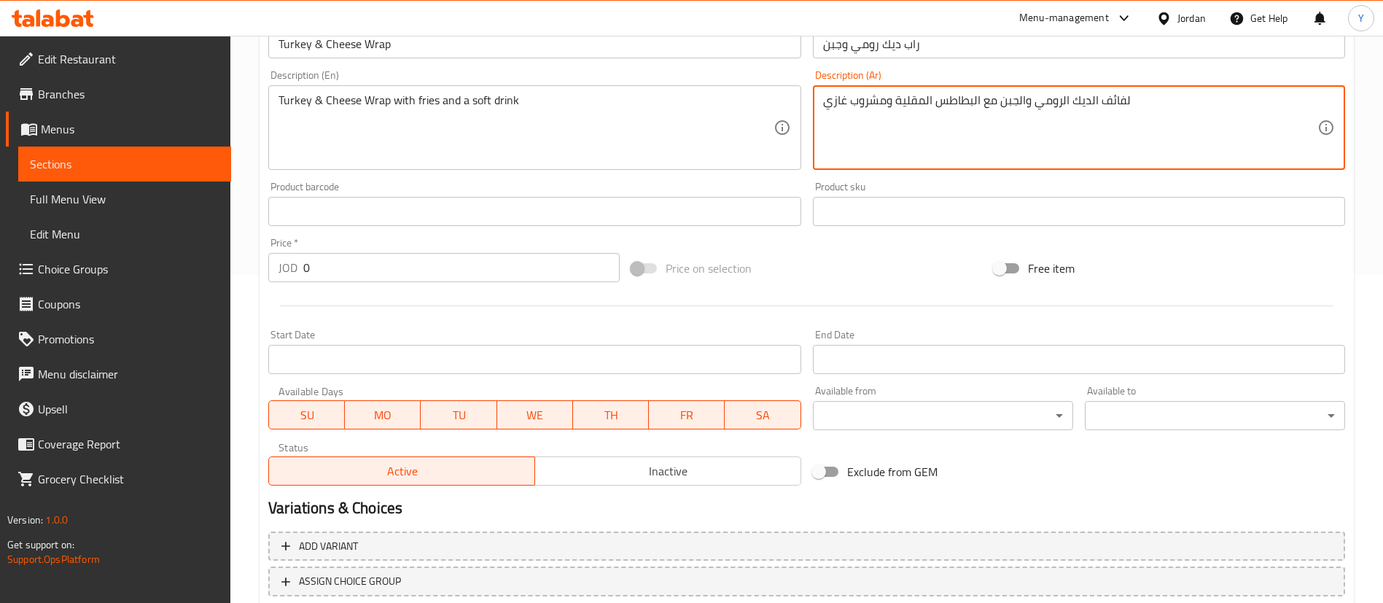
type textarea "لفائف الديك الرومي والجبن مع البطاطس المقلية ومشروب غازي"
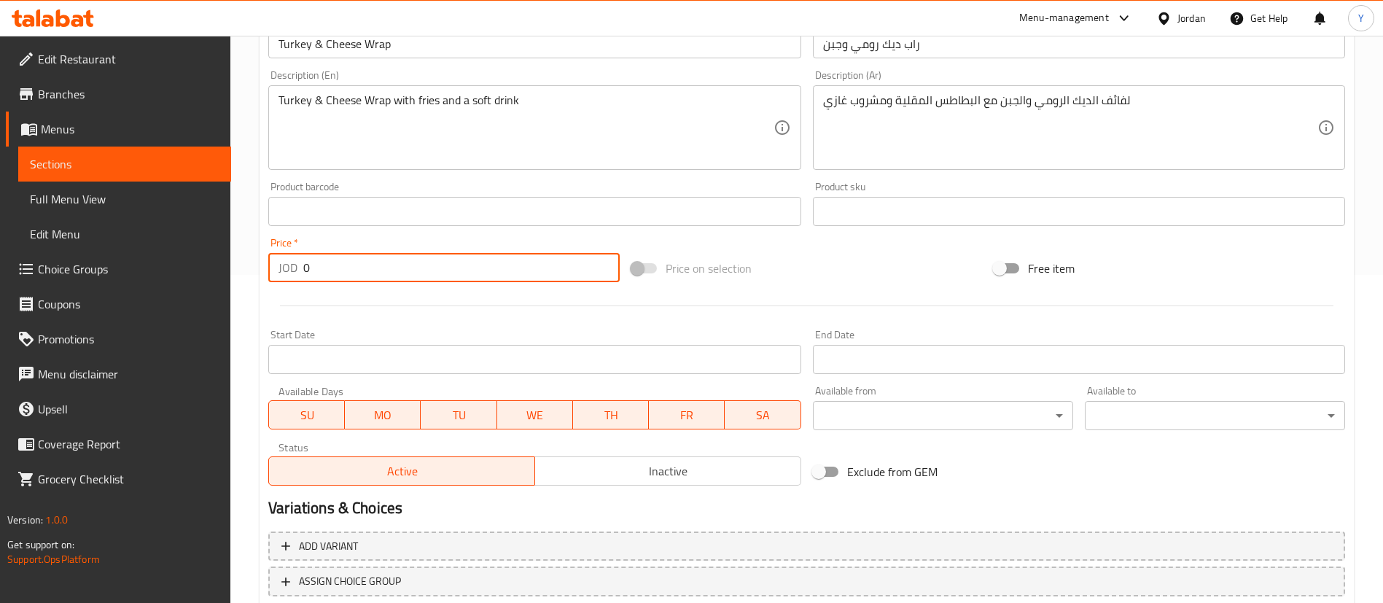
drag, startPoint x: 324, startPoint y: 257, endPoint x: 246, endPoint y: 272, distance: 79.3
click at [249, 272] on div "Home / Restaurants management / Menus / Sections / item / create Meals section …" at bounding box center [806, 205] width 1152 height 994
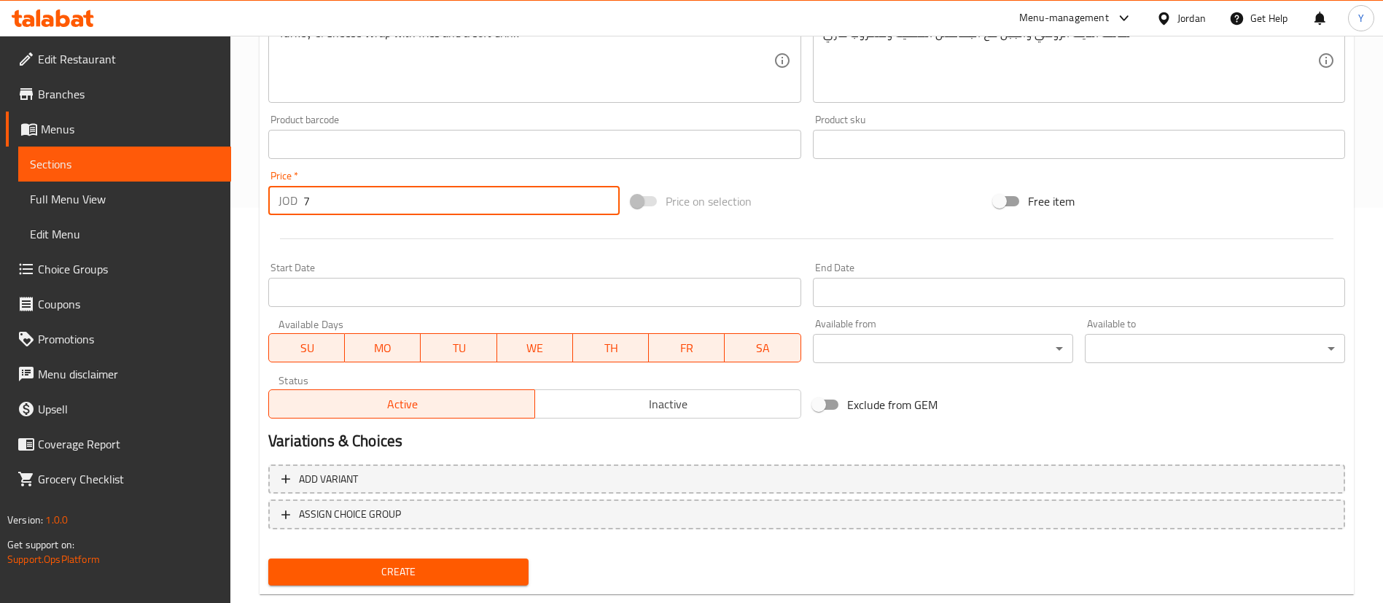
scroll to position [427, 0]
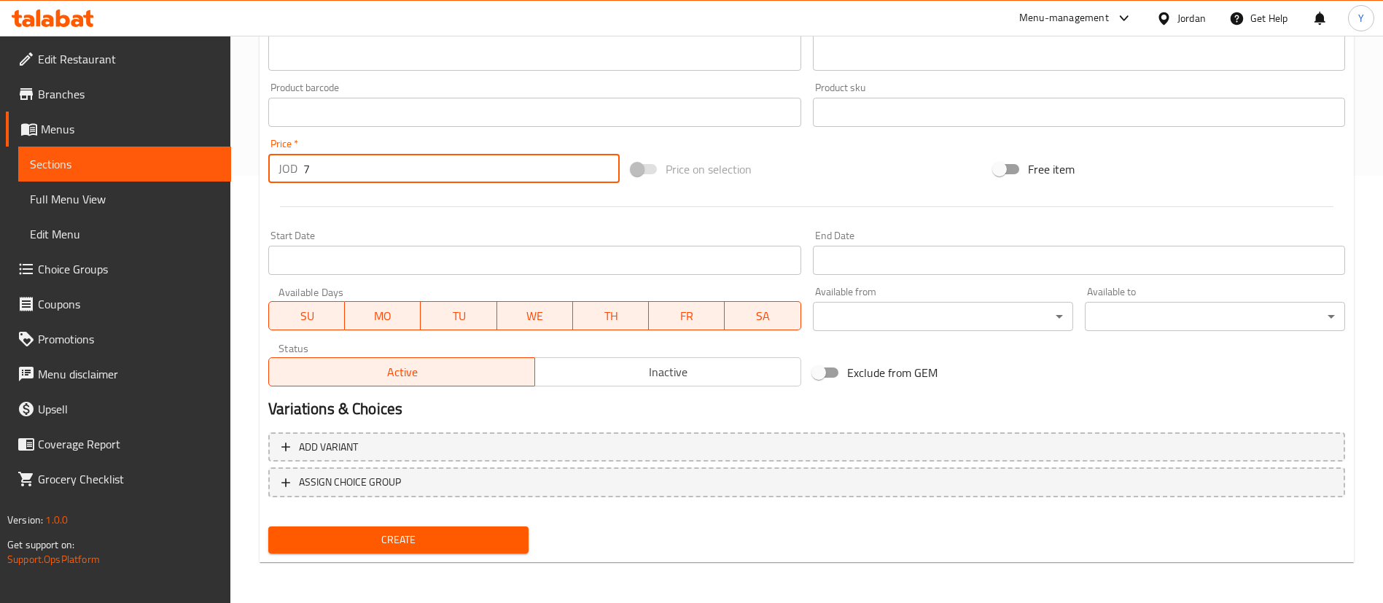
type input "7"
click at [451, 533] on span "Create" at bounding box center [398, 540] width 237 height 18
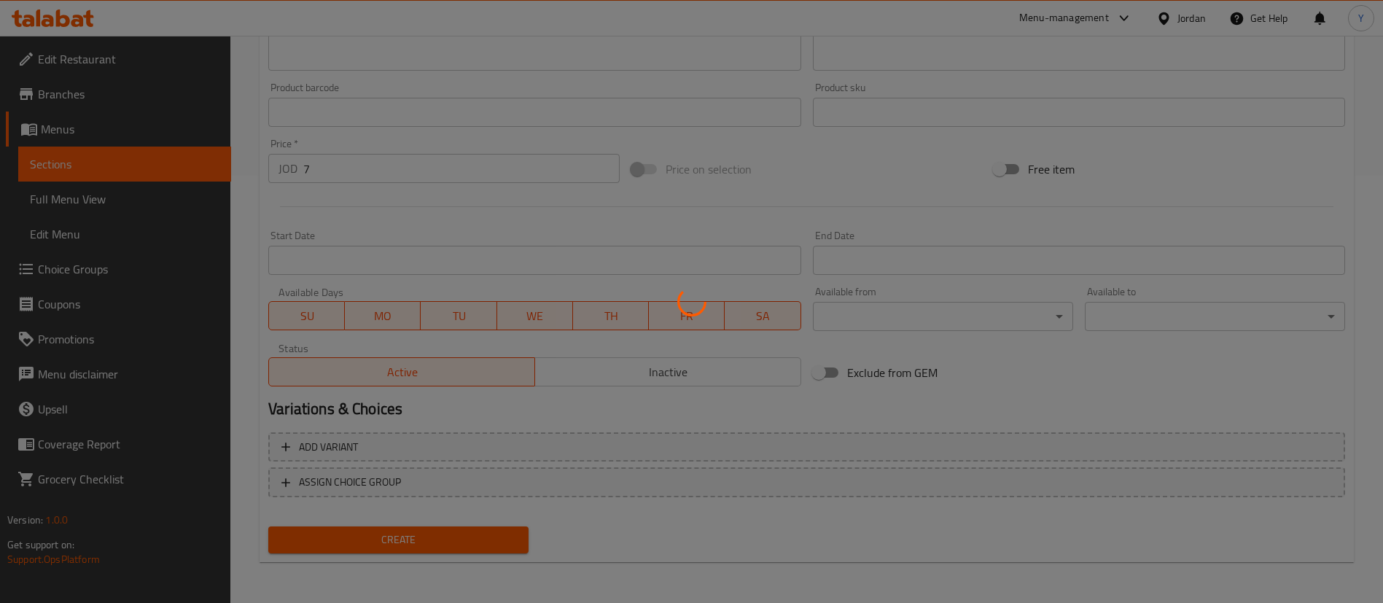
type input "0"
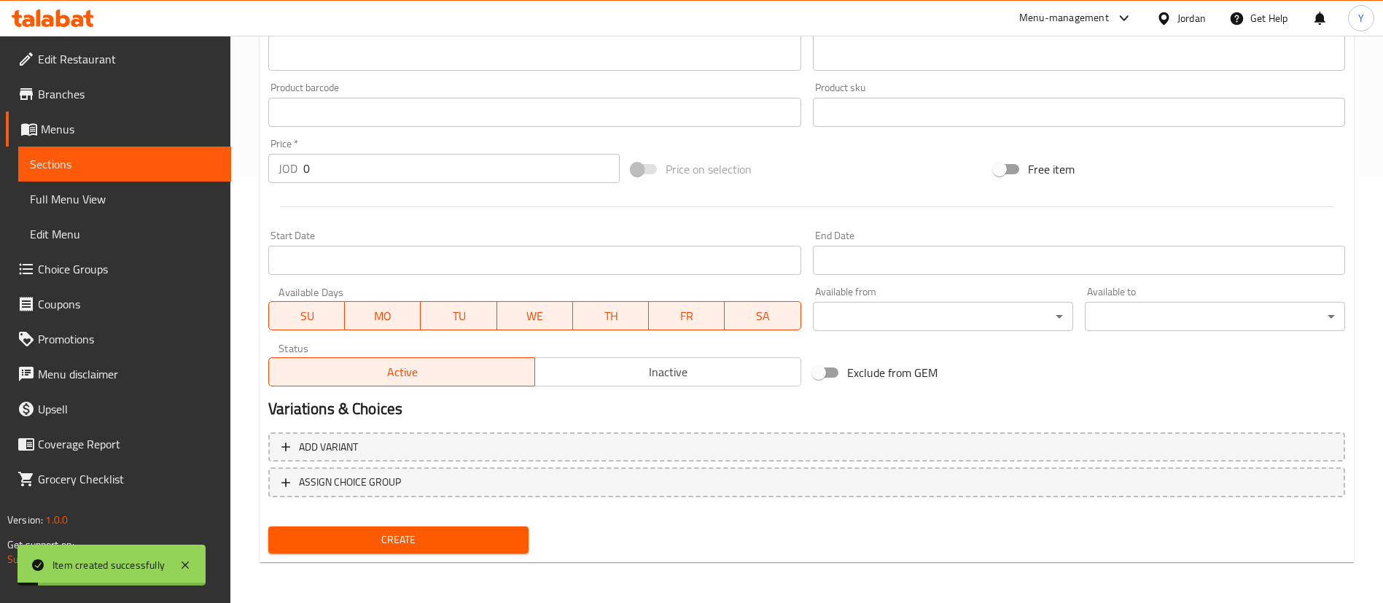
click at [125, 148] on link "Sections" at bounding box center [124, 163] width 213 height 35
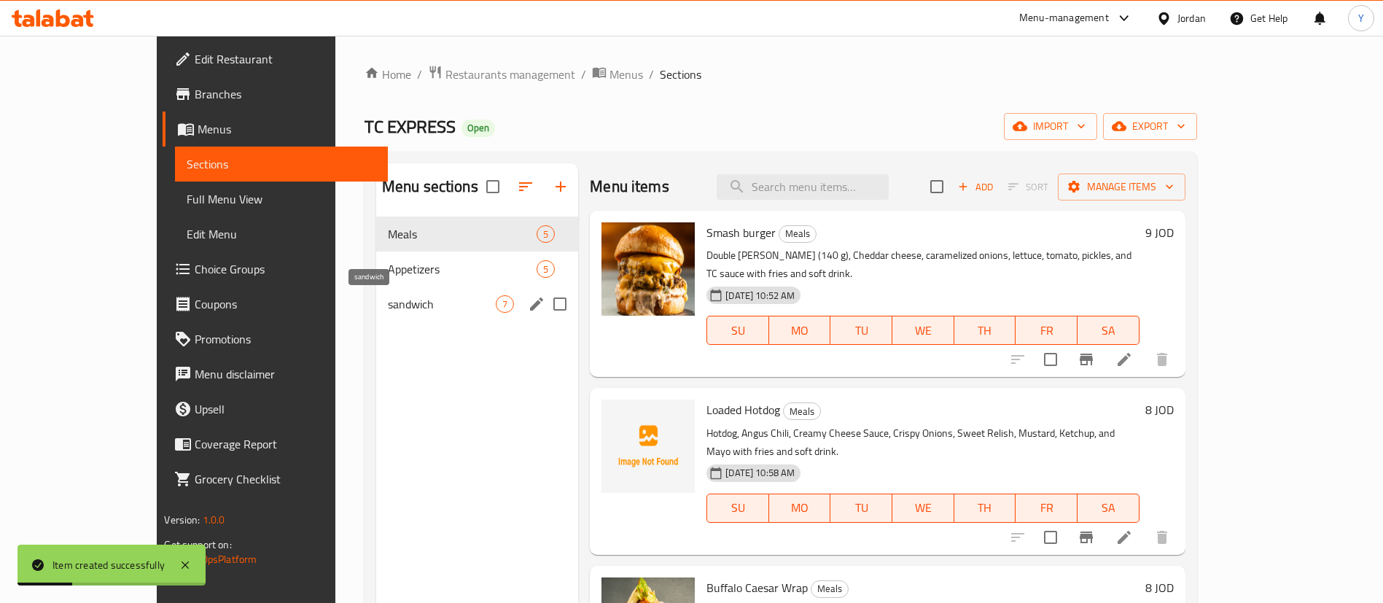
click at [388, 304] on span "sandwich" at bounding box center [442, 303] width 108 height 17
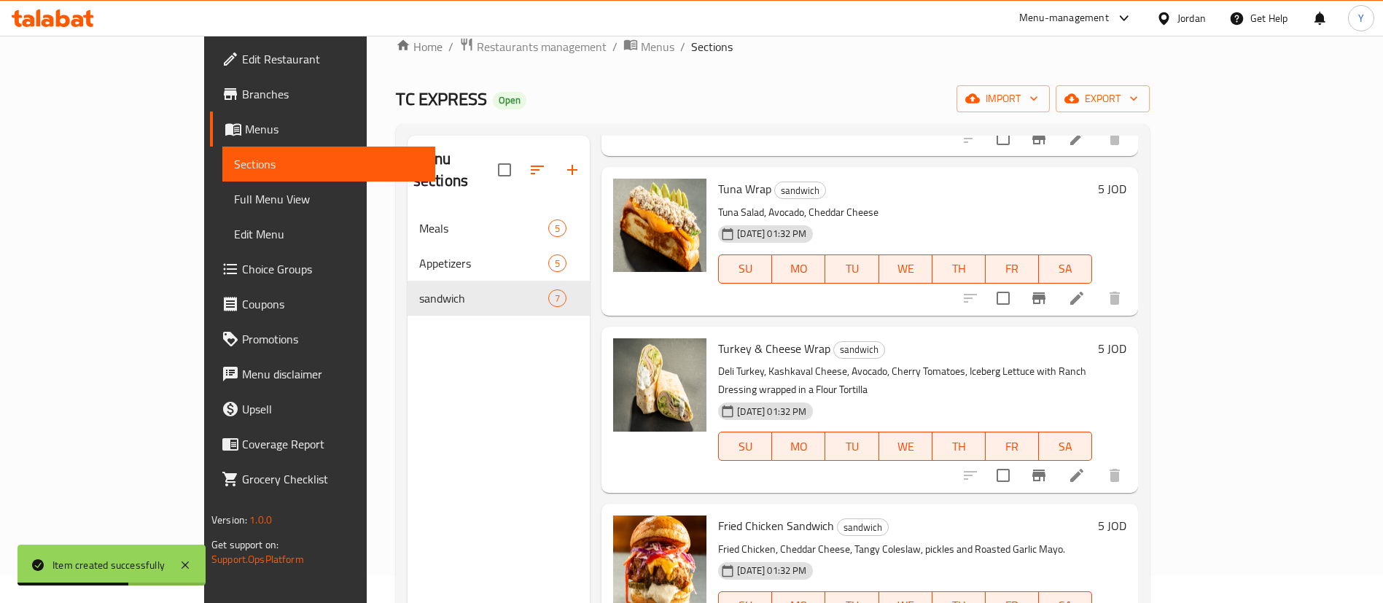
scroll to position [109, 0]
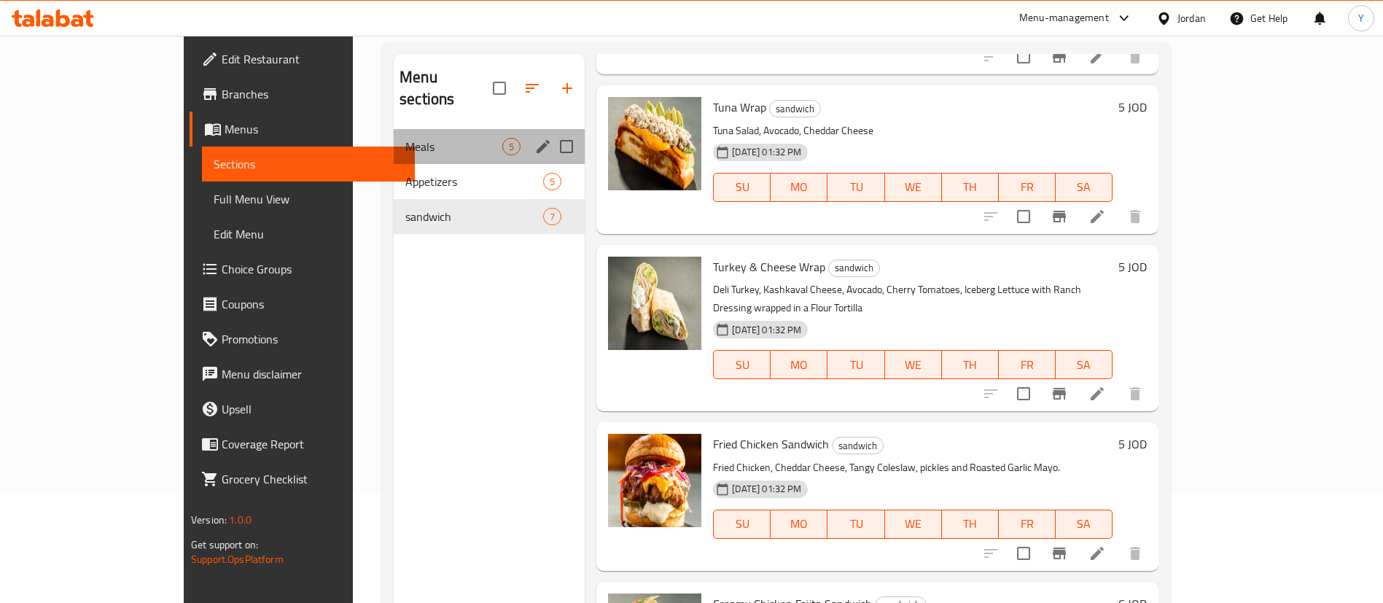
click at [394, 135] on div "Meals 5" at bounding box center [489, 146] width 191 height 35
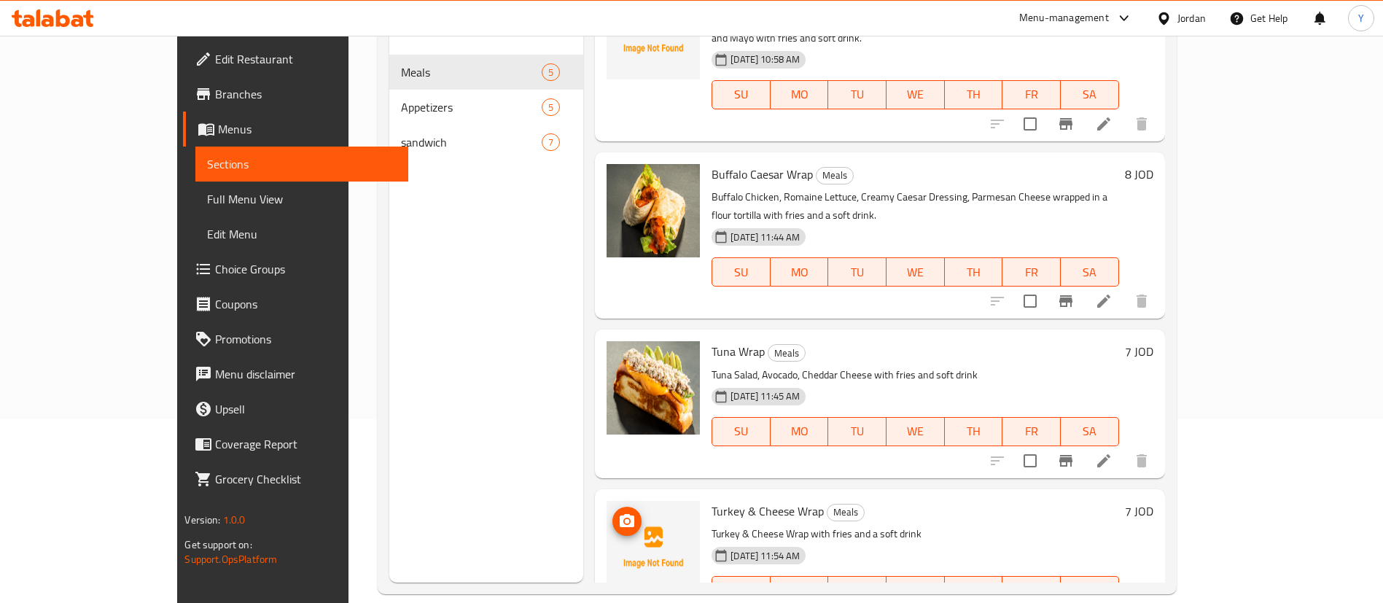
scroll to position [204, 0]
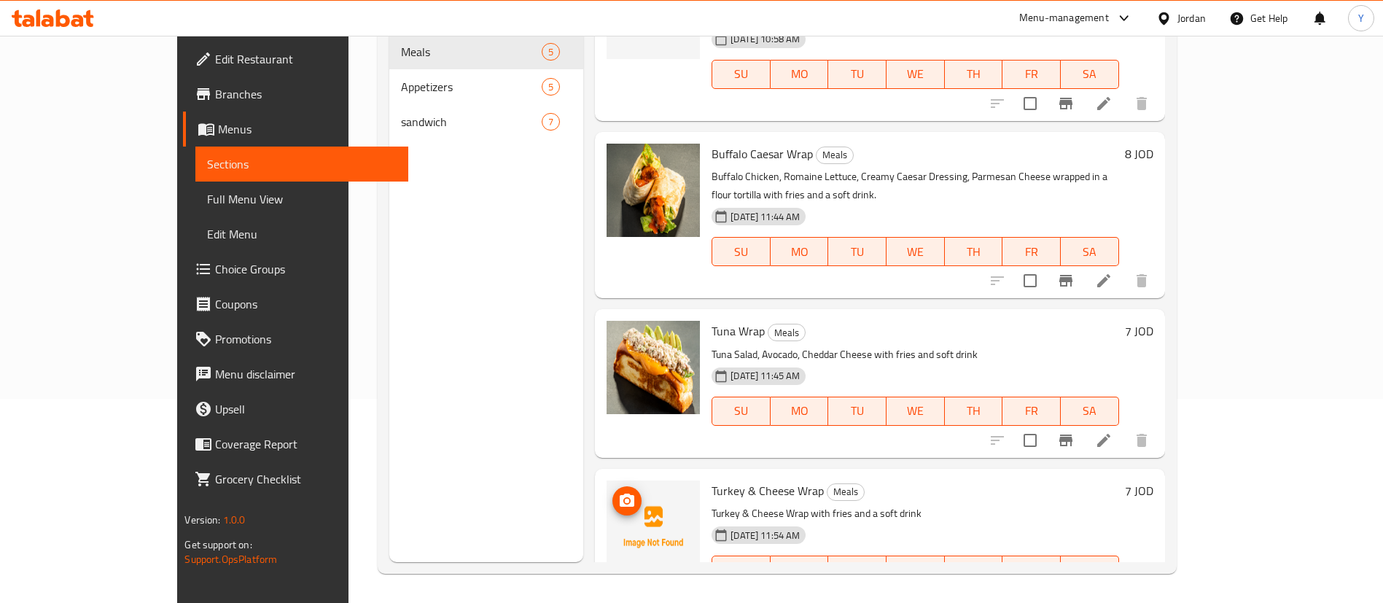
click at [619, 493] on icon "upload picture" at bounding box center [626, 499] width 15 height 13
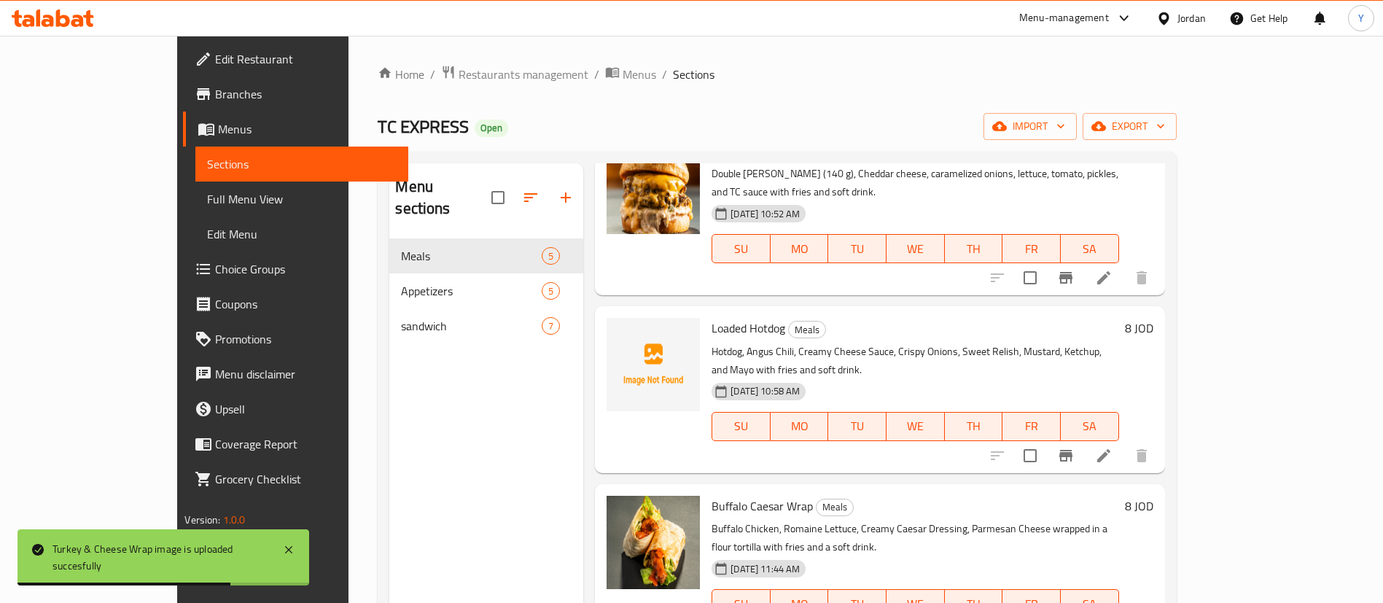
scroll to position [0, 0]
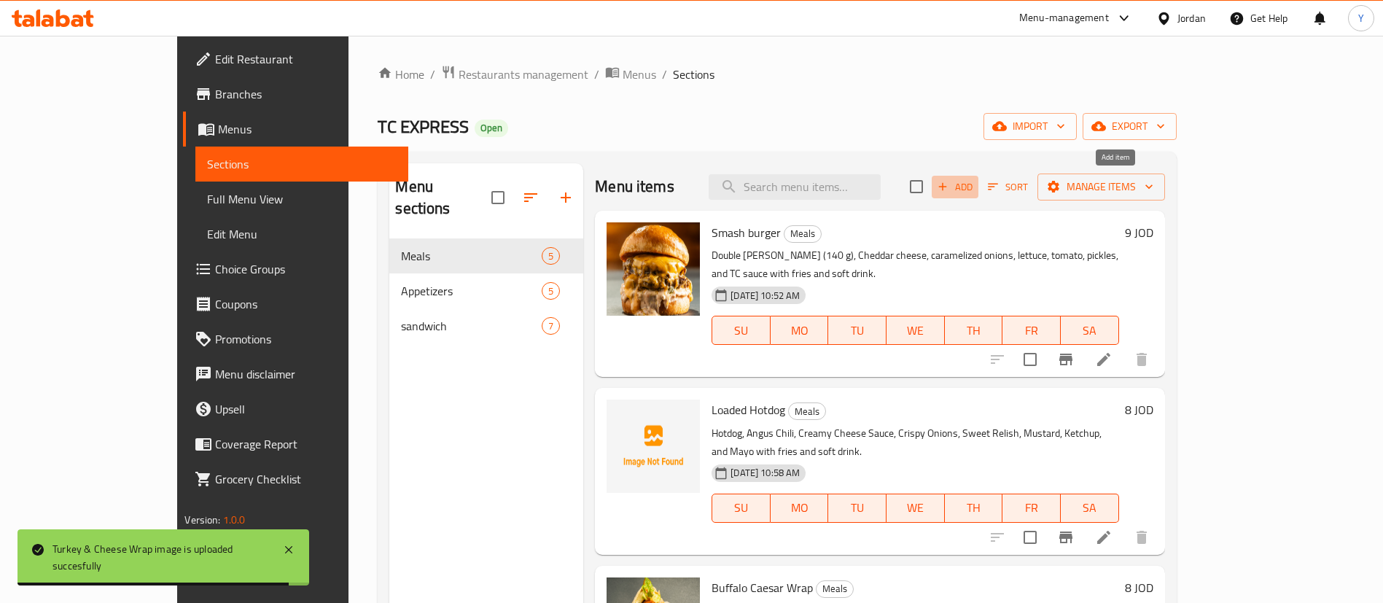
click at [974, 181] on span "Add" at bounding box center [954, 187] width 39 height 17
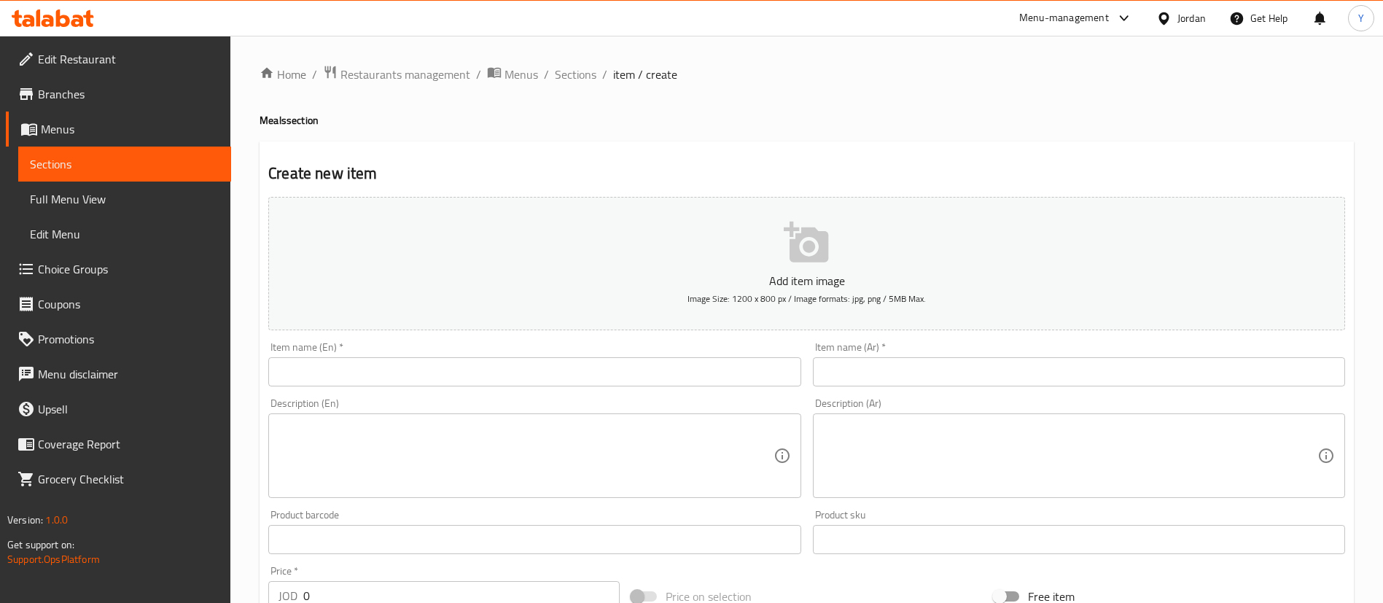
click at [466, 383] on input "text" at bounding box center [534, 371] width 532 height 29
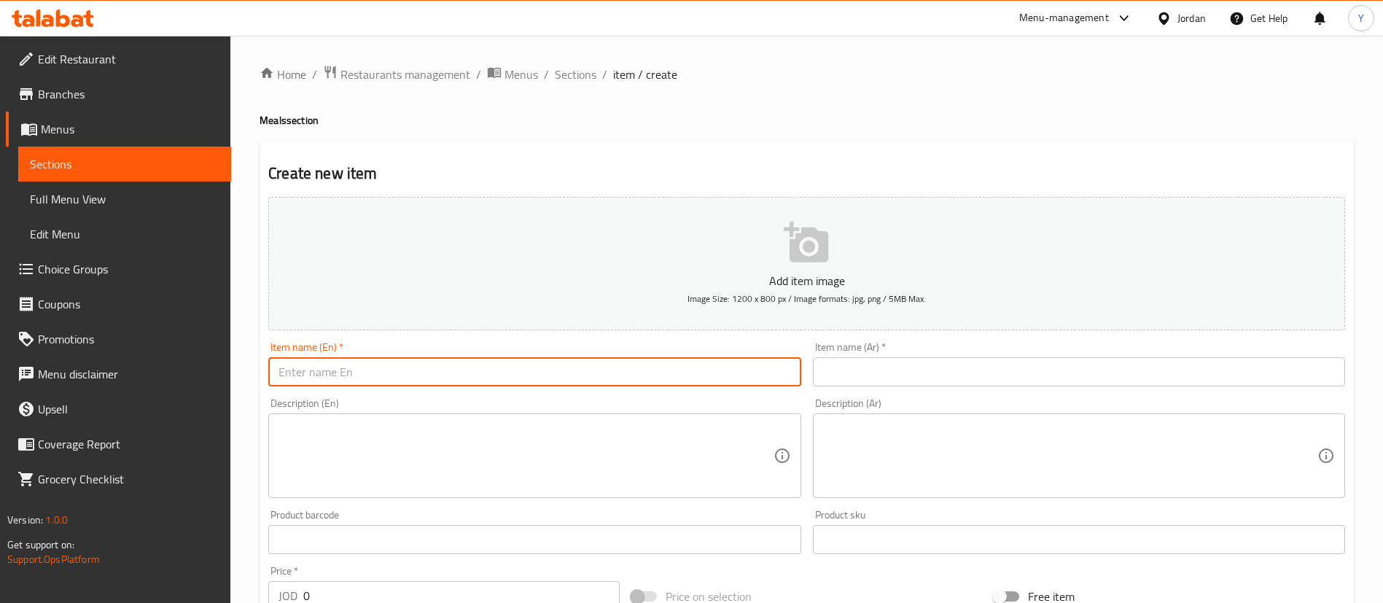
paste input "Fried Chicken Sandwich"
drag, startPoint x: 442, startPoint y: 363, endPoint x: 348, endPoint y: 372, distance: 93.7
click at [348, 372] on input "Fried Chicken Sandwich" at bounding box center [534, 371] width 532 height 29
drag, startPoint x: 412, startPoint y: 363, endPoint x: 213, endPoint y: 356, distance: 199.1
click at [218, 356] on div "Edit Restaurant Branches Menus Sections Full Menu View Edit Menu Choice Groups …" at bounding box center [691, 533] width 1383 height 994
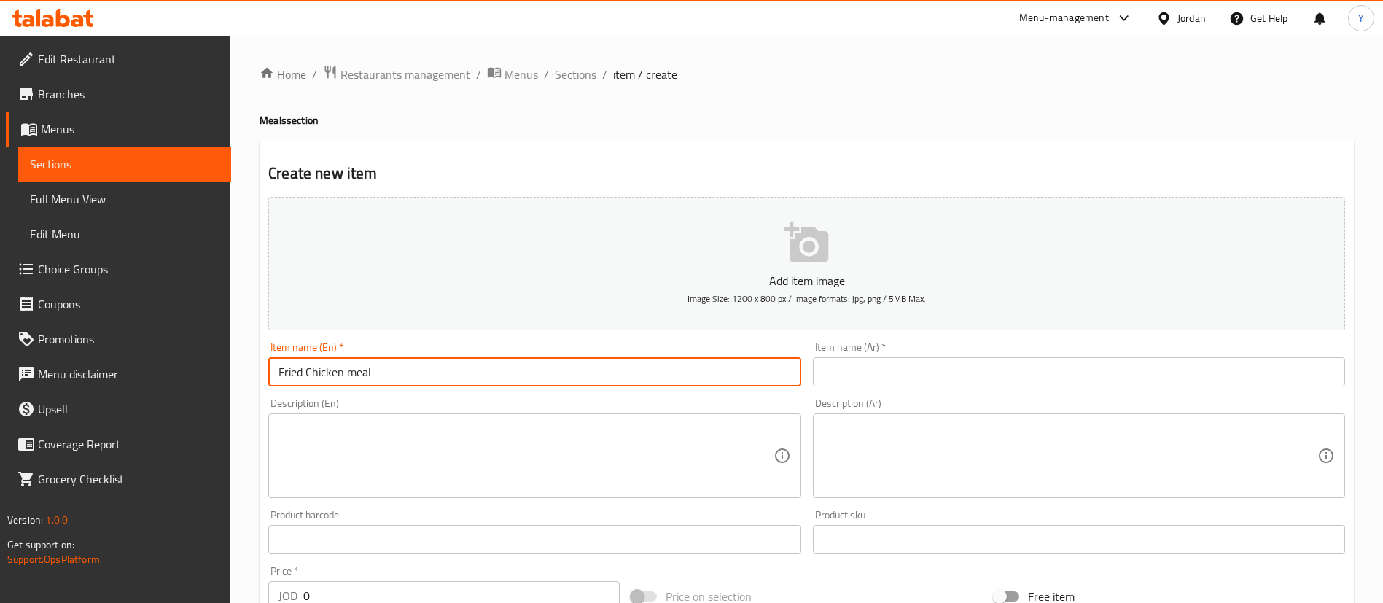
type input "Fried Chicken meal"
click at [879, 370] on input "text" at bounding box center [1079, 371] width 532 height 29
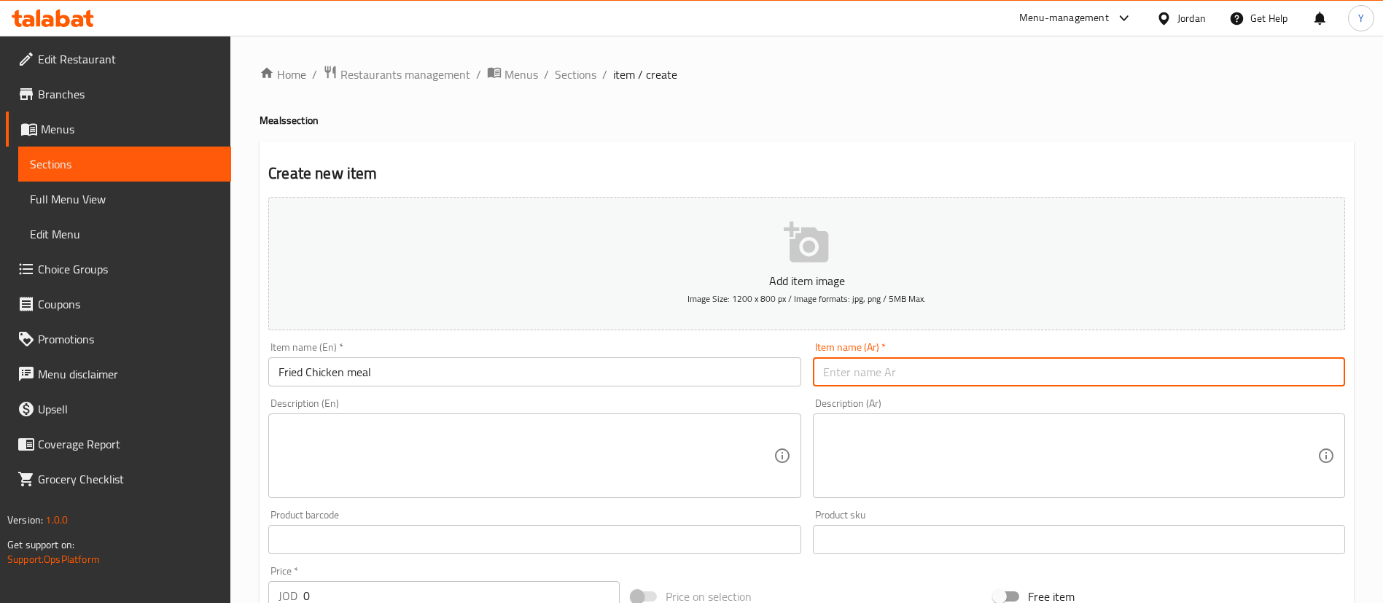
paste input "وجبة دجاج مقلي"
type input "وجبة دجاج مقلي"
click at [351, 458] on textarea at bounding box center [525, 455] width 494 height 69
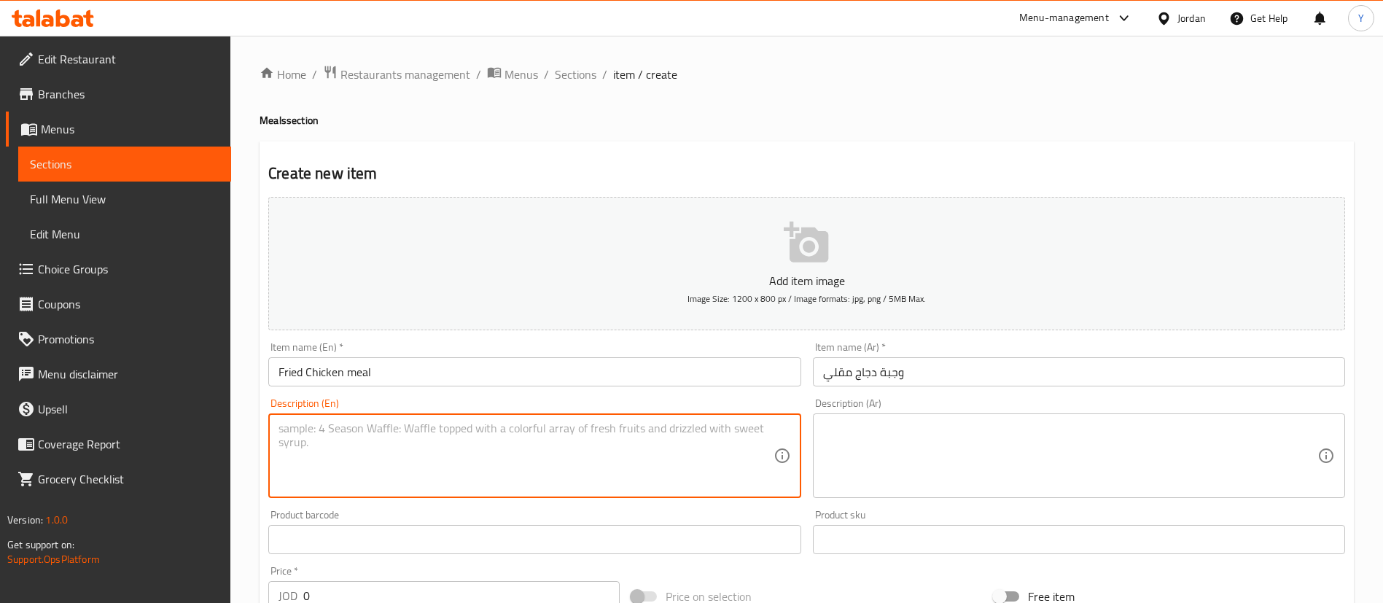
paste textarea "Fried Chicken, Cheddar Cheese, Tangy Coleslaw, pickles and Roasted Garlic Mayo."
drag, startPoint x: 396, startPoint y: 445, endPoint x: 189, endPoint y: 395, distance: 213.0
click at [193, 395] on div "Edit Restaurant Branches Menus Sections Full Menu View Edit Menu Choice Groups …" at bounding box center [691, 533] width 1383 height 994
type textarea "Fried Chicken, Cheddar Cheese, Tangy Coleslaw, pickles, and Roasted Garlic Mayo…"
drag, startPoint x: 995, startPoint y: 485, endPoint x: 947, endPoint y: 489, distance: 47.5
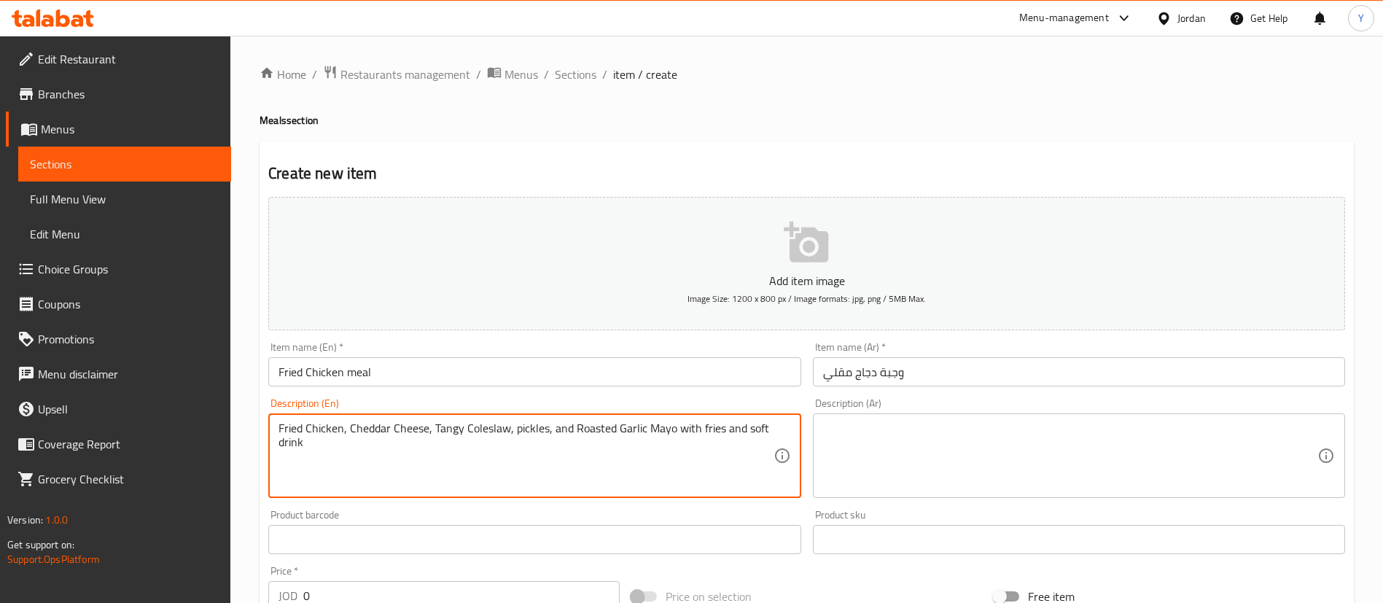
click at [995, 485] on textarea at bounding box center [1070, 455] width 494 height 69
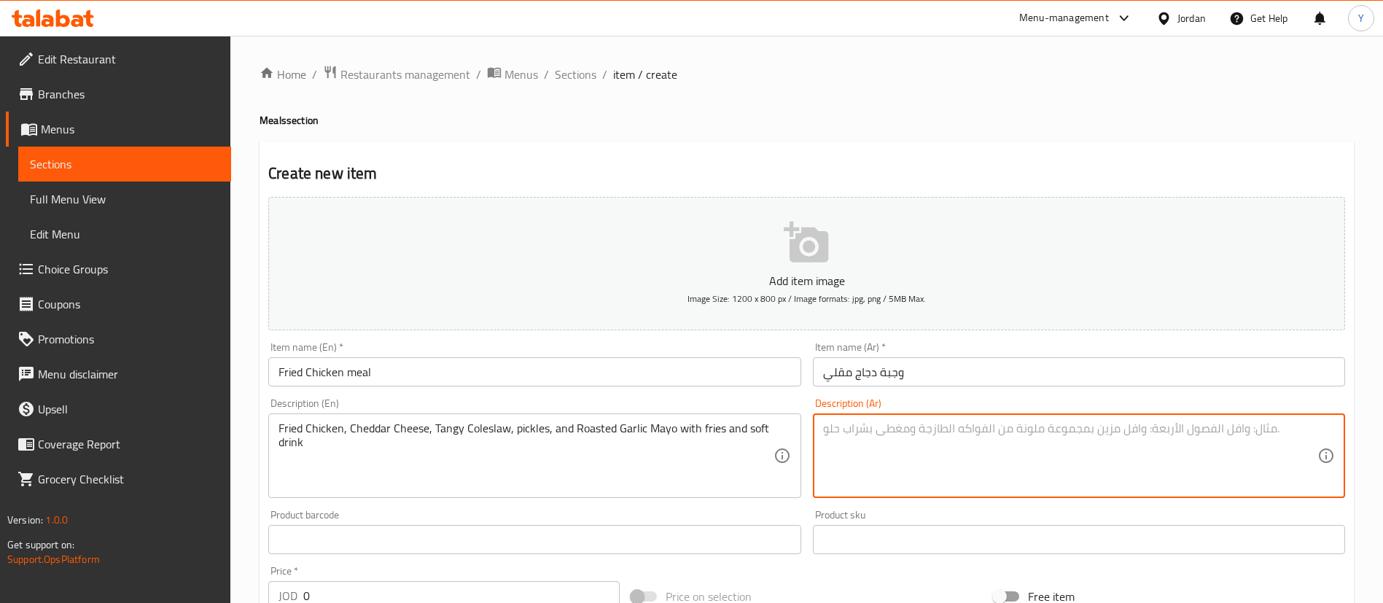
paste textarea "دجاج مقلي، جبنة شيدر، سلطة كول سلو لاذعة، مخلل، ومايونيز بالثوم المحمص مع بطاطس…"
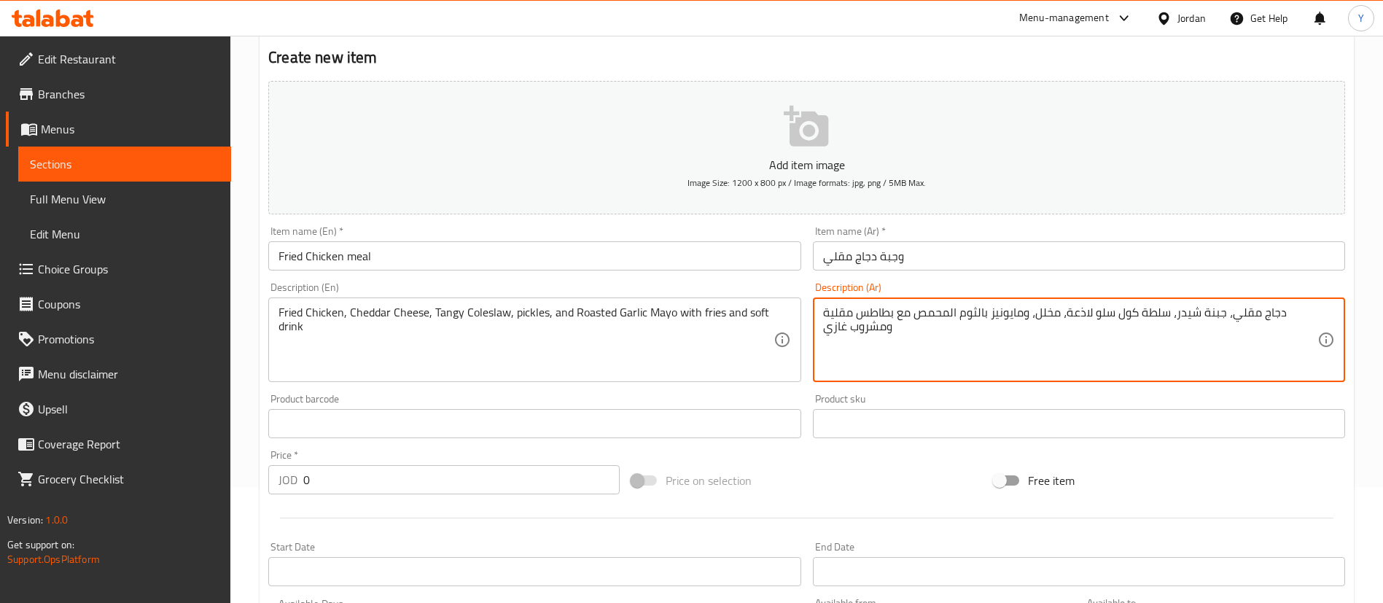
scroll to position [328, 0]
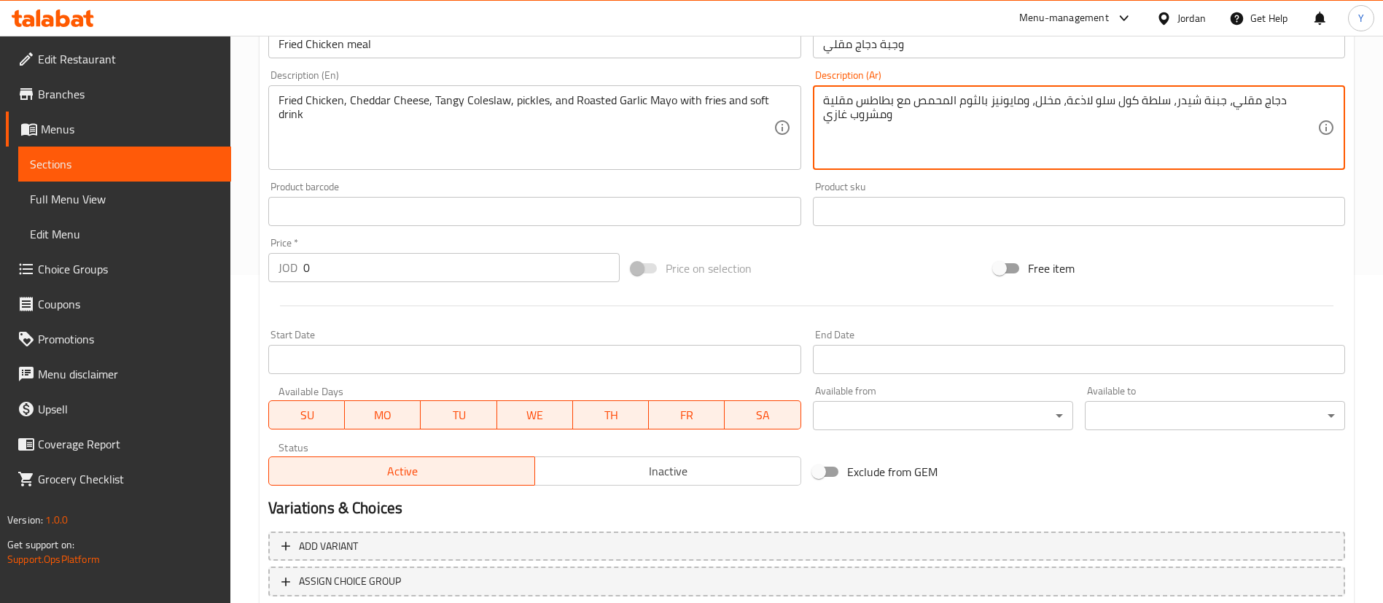
type textarea "دجاج مقلي، جبنة شيدر، سلطة كول سلو لاذعة، مخلل، ومايونيز بالثوم المحمص مع بطاطس…"
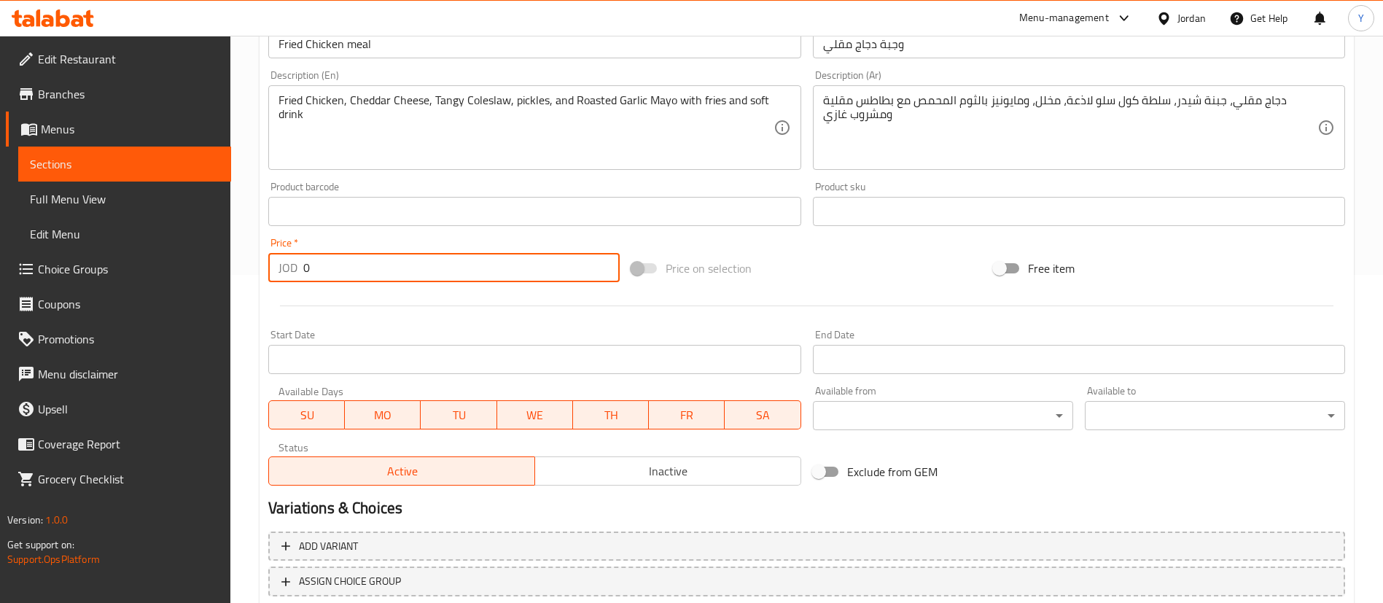
drag, startPoint x: 362, startPoint y: 273, endPoint x: 274, endPoint y: 271, distance: 88.2
click at [303, 273] on input "0" at bounding box center [461, 267] width 316 height 29
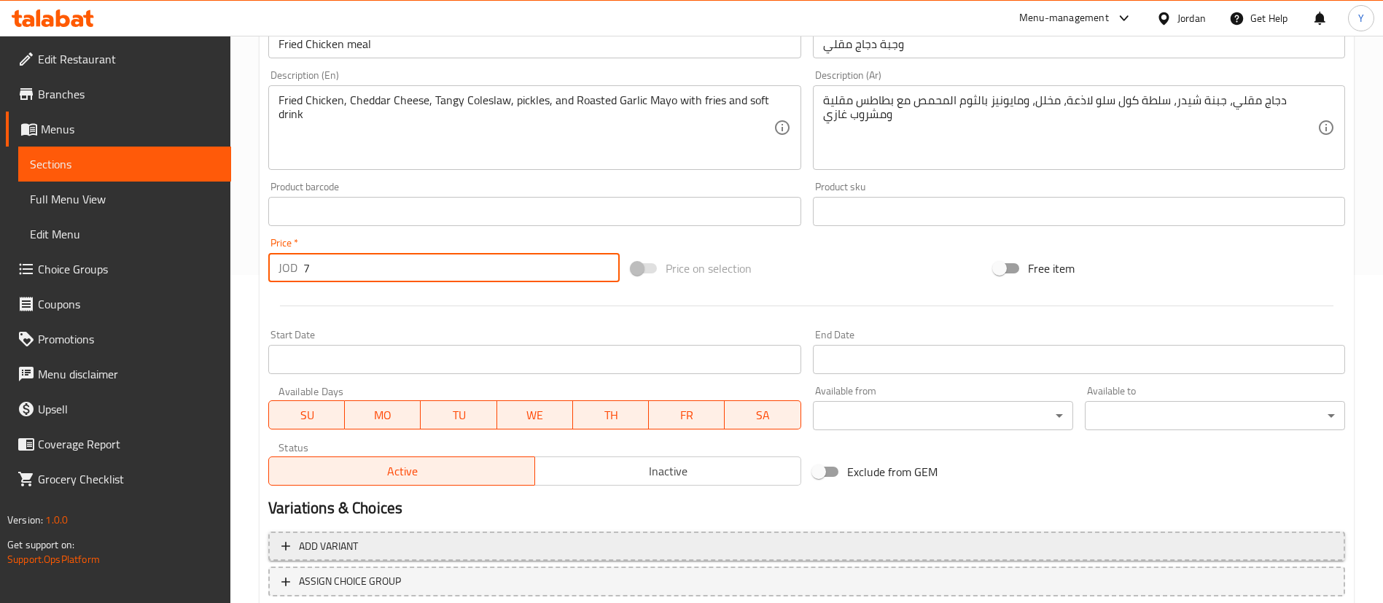
scroll to position [427, 0]
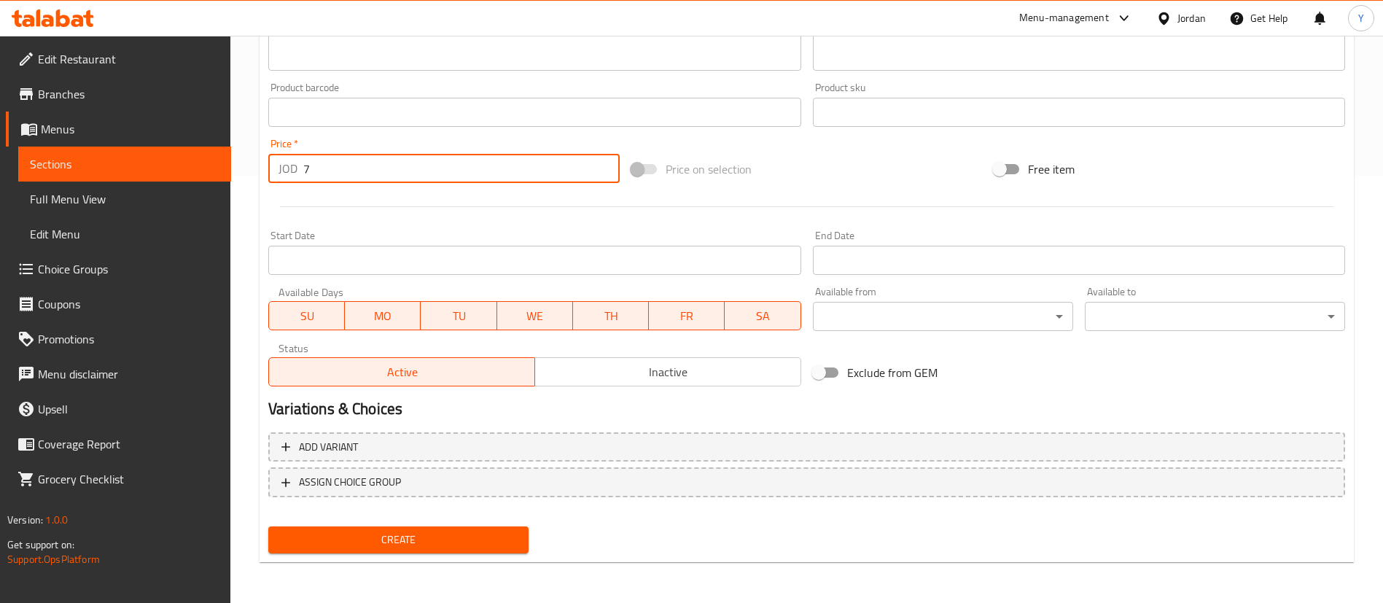
type input "7"
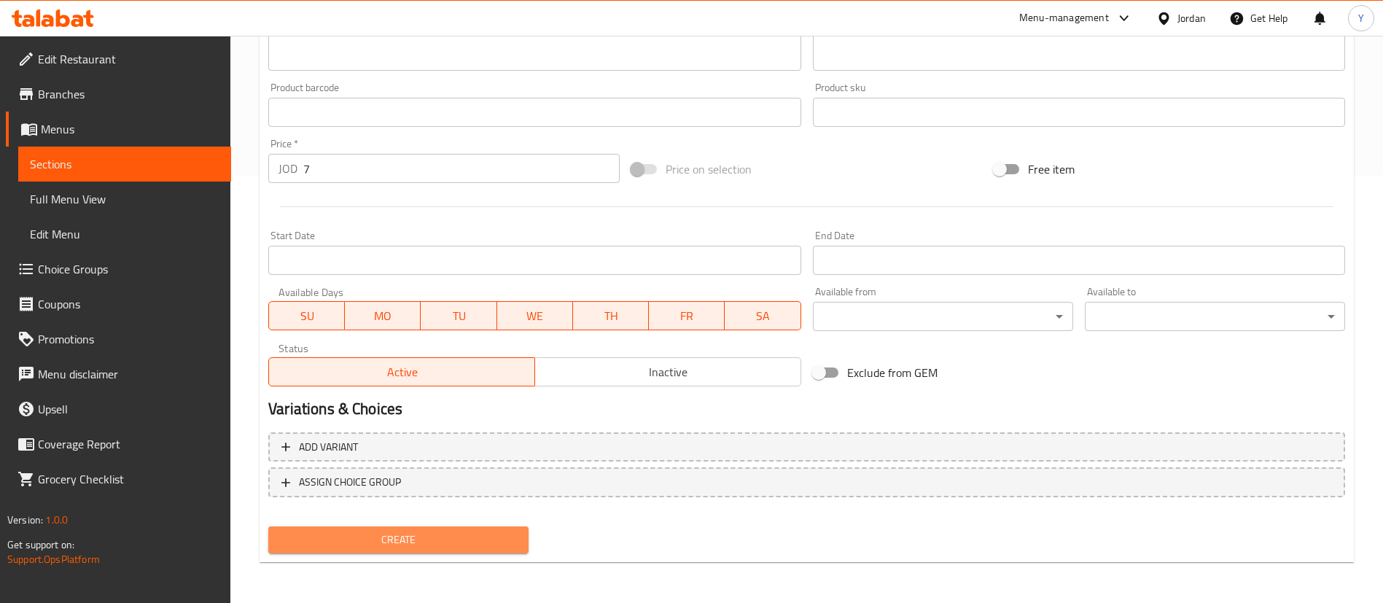
click at [437, 545] on span "Create" at bounding box center [398, 540] width 237 height 18
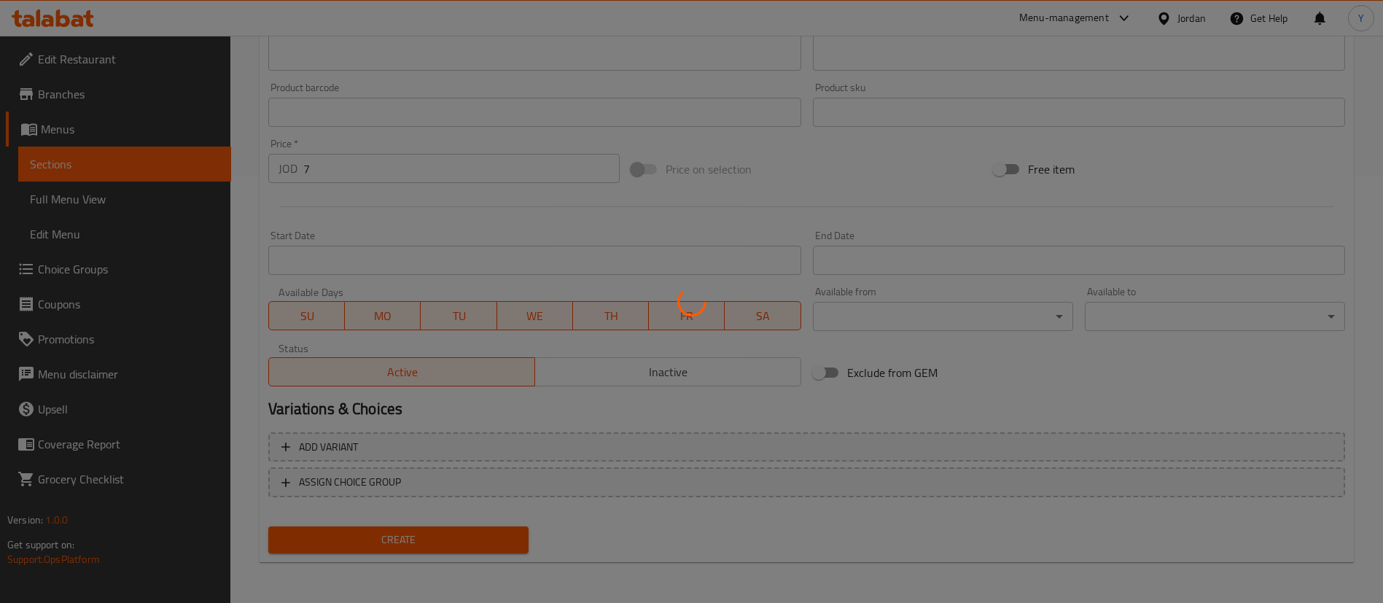
type input "0"
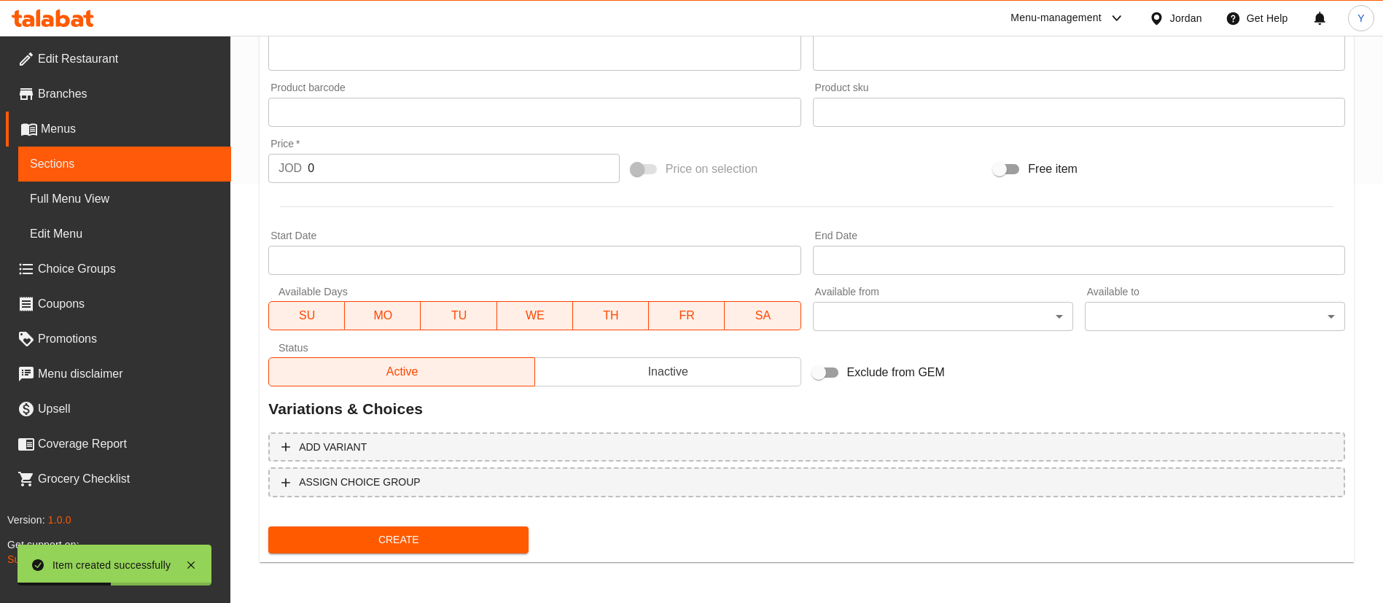
scroll to position [419, 0]
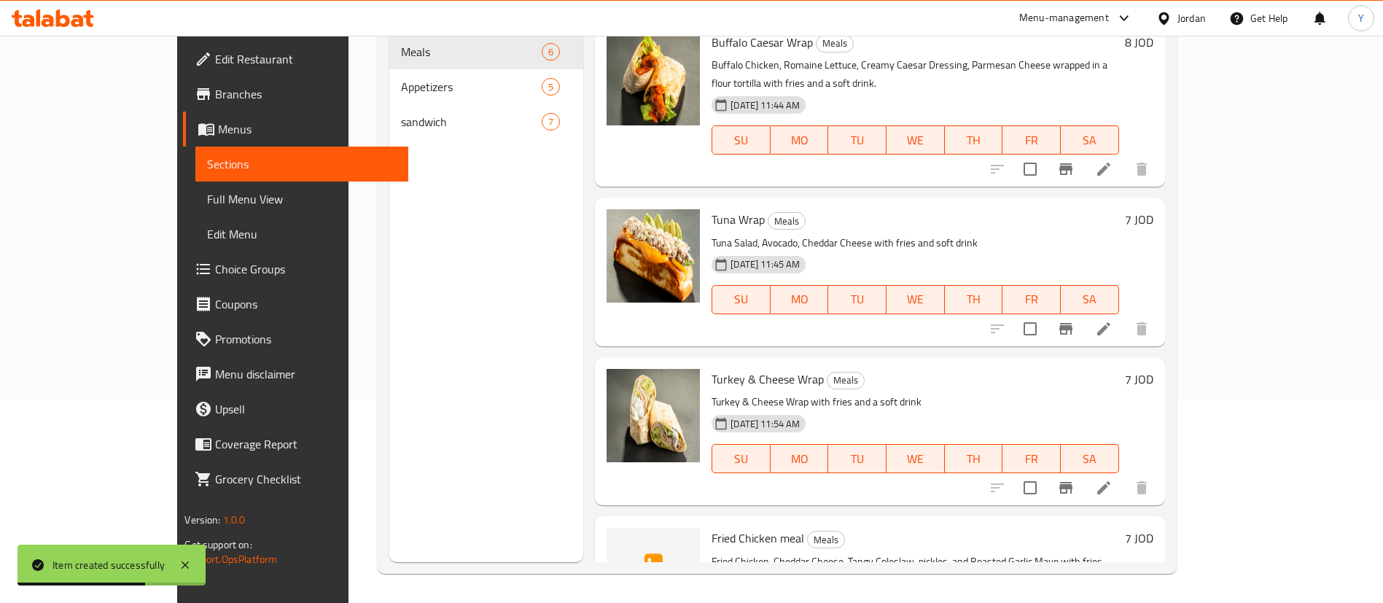
scroll to position [389, 0]
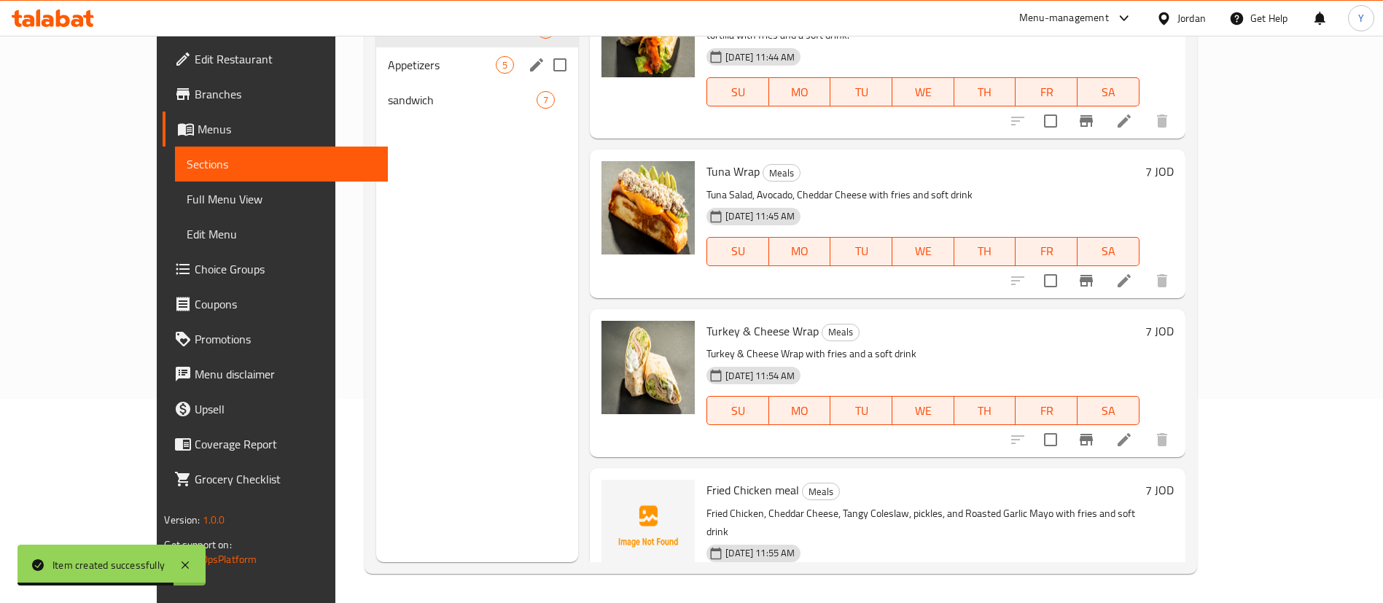
click at [388, 106] on span "sandwich" at bounding box center [462, 99] width 149 height 17
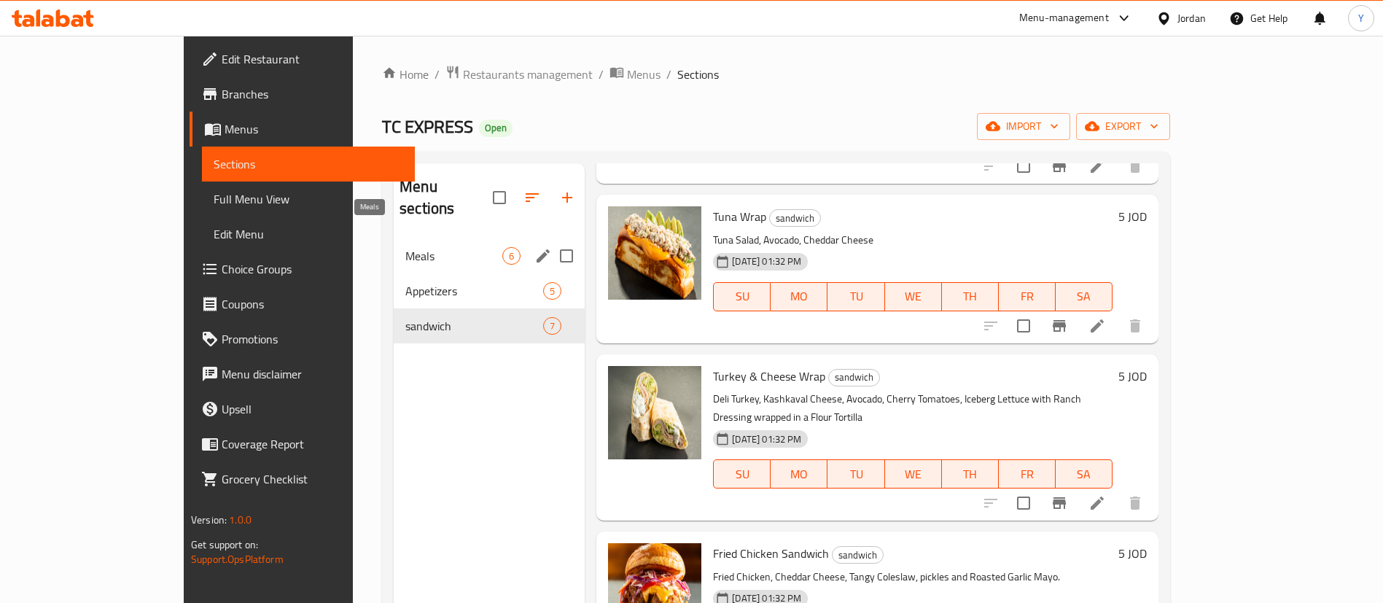
click at [405, 247] on span "Meals" at bounding box center [453, 255] width 97 height 17
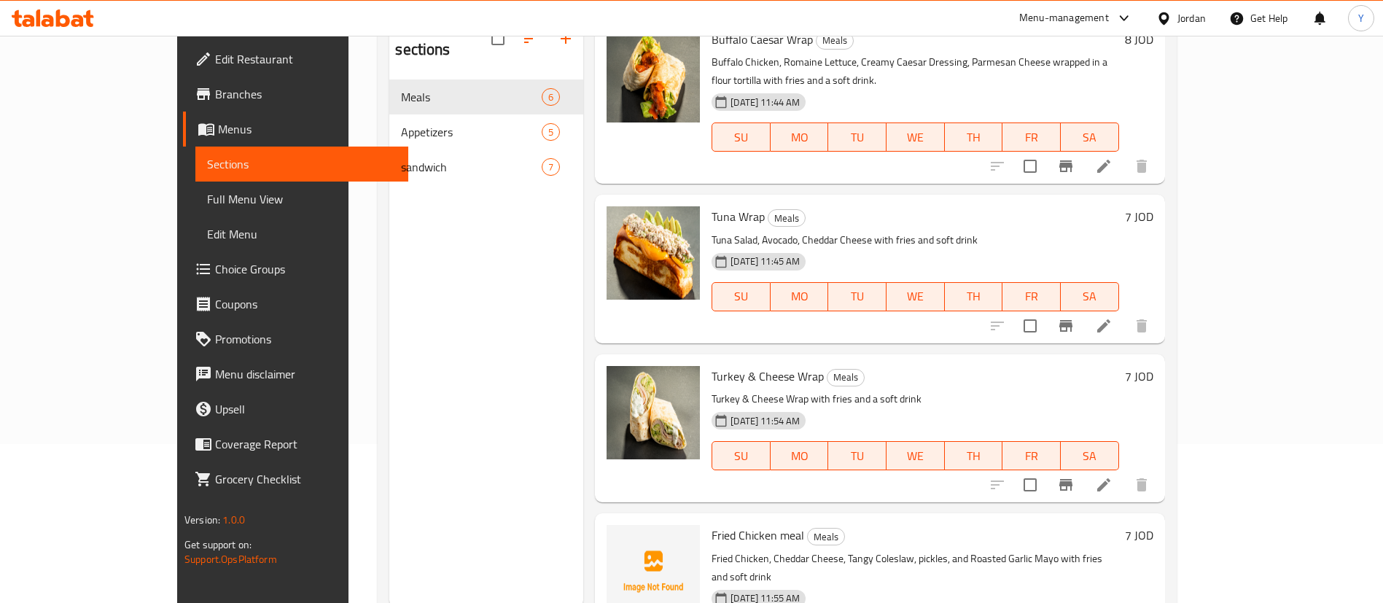
scroll to position [204, 0]
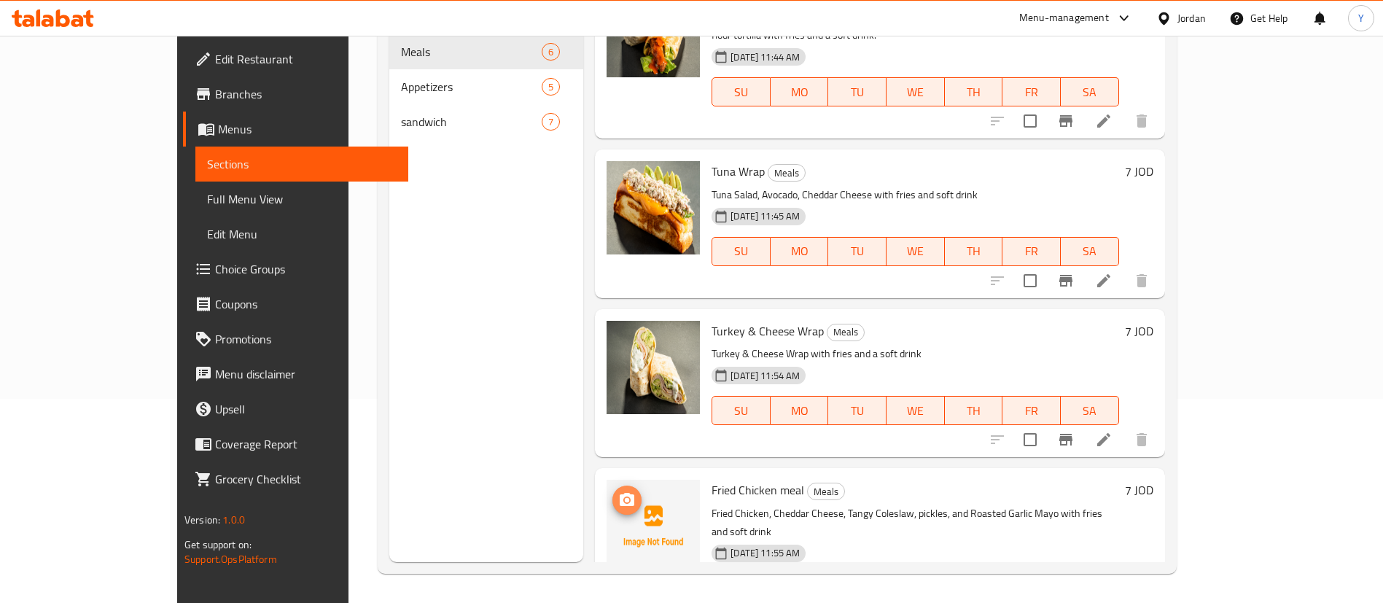
click at [618, 491] on icon "upload picture" at bounding box center [626, 499] width 17 height 17
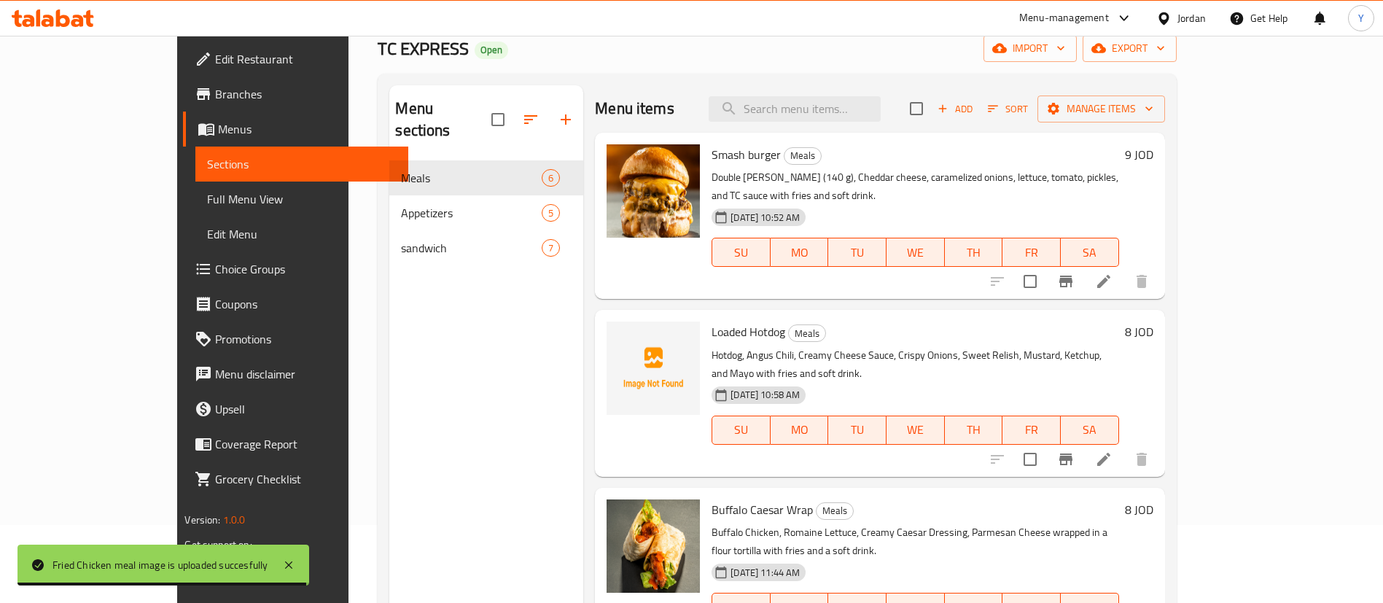
scroll to position [0, 0]
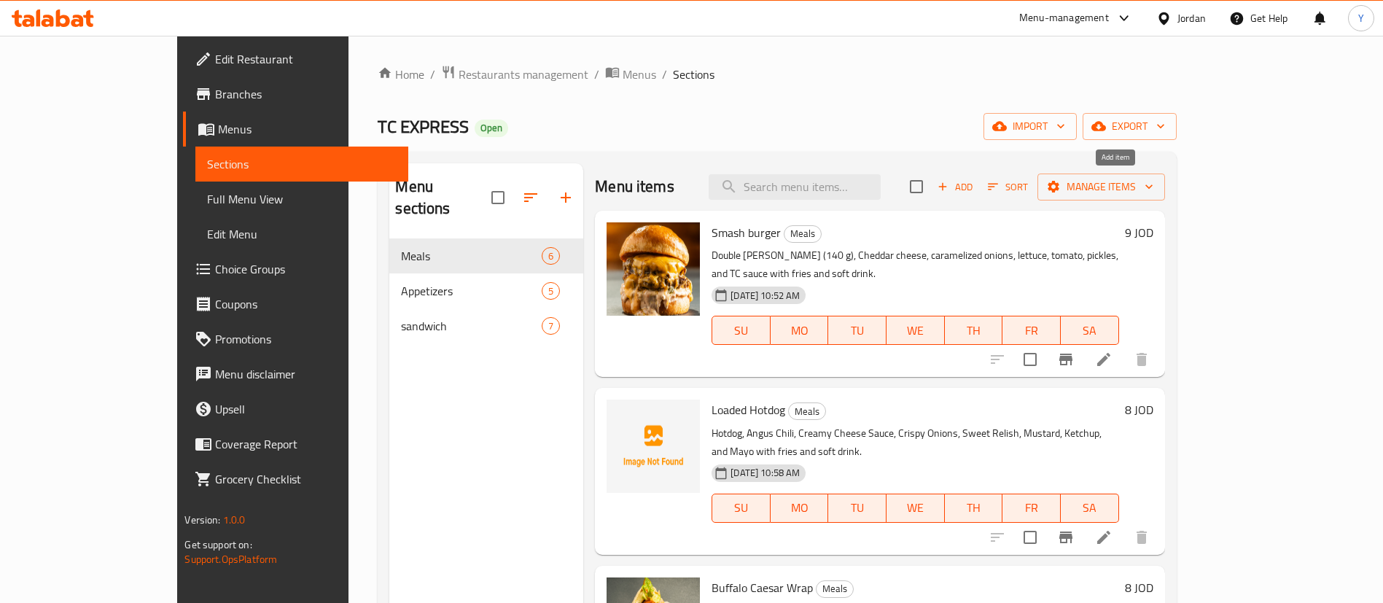
click at [974, 180] on span "Add" at bounding box center [954, 187] width 39 height 17
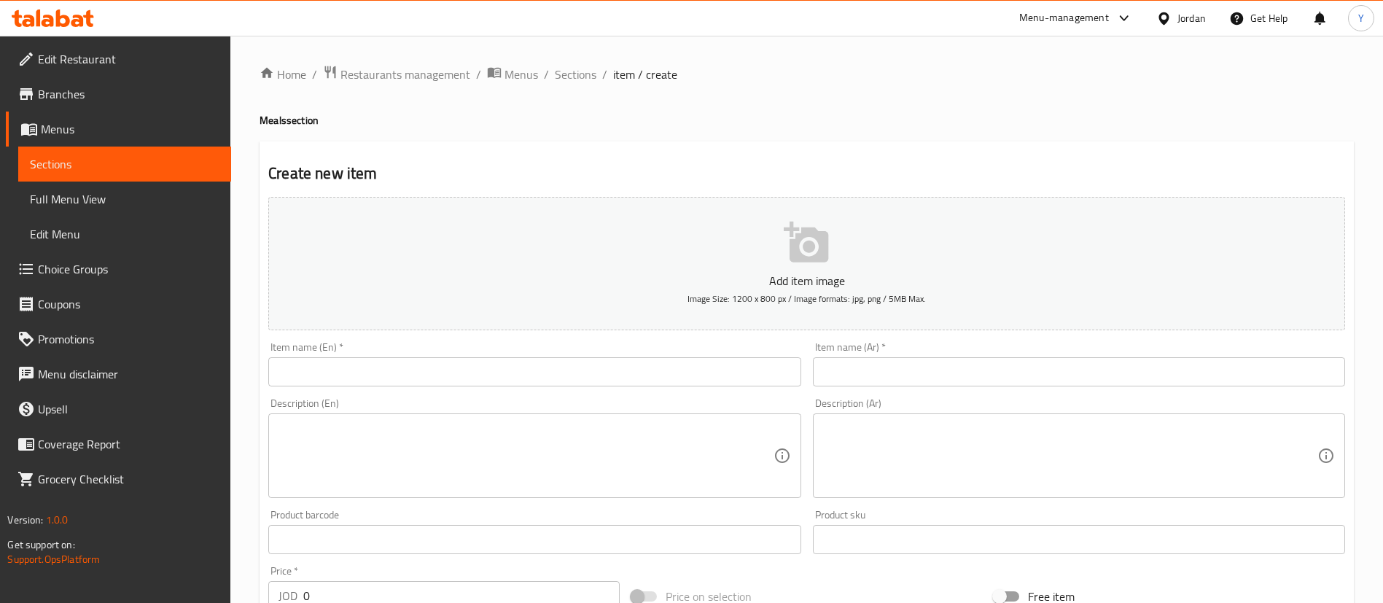
drag, startPoint x: 430, startPoint y: 376, endPoint x: 439, endPoint y: 376, distance: 8.7
click at [430, 376] on input "text" at bounding box center [534, 371] width 532 height 29
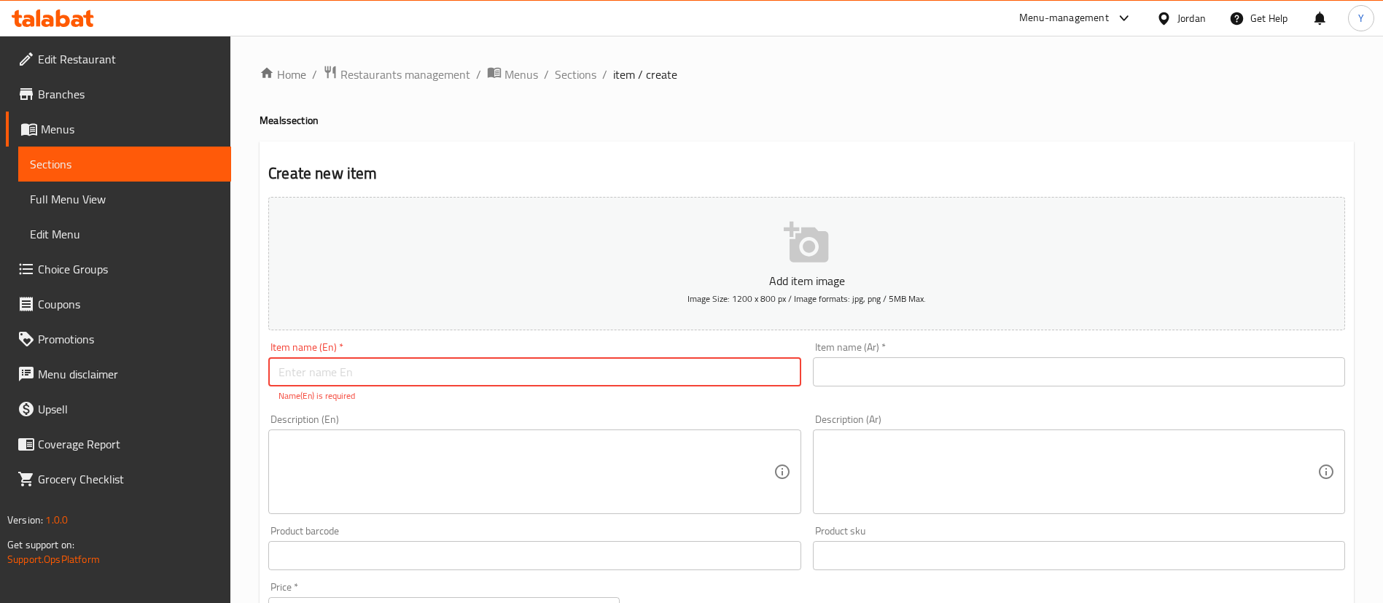
paste input "Creamy Chicken Fajita"
drag, startPoint x: 351, startPoint y: 365, endPoint x: 206, endPoint y: 365, distance: 144.3
click at [208, 365] on div "Edit Restaurant Branches Menus Sections Full Menu View Edit Menu Choice Groups …" at bounding box center [691, 541] width 1383 height 1010
type input "Creamy Chicken Fajita meal"
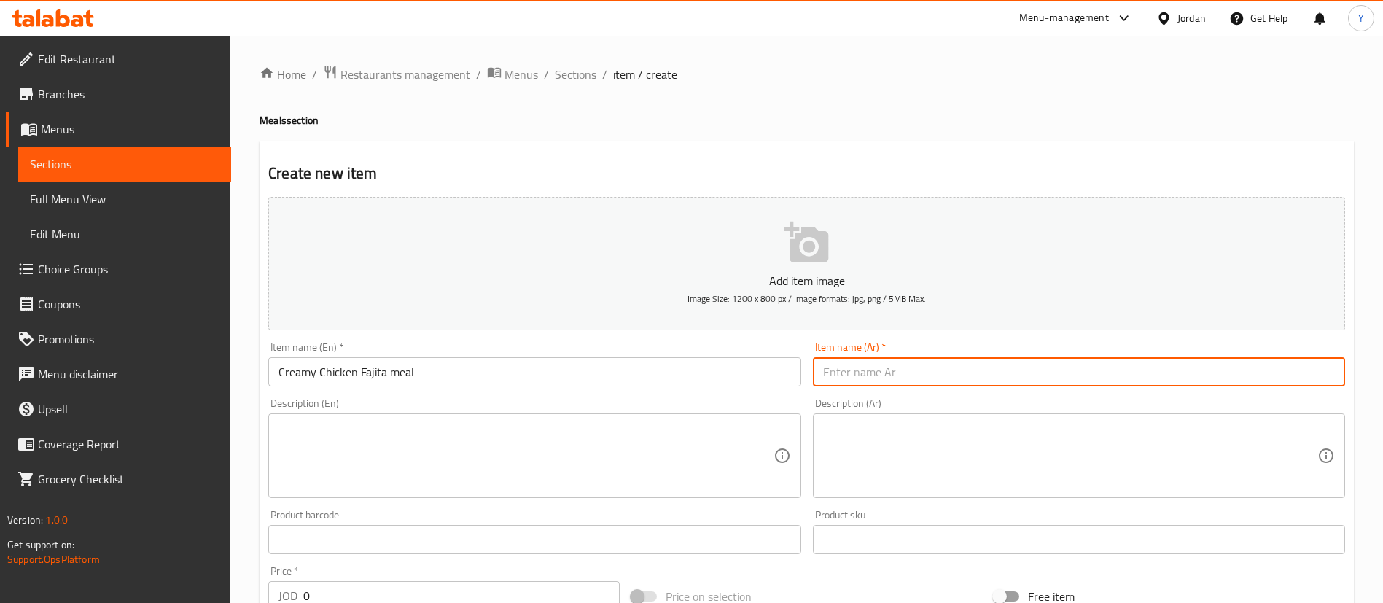
click at [876, 379] on input "text" at bounding box center [1079, 371] width 532 height 29
paste input "وجبة فاهيتا دجاج كريمي"
type input "وجبة فاهيتا دجاج كريمي"
click at [464, 479] on textarea at bounding box center [525, 455] width 494 height 69
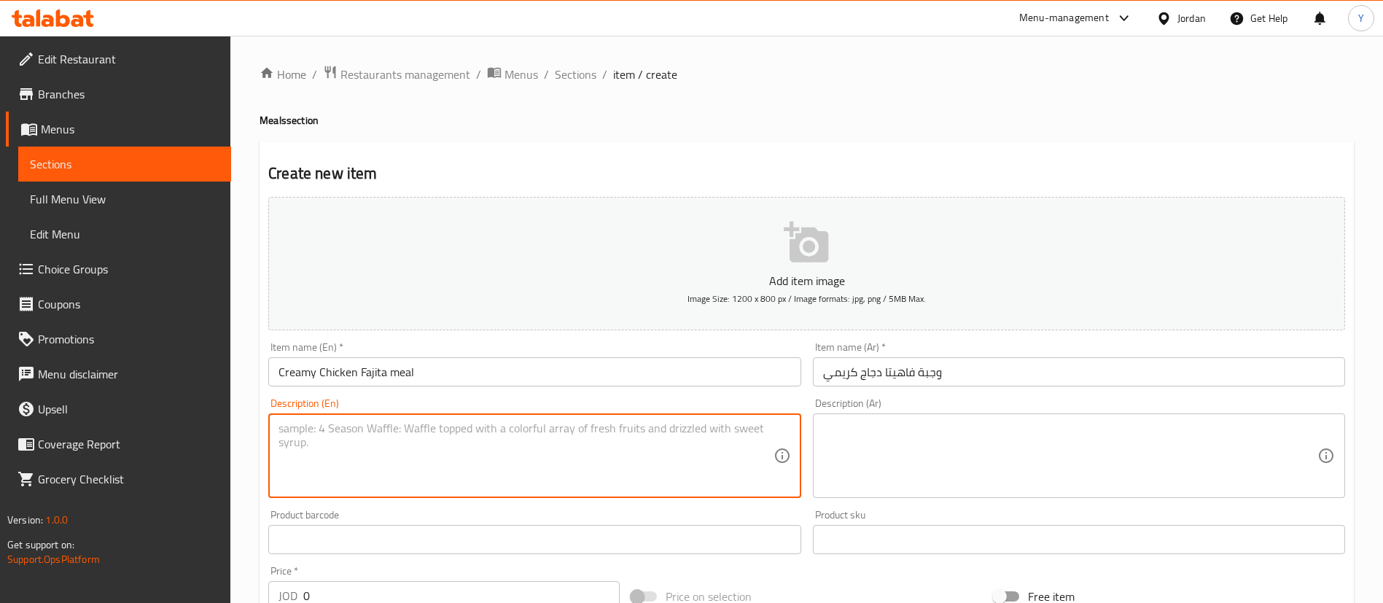
paste textarea "Creamy Chicken, Sweet Peppers, Caramelized Onions, Sweet Corn"
click at [656, 425] on textarea "Creamy Chicken, Sweet Peppers, Caramelized Onions, Sweet Corn" at bounding box center [525, 455] width 494 height 69
click at [763, 439] on textarea "Creamy Chicken, Sweet Peppers, Caramelized Onions, Sweet Corn with fries and so…" at bounding box center [525, 455] width 494 height 69
click at [759, 433] on textarea "Creamy Chicken, Sweet Peppers, Caramelized Onions, Sweet Corn with fries and so…" at bounding box center [525, 455] width 494 height 69
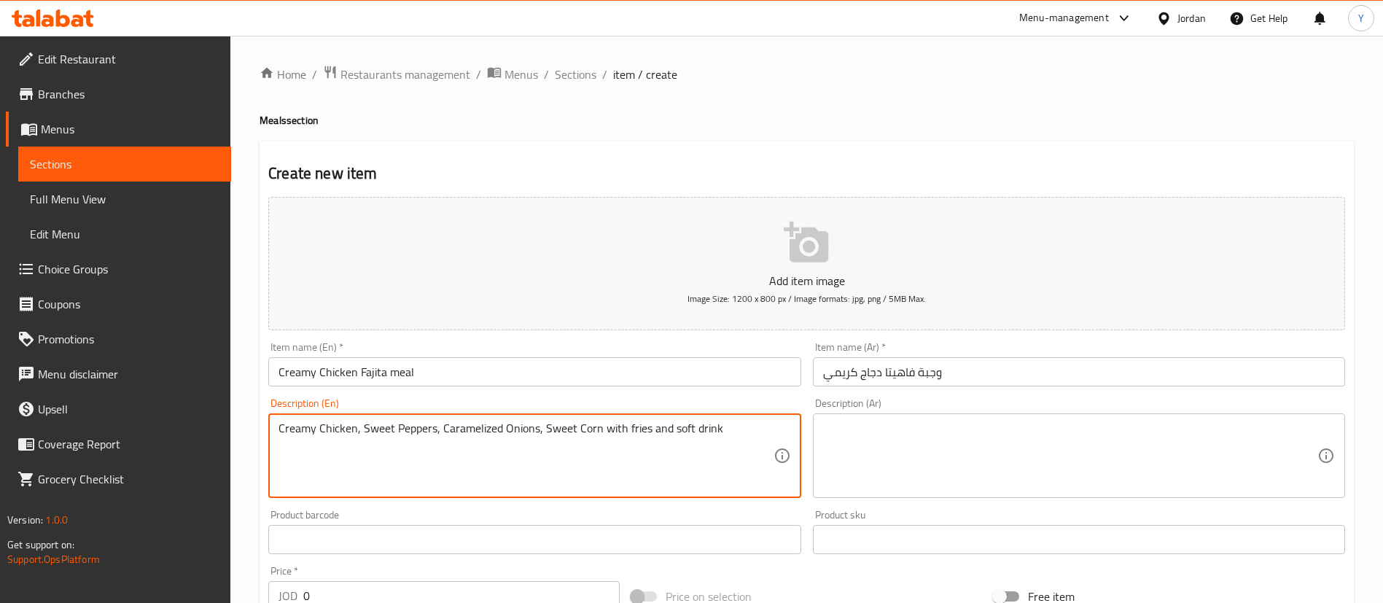
click at [758, 432] on textarea "Creamy Chicken, Sweet Peppers, Caramelized Onions, Sweet Corn with fries and so…" at bounding box center [525, 455] width 494 height 69
click at [679, 436] on textarea "Creamy Chicken, Sweet Peppers, Caramelized Onions, Sweet Corn with fries and so…" at bounding box center [525, 455] width 494 height 69
click at [728, 428] on textarea "Creamy Chicken, Sweet Peppers, Caramelized Onions, Sweet Corn with fries and a …" at bounding box center [525, 455] width 494 height 69
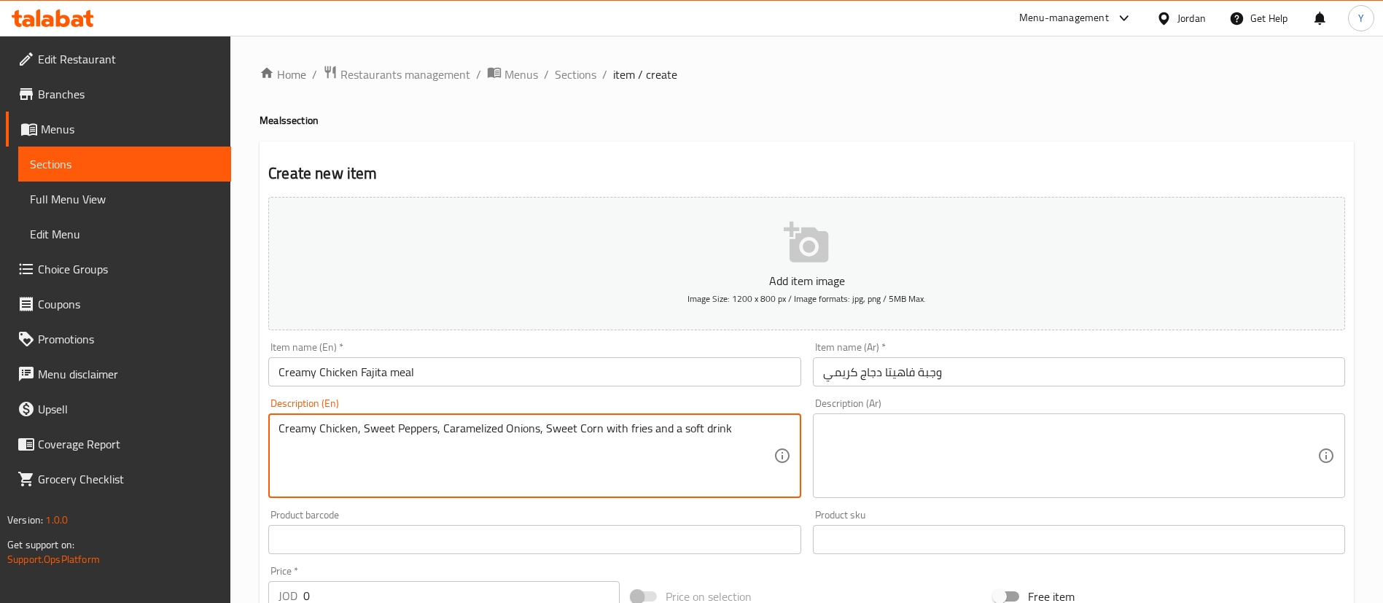
click at [728, 428] on textarea "Creamy Chicken, Sweet Peppers, Caramelized Onions, Sweet Corn with fries and a …" at bounding box center [525, 455] width 494 height 69
type textarea "Creamy Chicken, Sweet Peppers, Caramelized Onions, Sweet Corn with fries and a …"
drag, startPoint x: 869, startPoint y: 436, endPoint x: 861, endPoint y: 438, distance: 8.3
click at [869, 436] on textarea at bounding box center [1070, 455] width 494 height 69
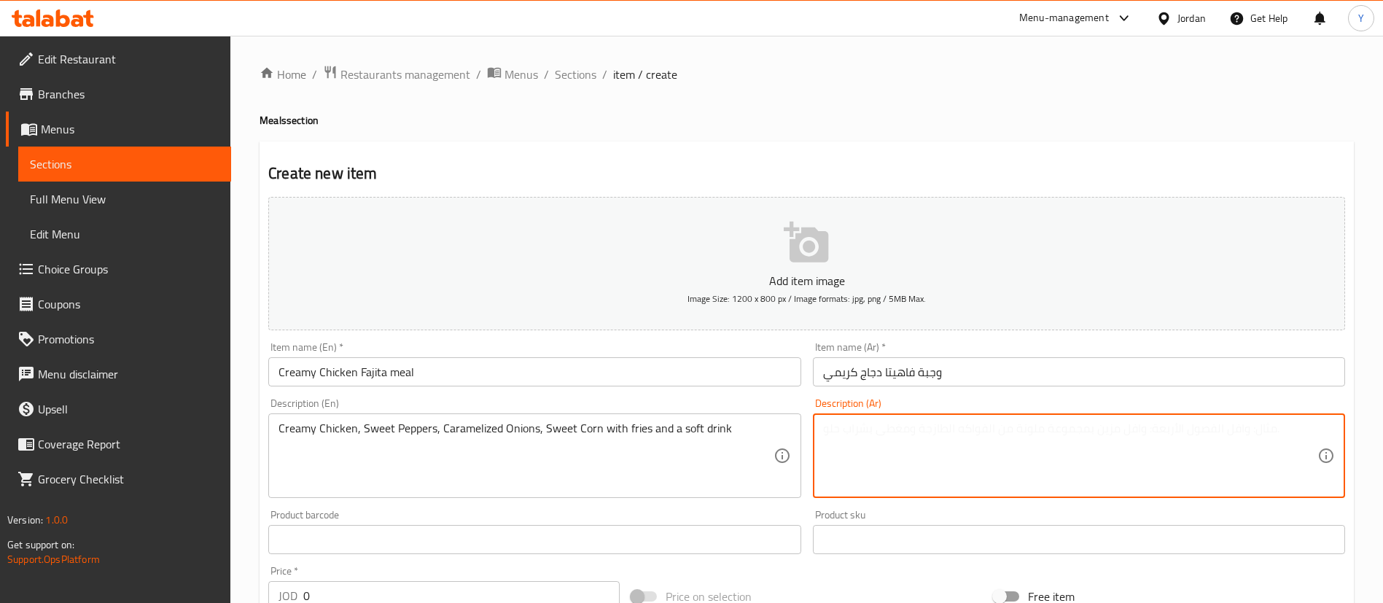
paste textarea "دجاج كريمي، فلفل حلو، بصل مكرمل، ذرة حلوة مع بطاطس مقلية ومشروب غازي"
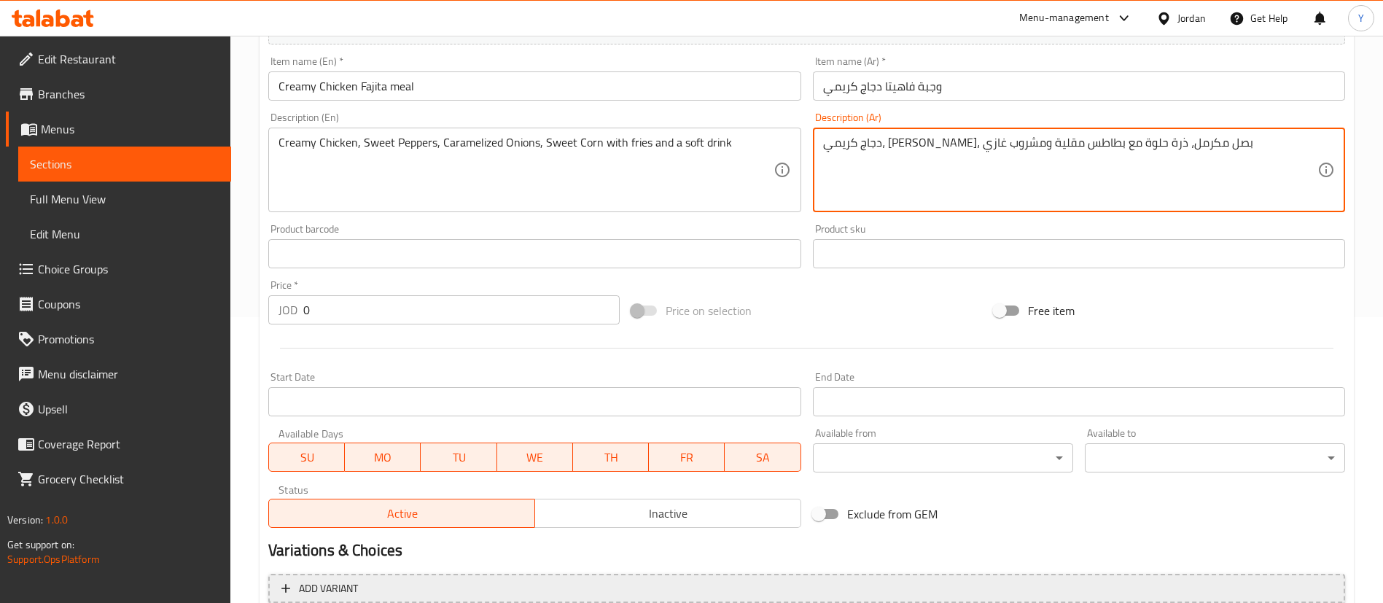
scroll to position [427, 0]
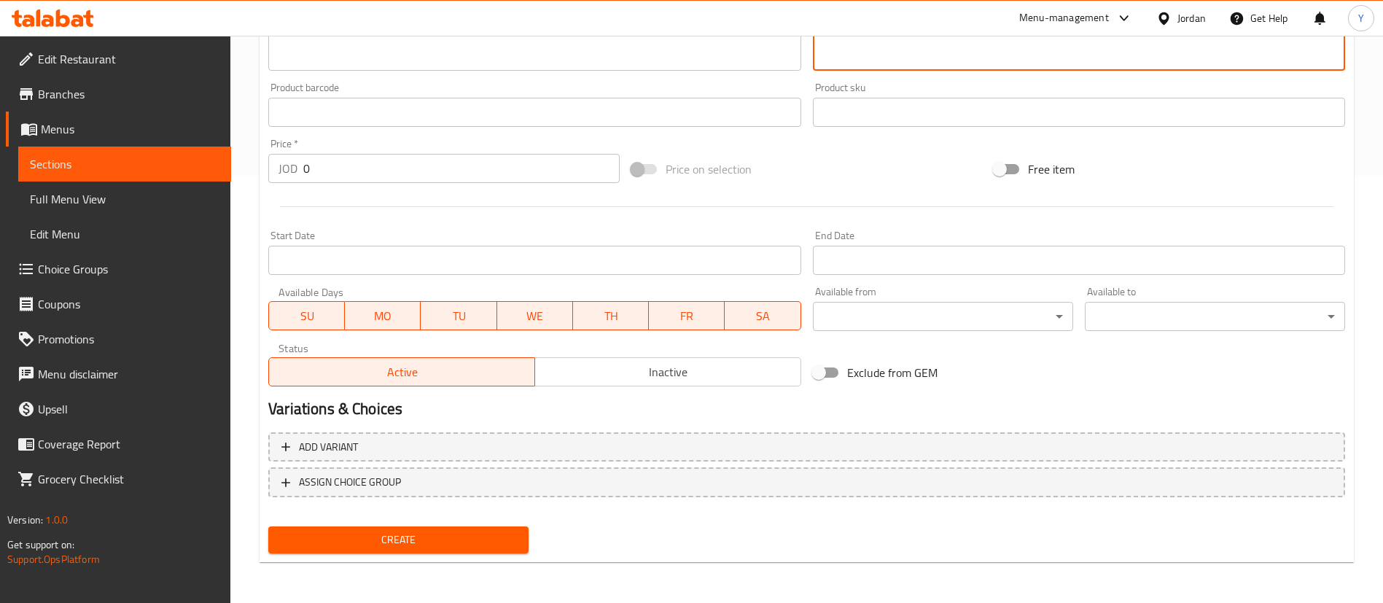
type textarea "دجاج كريمي، فلفل حلو، بصل مكرمل، ذرة حلوة مع بطاطس مقلية ومشروب غازي"
drag, startPoint x: 337, startPoint y: 163, endPoint x: 300, endPoint y: 166, distance: 38.0
click at [310, 166] on input "0" at bounding box center [461, 168] width 316 height 29
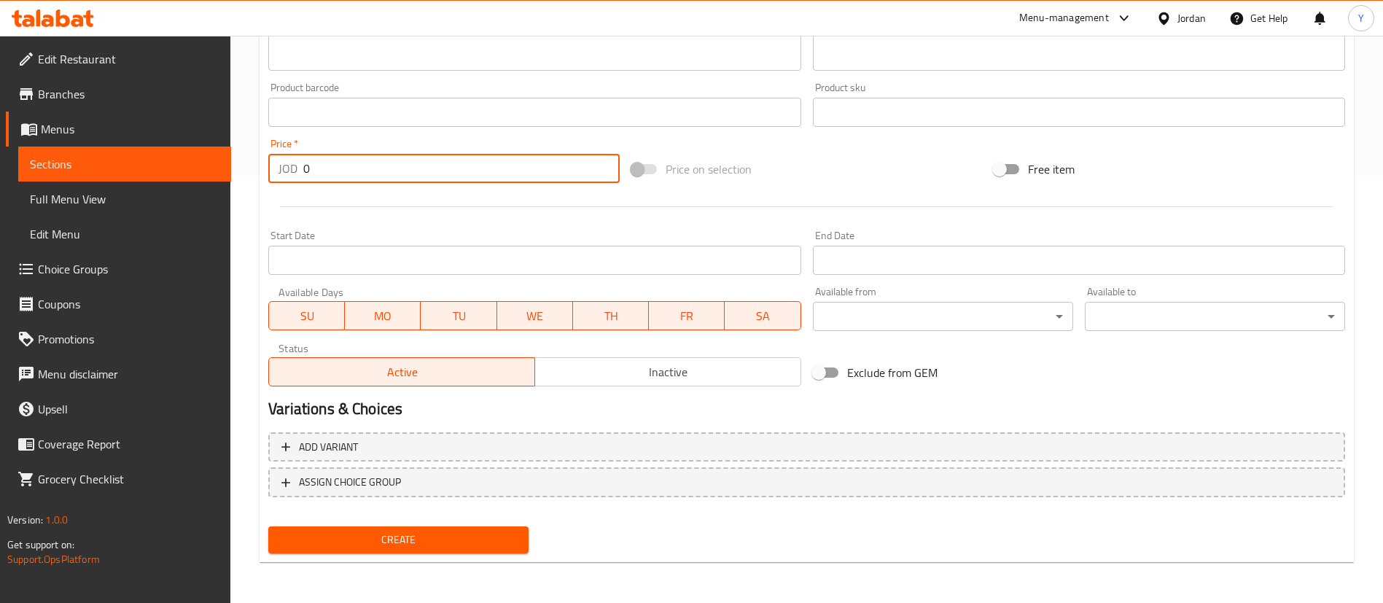
drag, startPoint x: 323, startPoint y: 167, endPoint x: 237, endPoint y: 176, distance: 86.5
click at [265, 173] on div "Price   * JOD 0 Price *" at bounding box center [443, 161] width 363 height 56
type input "8"
click at [426, 535] on span "Create" at bounding box center [398, 540] width 237 height 18
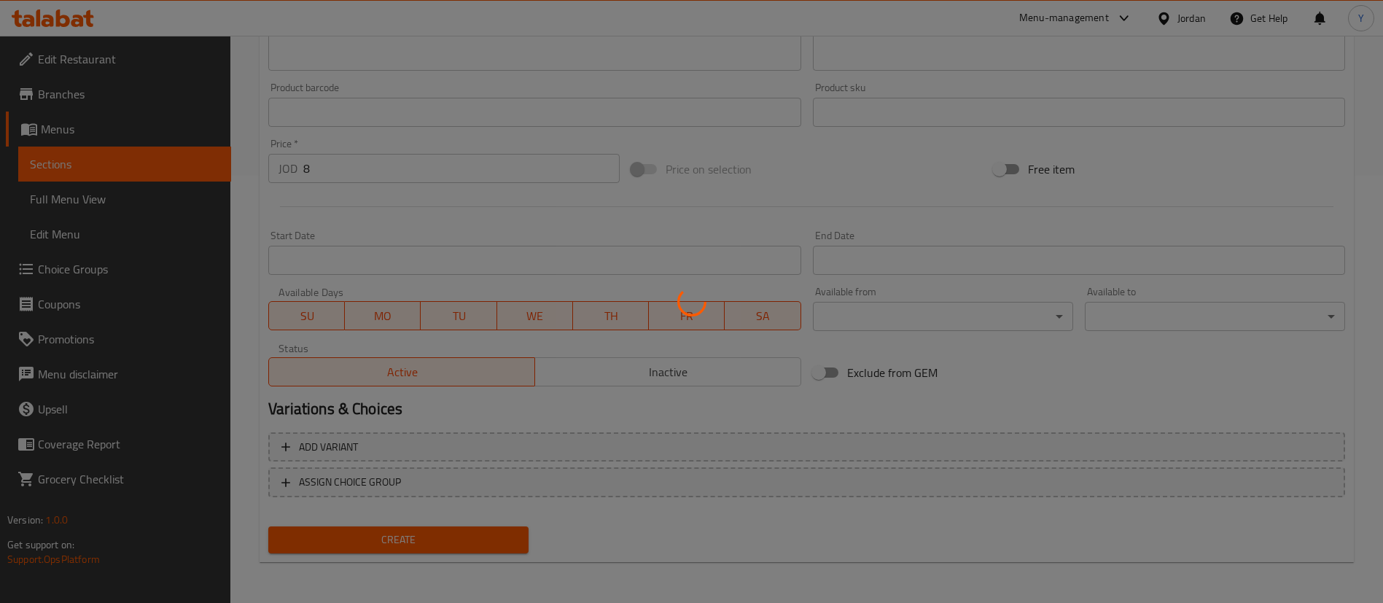
type input "0"
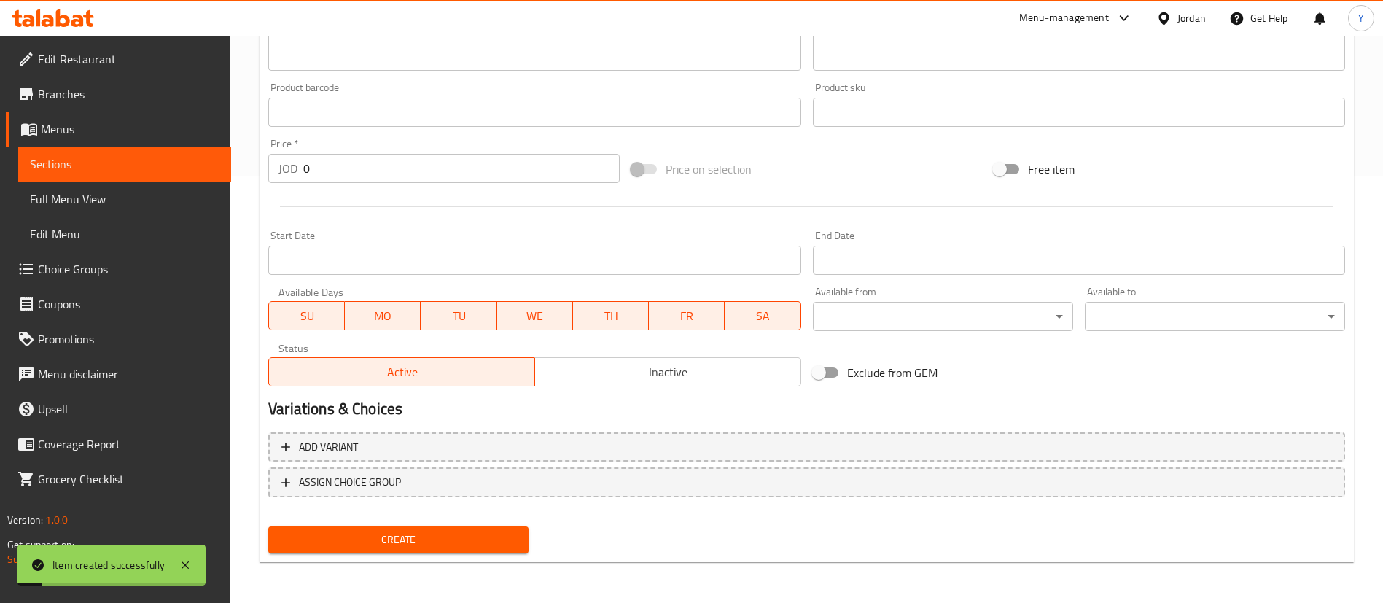
click at [180, 168] on span "Sections" at bounding box center [124, 163] width 189 height 17
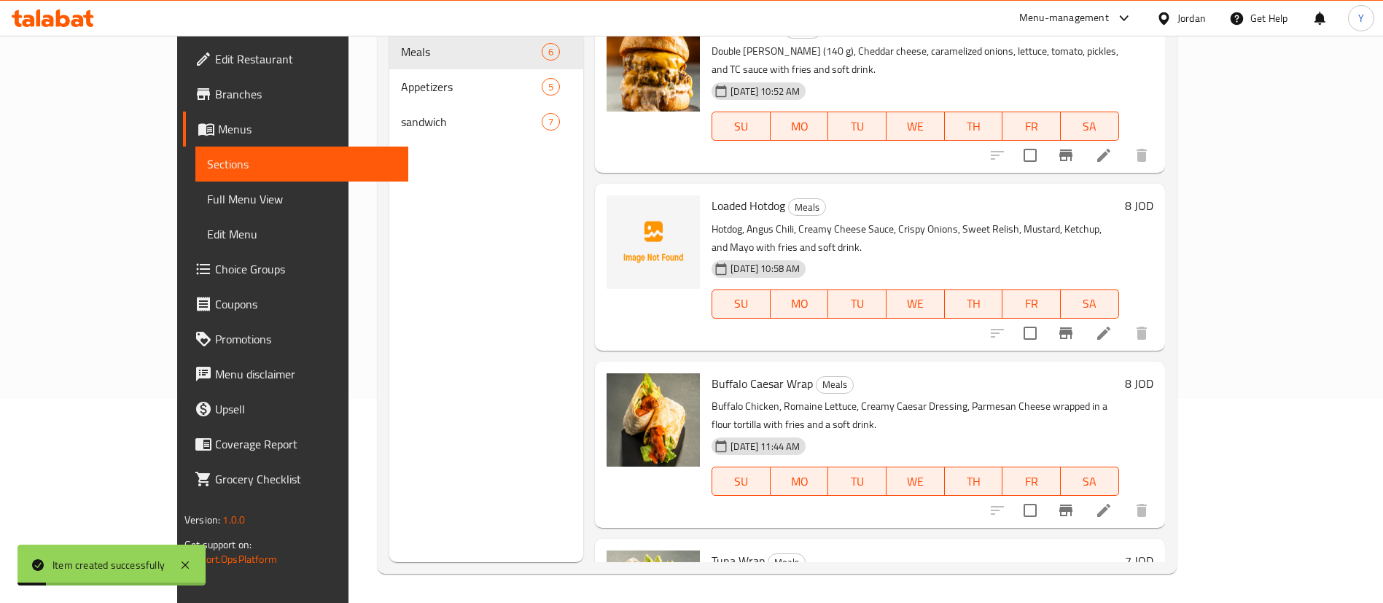
scroll to position [204, 0]
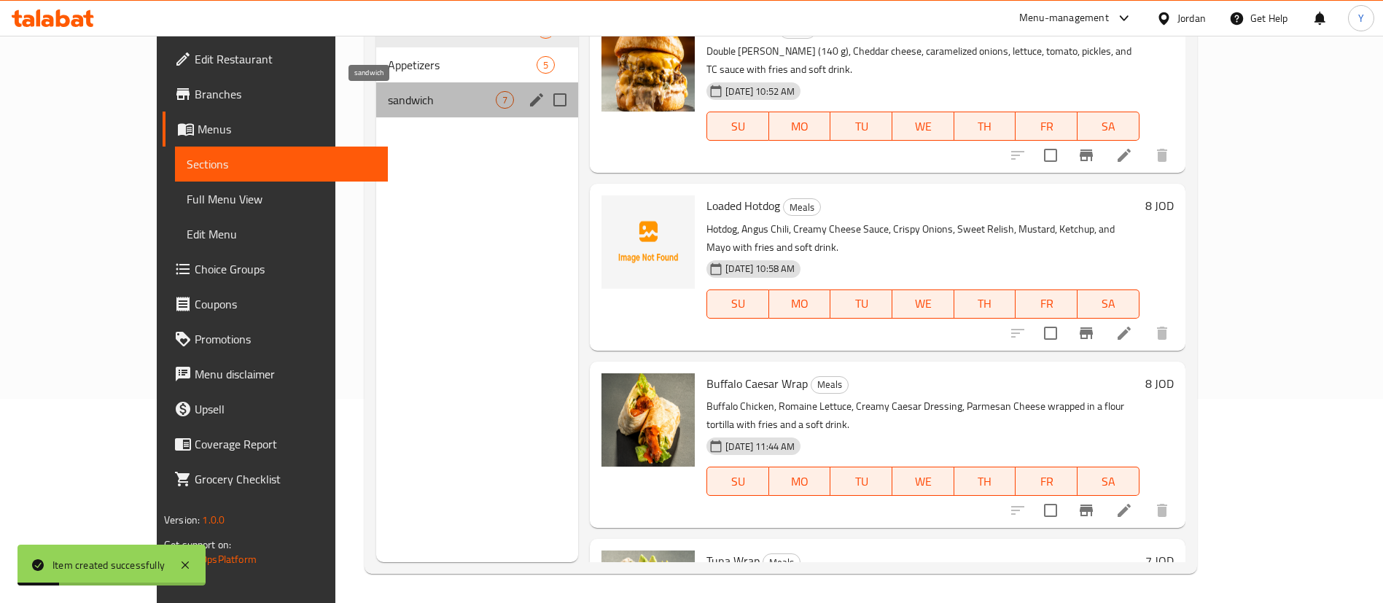
click at [388, 104] on span "sandwich" at bounding box center [442, 99] width 108 height 17
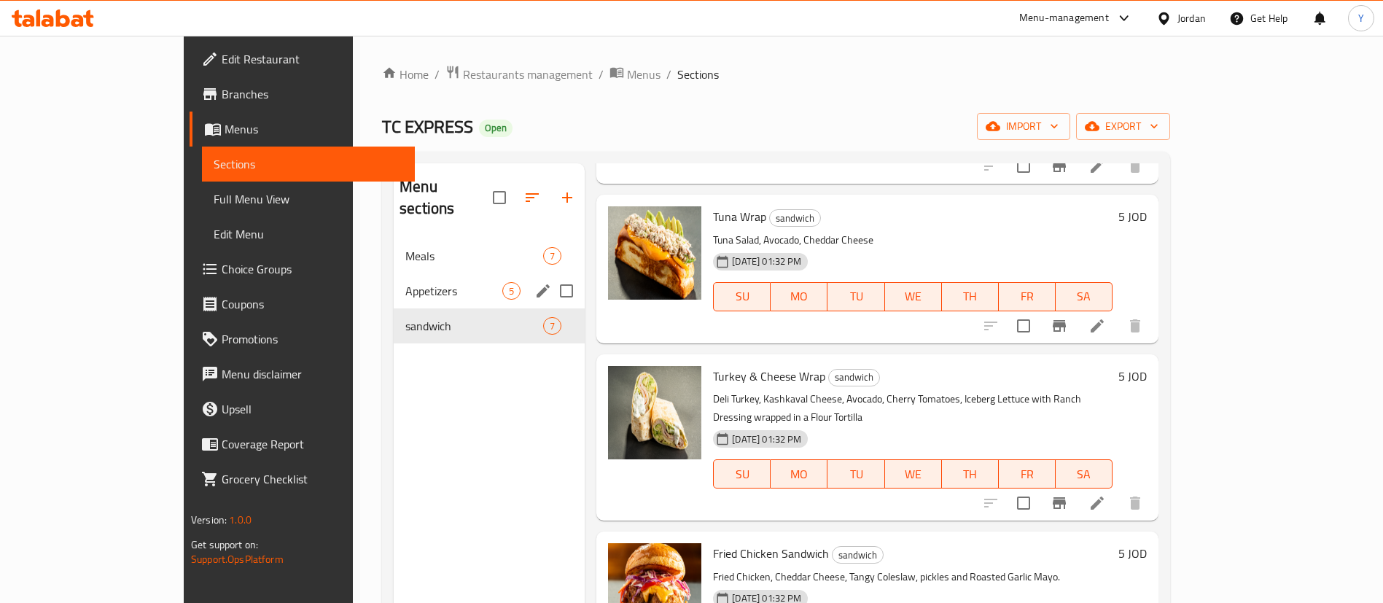
click at [394, 273] on div "Appetizers 5" at bounding box center [489, 290] width 191 height 35
click at [405, 247] on span "Meals" at bounding box center [474, 255] width 138 height 17
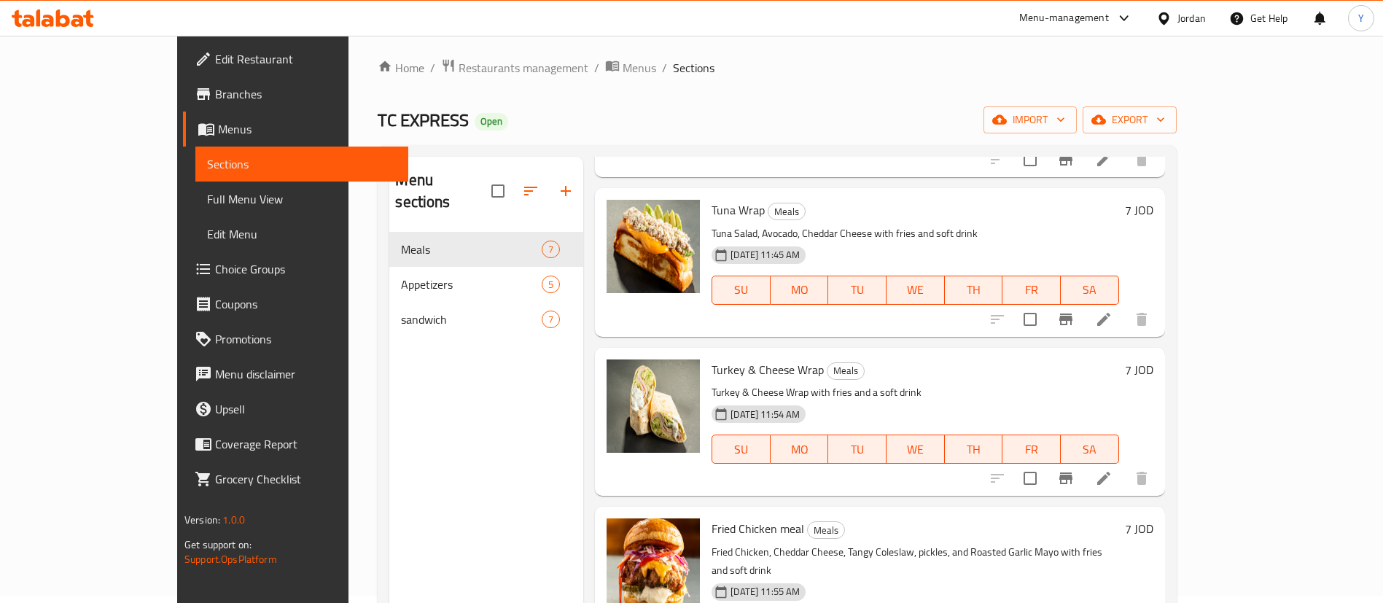
scroll to position [204, 0]
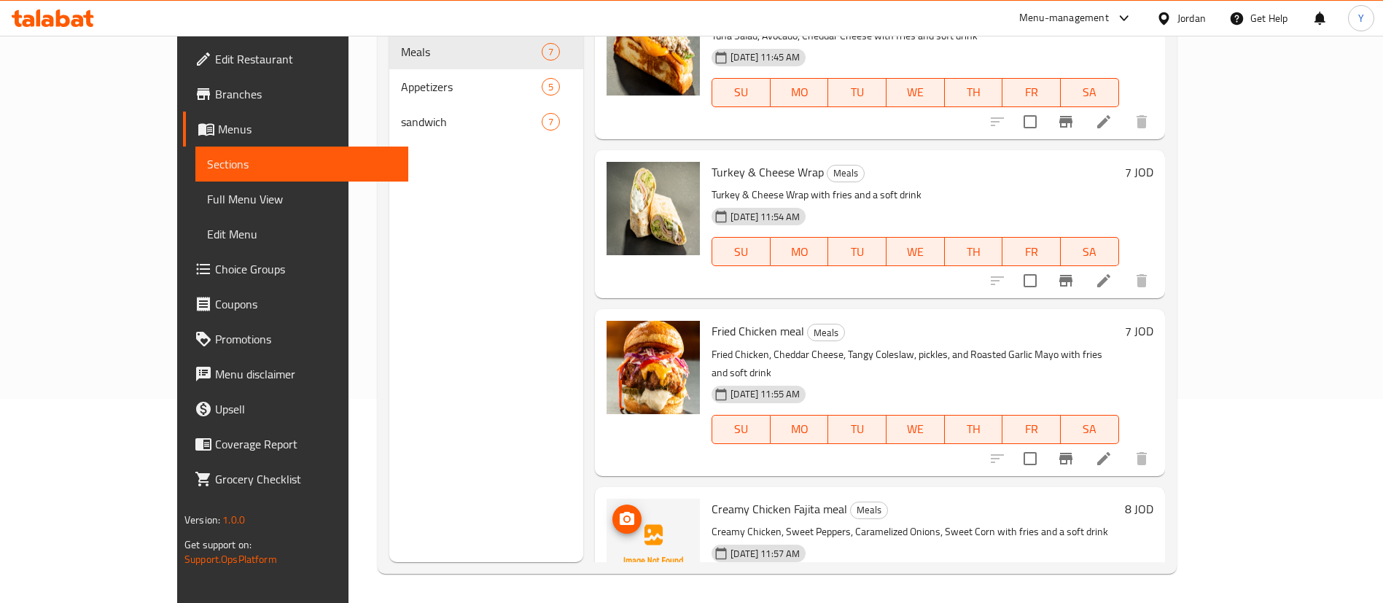
click at [606, 499] on img at bounding box center [652, 545] width 93 height 93
click at [612, 510] on span "upload picture" at bounding box center [626, 518] width 29 height 17
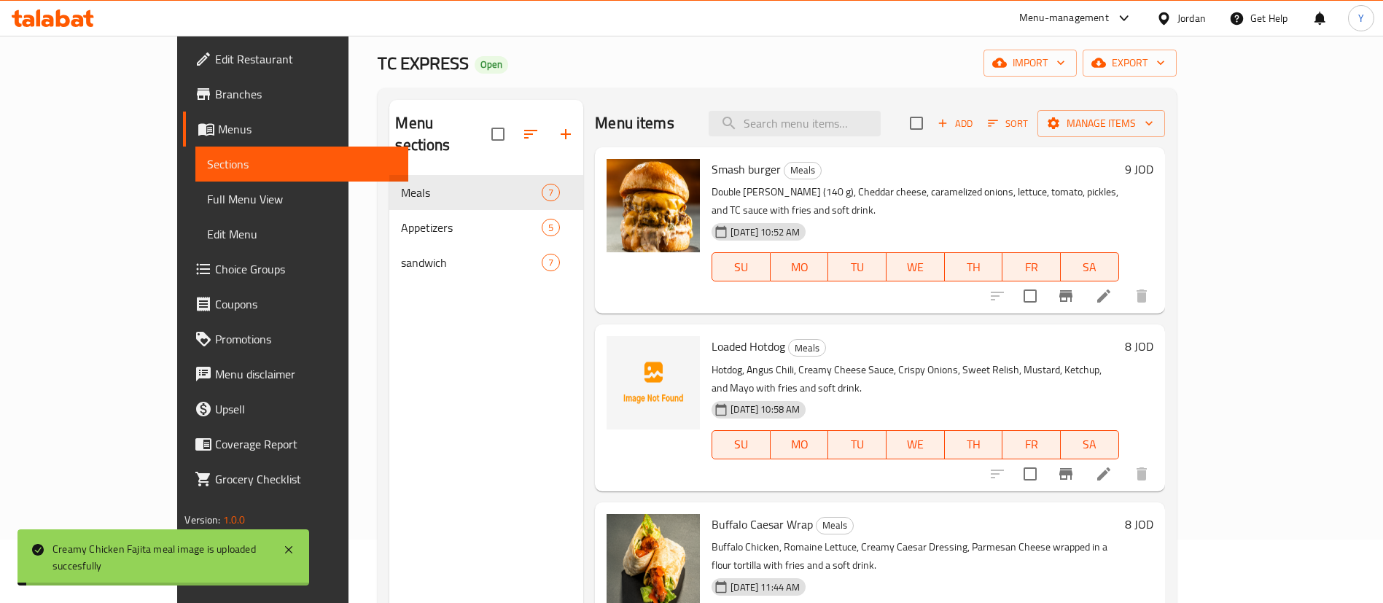
scroll to position [0, 0]
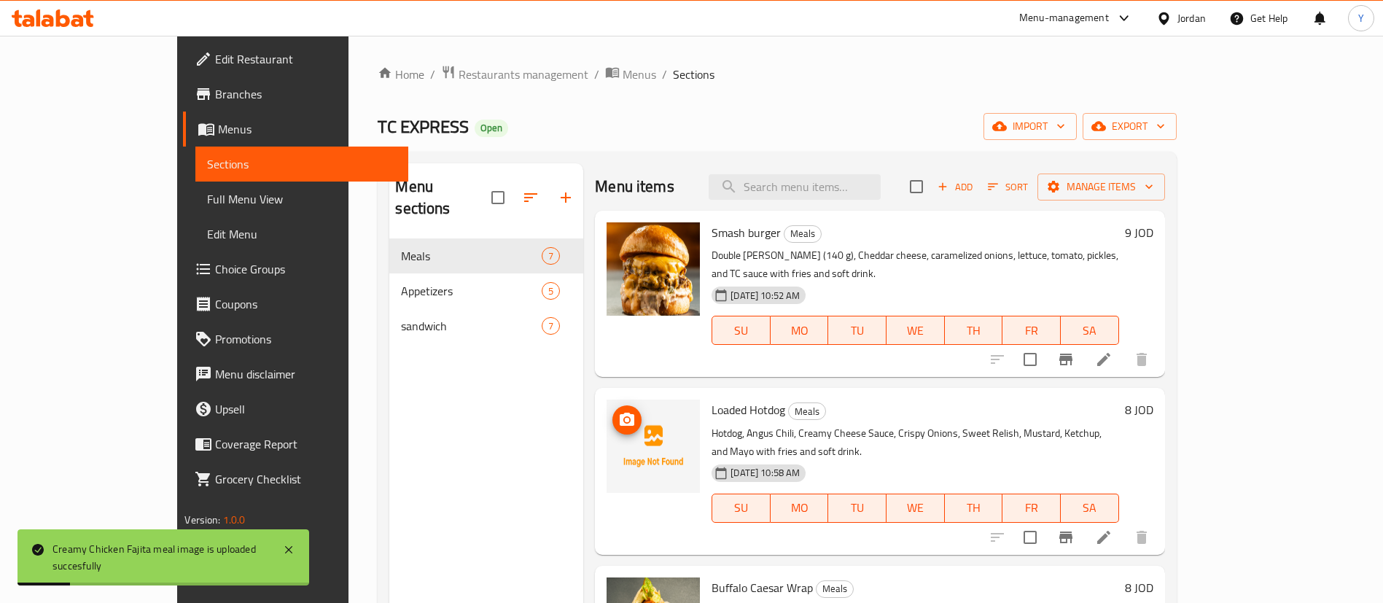
click at [619, 413] on icon "upload picture" at bounding box center [626, 419] width 15 height 13
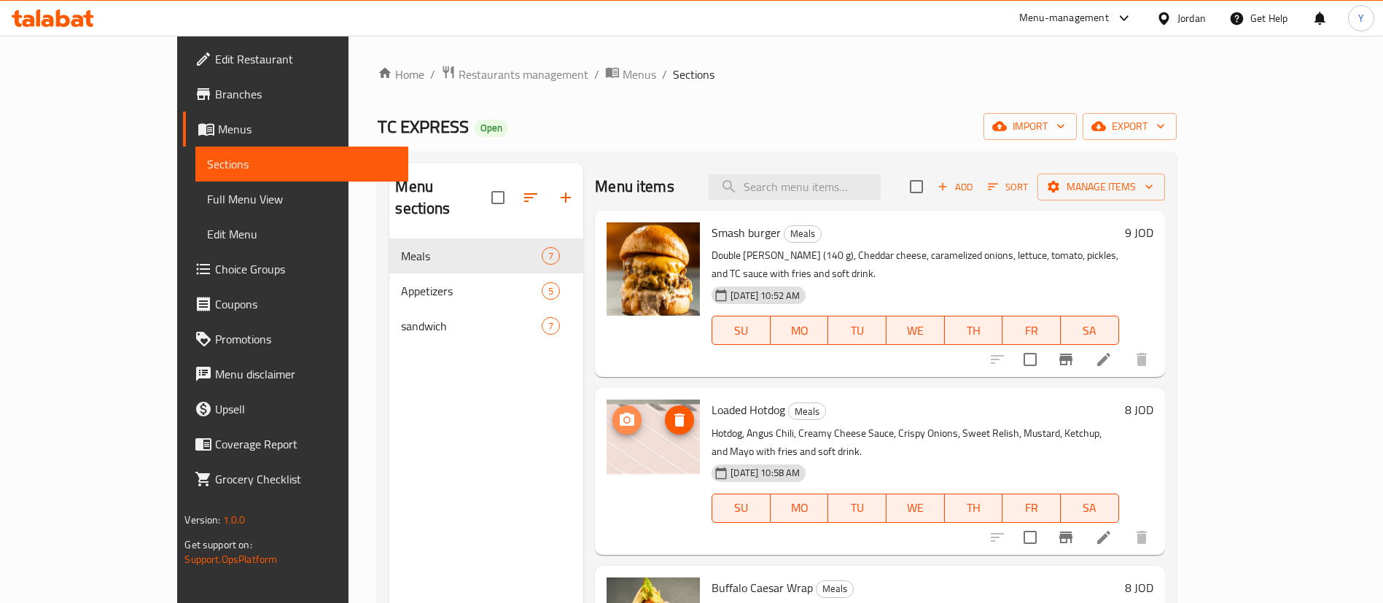
click at [625, 418] on circle "upload picture" at bounding box center [627, 420] width 4 height 4
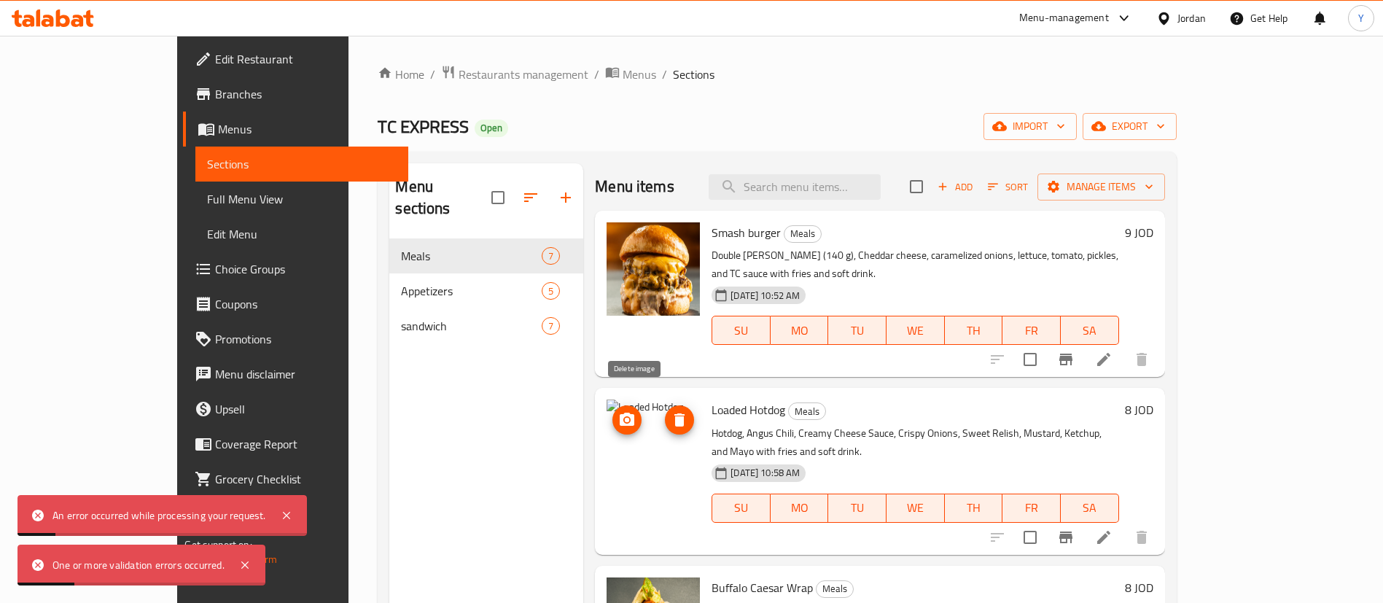
click at [674, 413] on icon "delete image" at bounding box center [679, 419] width 10 height 13
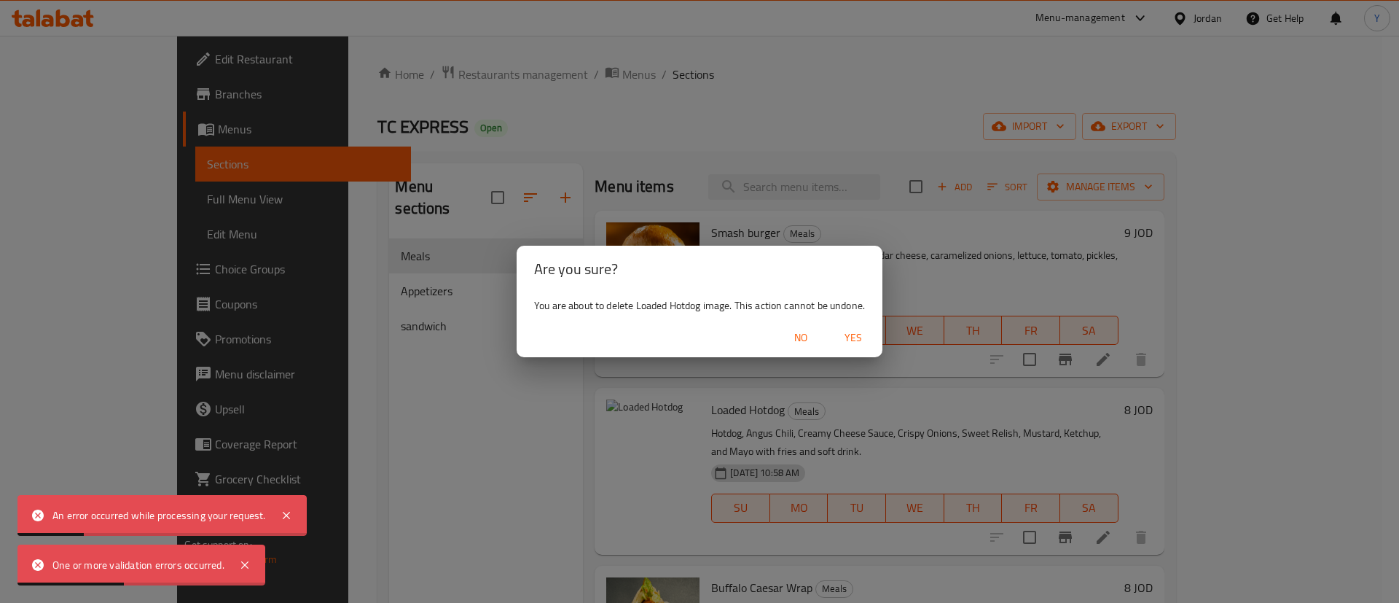
click at [856, 338] on span "Yes" at bounding box center [853, 338] width 35 height 18
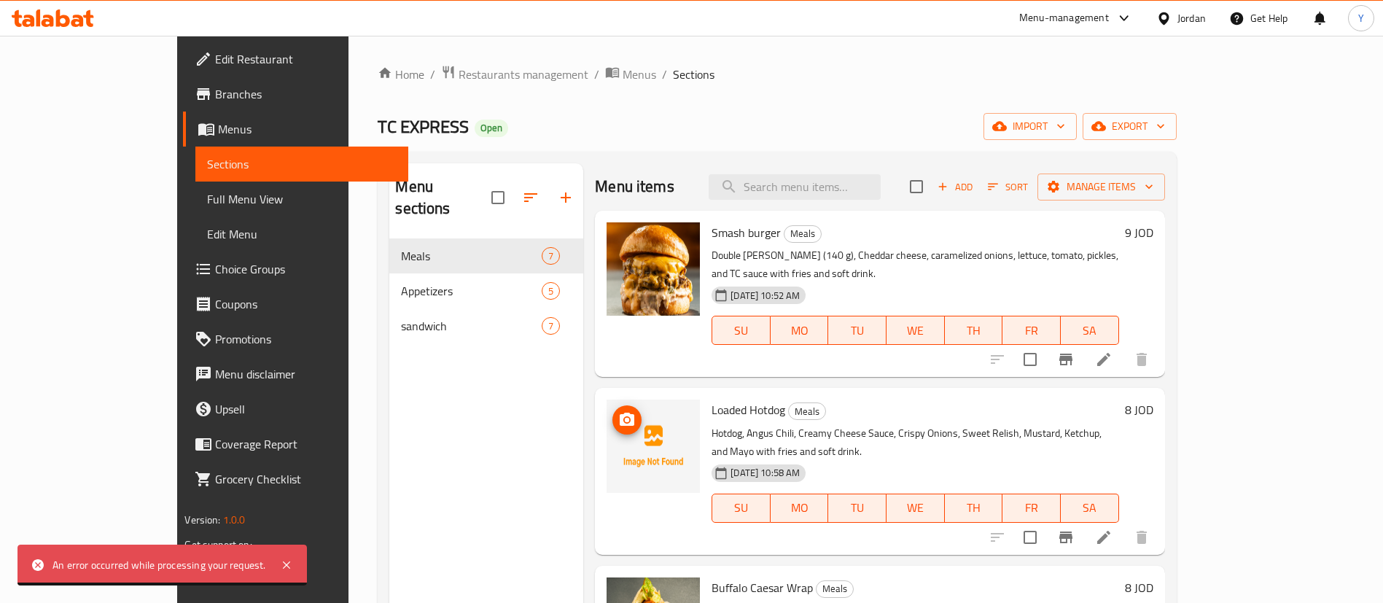
click at [618, 411] on icon "upload picture" at bounding box center [626, 419] width 17 height 17
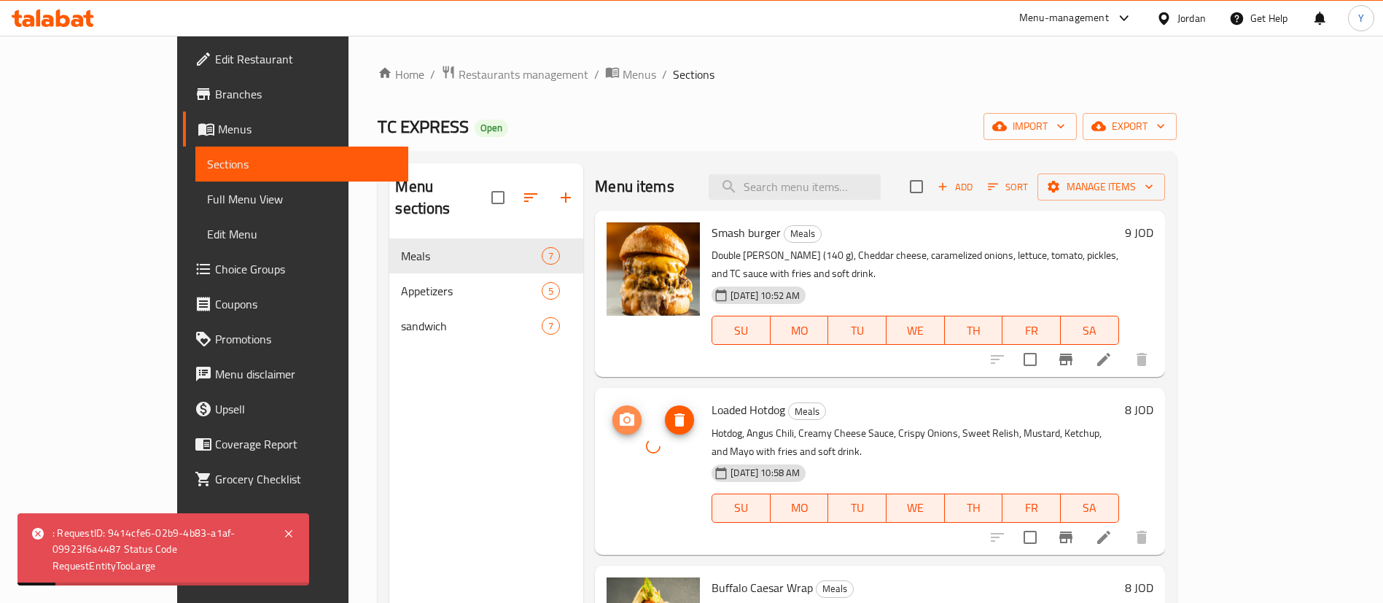
click at [618, 411] on icon "upload picture" at bounding box center [626, 419] width 17 height 17
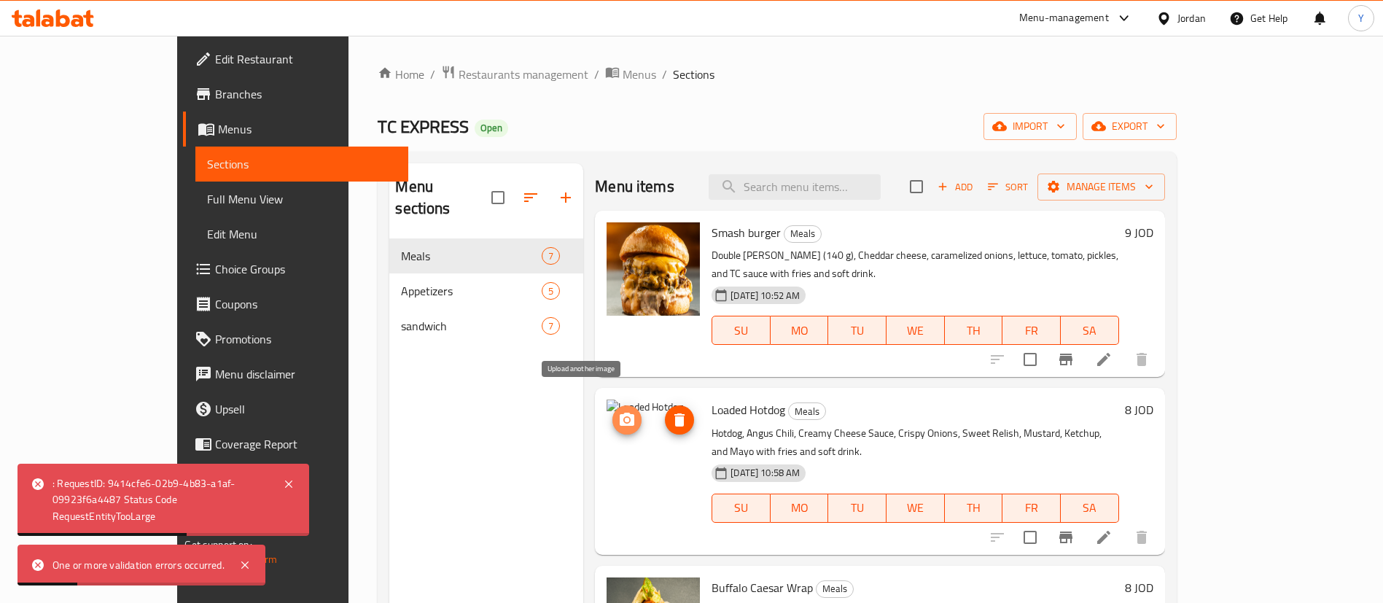
click at [612, 405] on button "upload picture" at bounding box center [626, 419] width 29 height 29
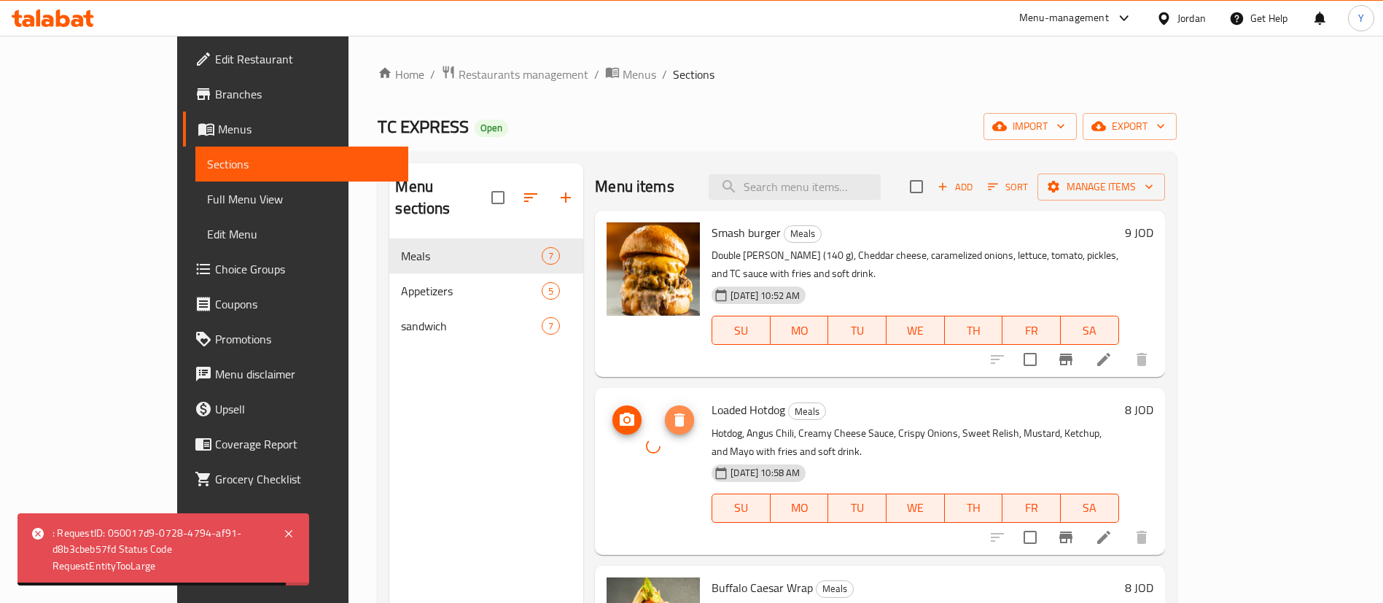
click at [671, 411] on icon "delete image" at bounding box center [679, 419] width 17 height 17
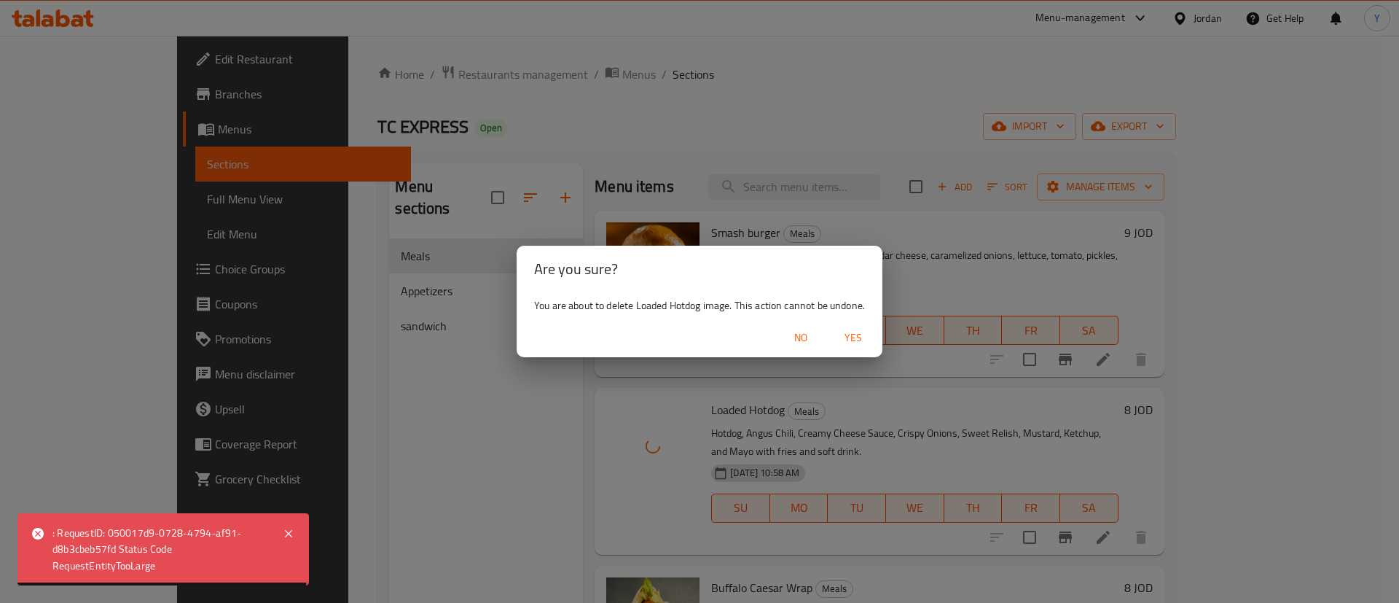
click at [862, 335] on span "Yes" at bounding box center [853, 338] width 35 height 18
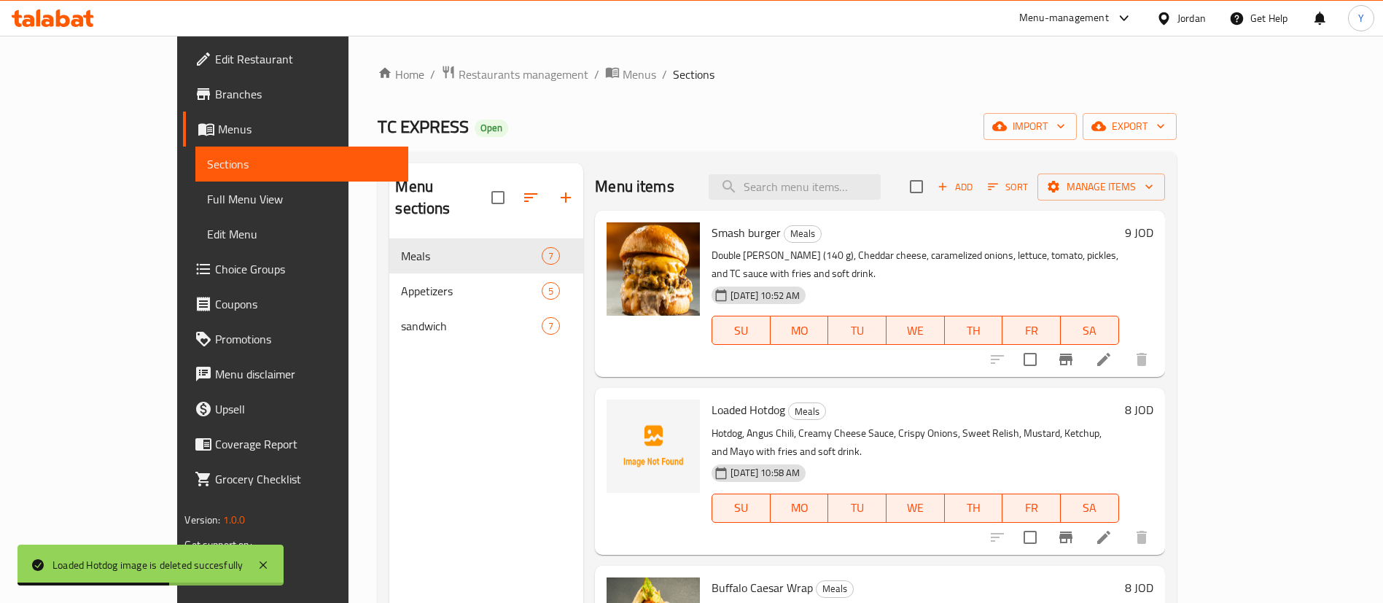
click at [84, 17] on icon at bounding box center [53, 17] width 82 height 17
